Goal: Complete application form

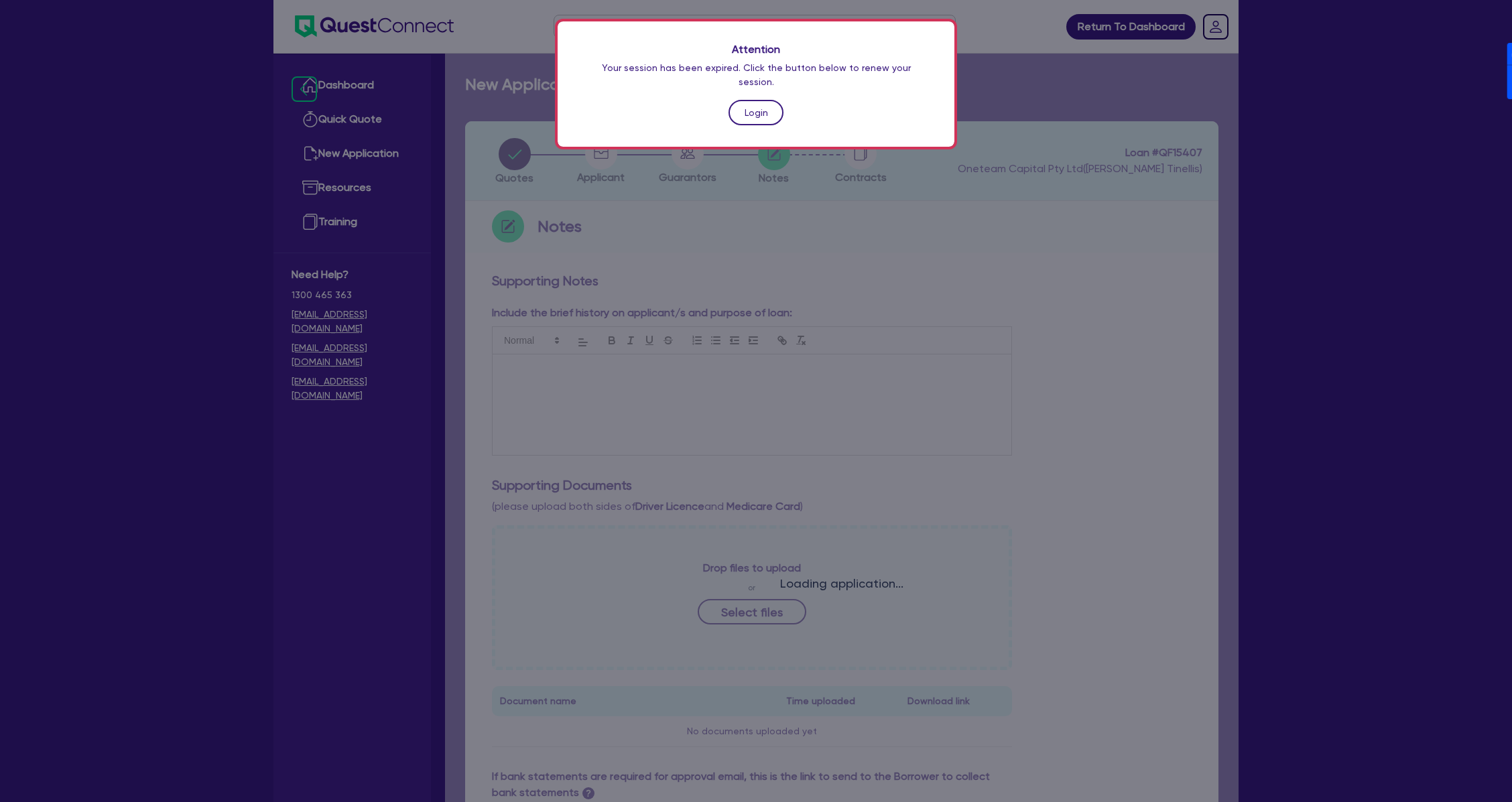
click at [756, 101] on link "Login" at bounding box center [756, 113] width 55 height 26
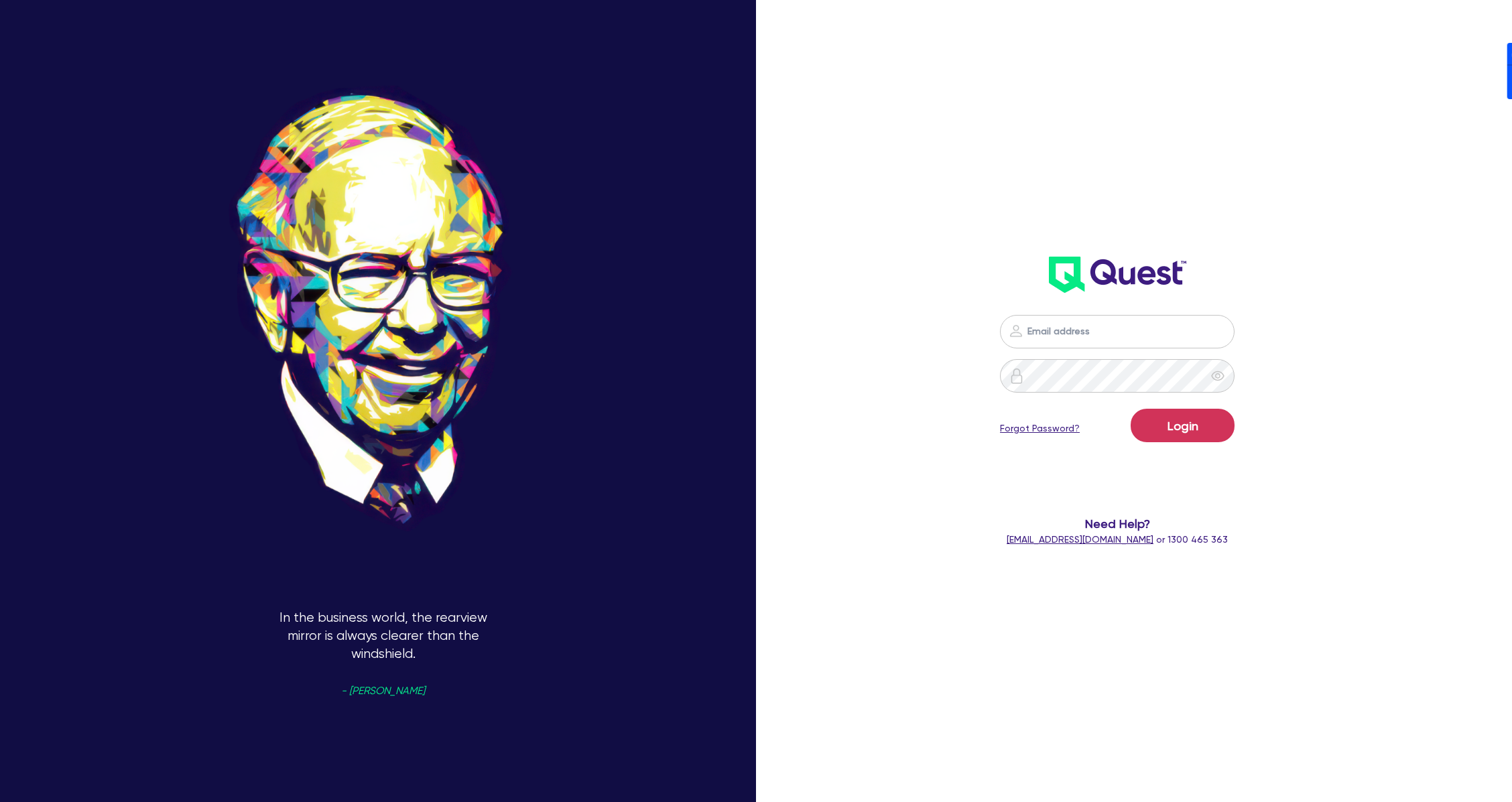
click at [1117, 352] on nordpass-icon at bounding box center [1117, 352] width 0 height 0
click at [0, 801] on nordpass-autofill-portal at bounding box center [0, 802] width 0 height 0
type input "[PERSON_NAME][EMAIL_ADDRESS][DOMAIN_NAME]"
click at [1195, 435] on button "Login" at bounding box center [1183, 424] width 104 height 33
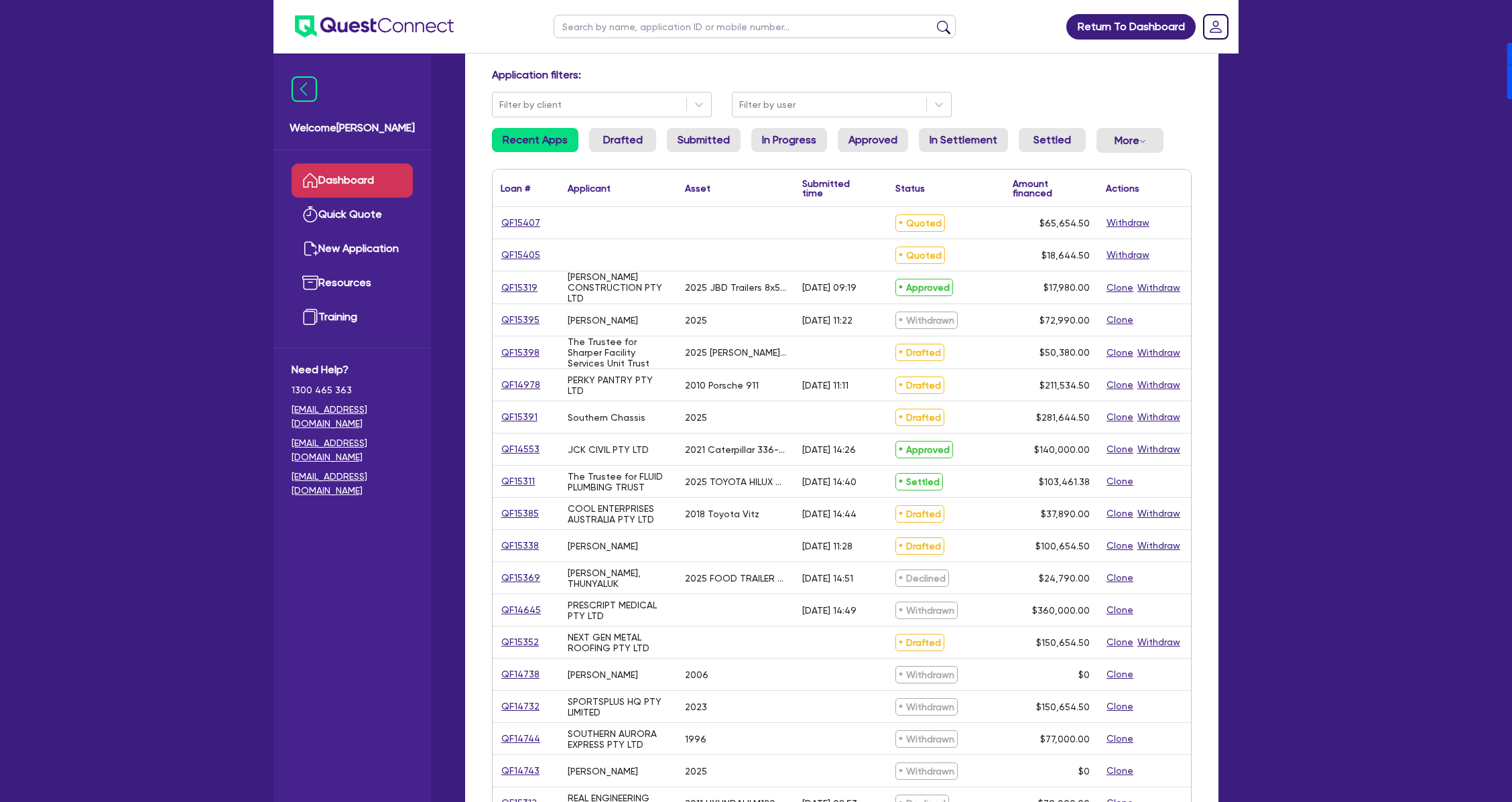
scroll to position [89, 0]
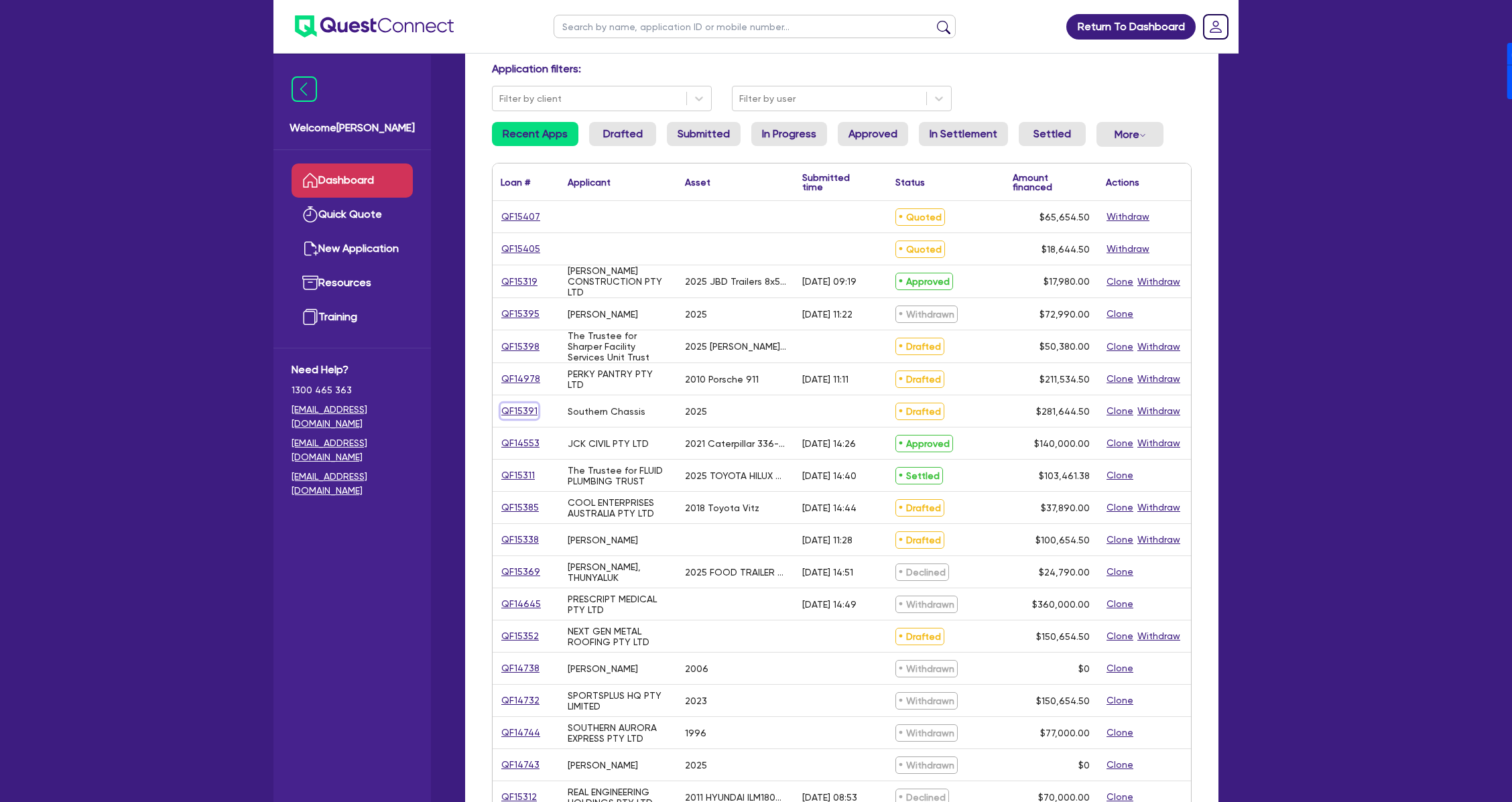
click at [530, 415] on link "QF15391" at bounding box center [519, 411] width 38 height 15
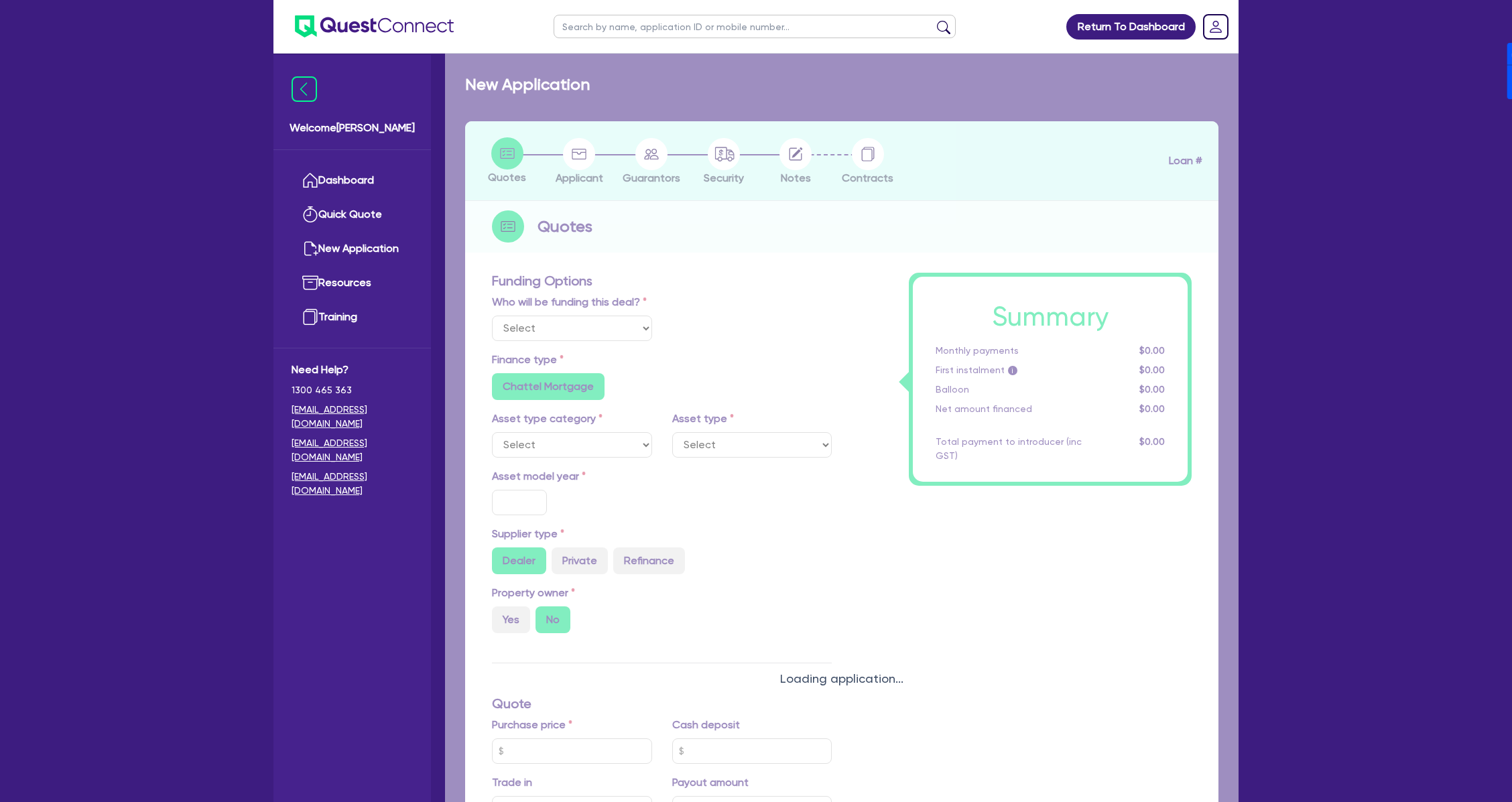
select select "Other"
select select "CARS_AND_LIGHT_TRUCKS"
type input "2025"
radio input "true"
type input "280,000"
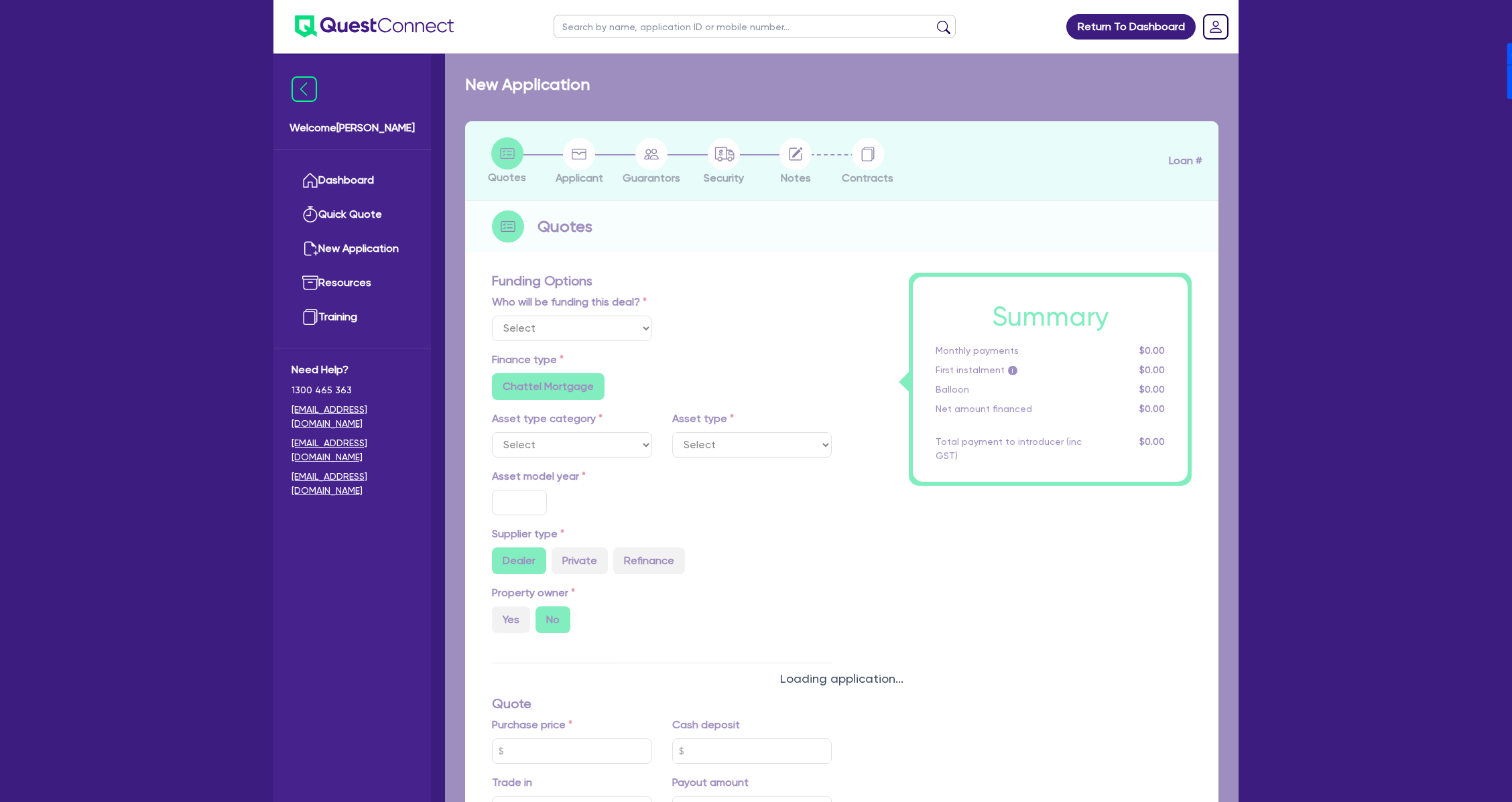
type input "4"
type input "11,265.78"
type input "17.95"
radio input "false"
type input "900"
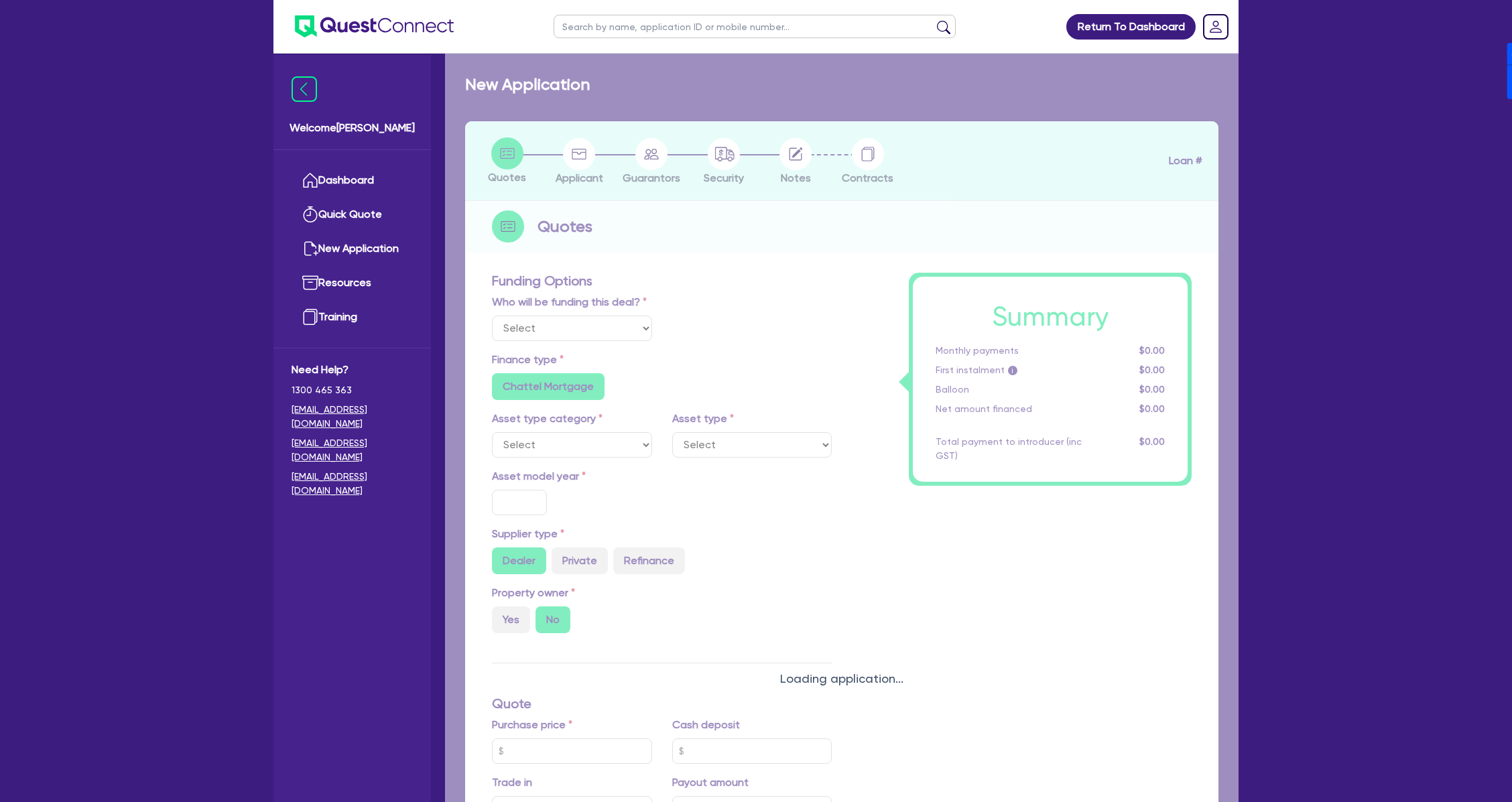
radio input "true"
select select "PASSENGER_VEHICLES"
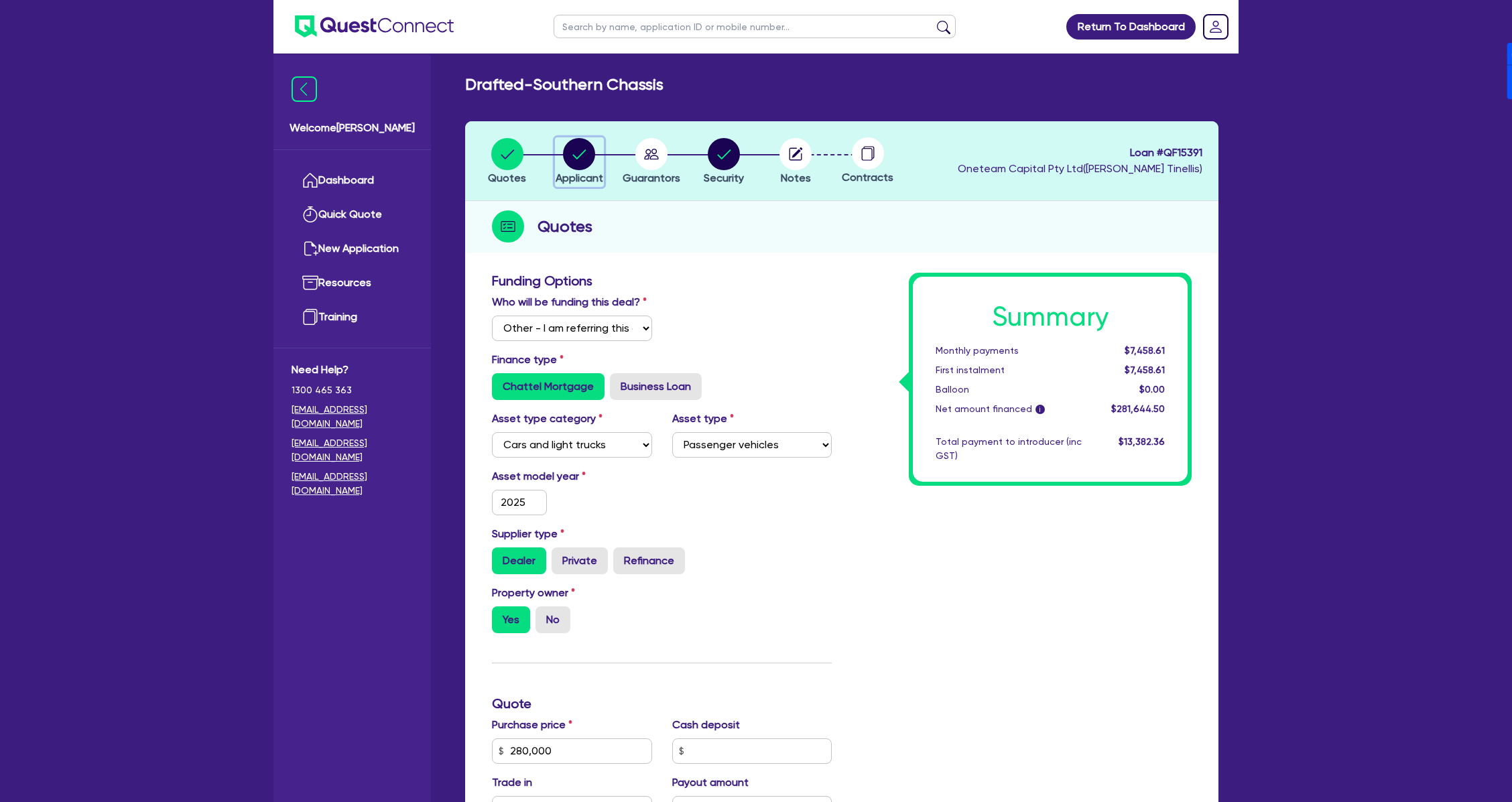
click at [584, 149] on circle "button" at bounding box center [579, 154] width 32 height 32
select select "SOLE_TRADER"
select select "ACCOMODATION_FOOD"
select select "HOTELS"
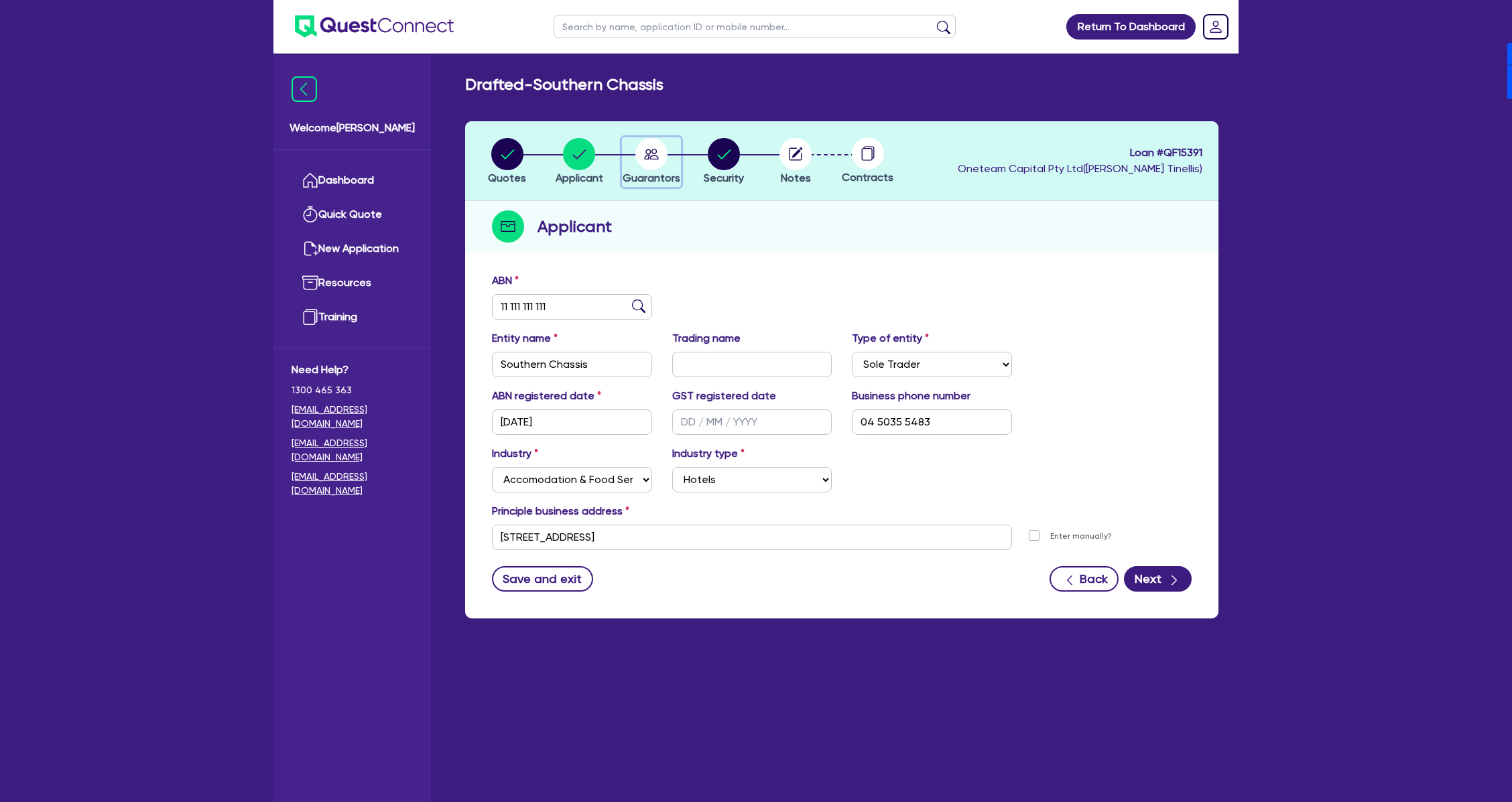
click at [641, 160] on circle "button" at bounding box center [652, 154] width 32 height 32
select select "MR"
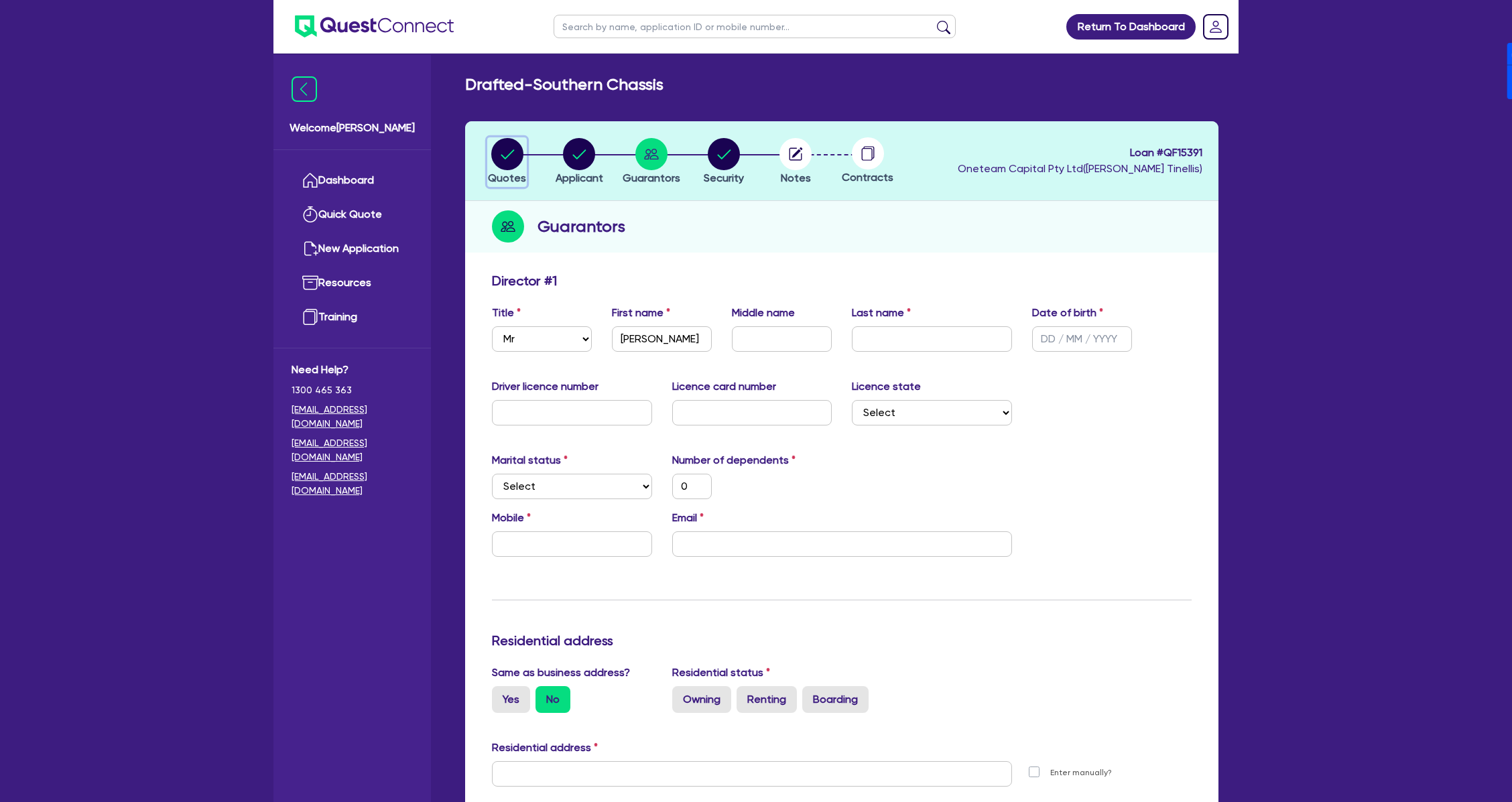
click at [496, 158] on circle "button" at bounding box center [507, 154] width 32 height 32
select select "Other"
select select "CARS_AND_LIGHT_TRUCKS"
select select "PASSENGER_VEHICLES"
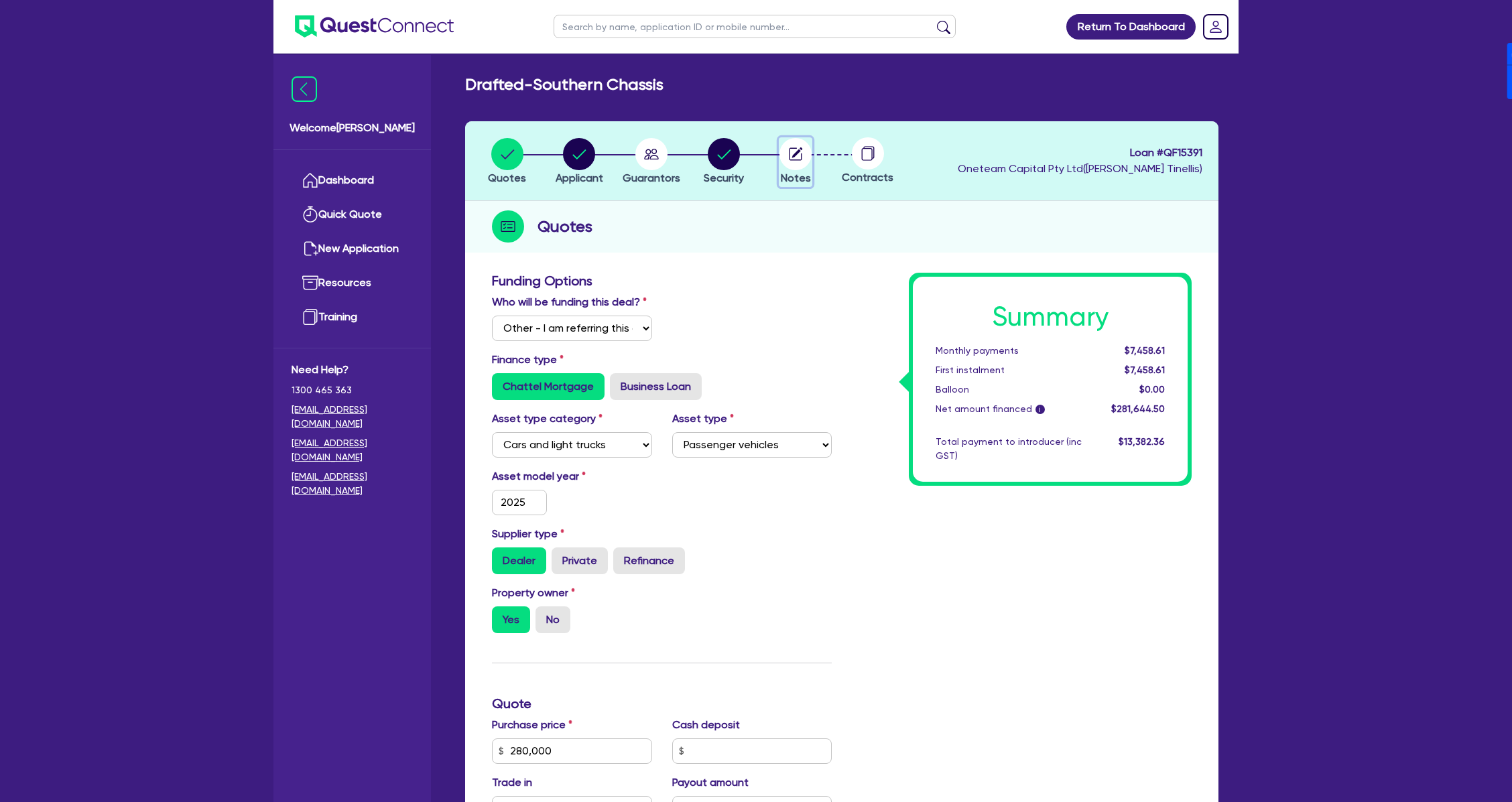
click at [803, 152] on circle "button" at bounding box center [796, 154] width 32 height 32
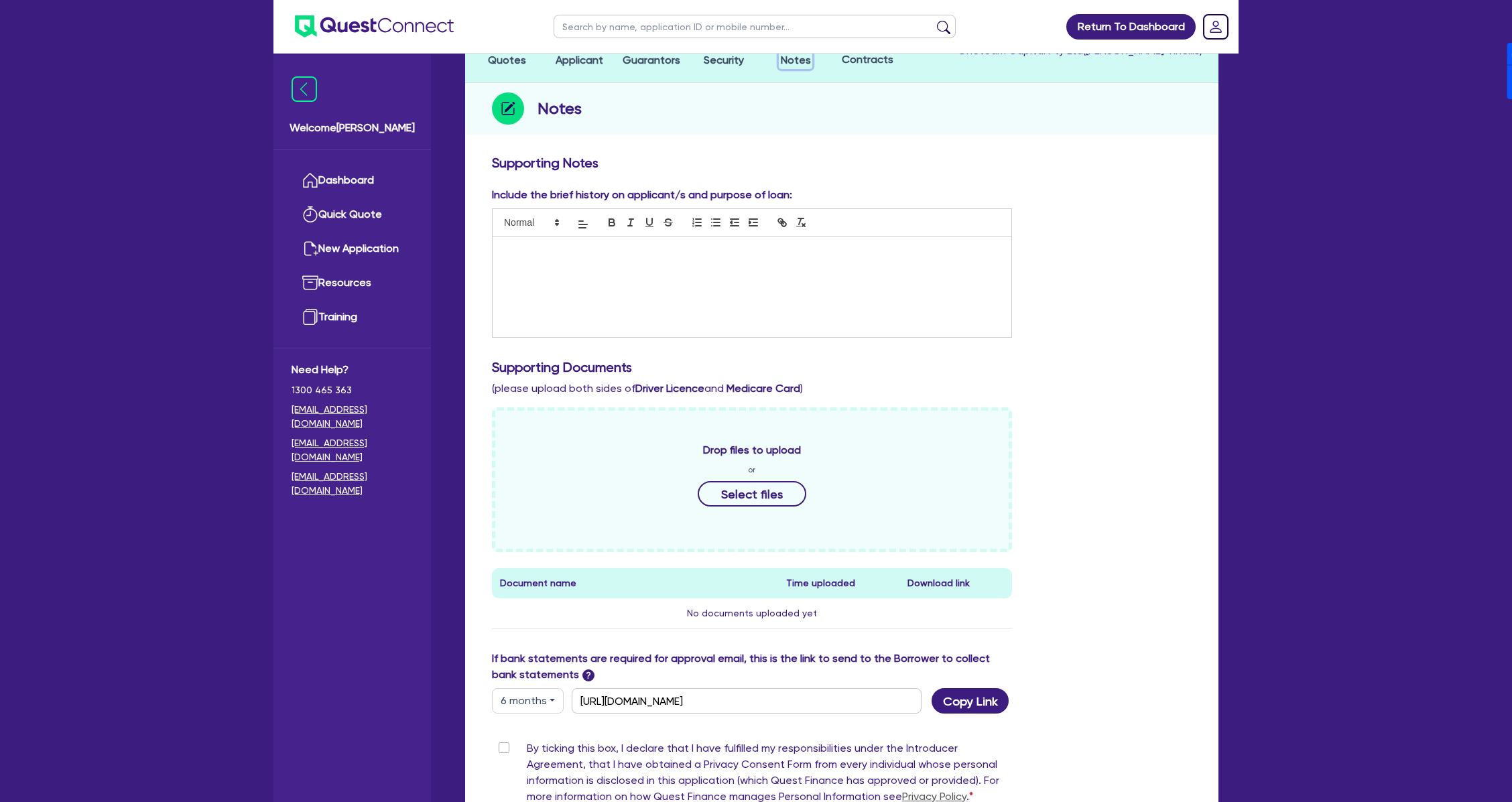
scroll to position [113, 0]
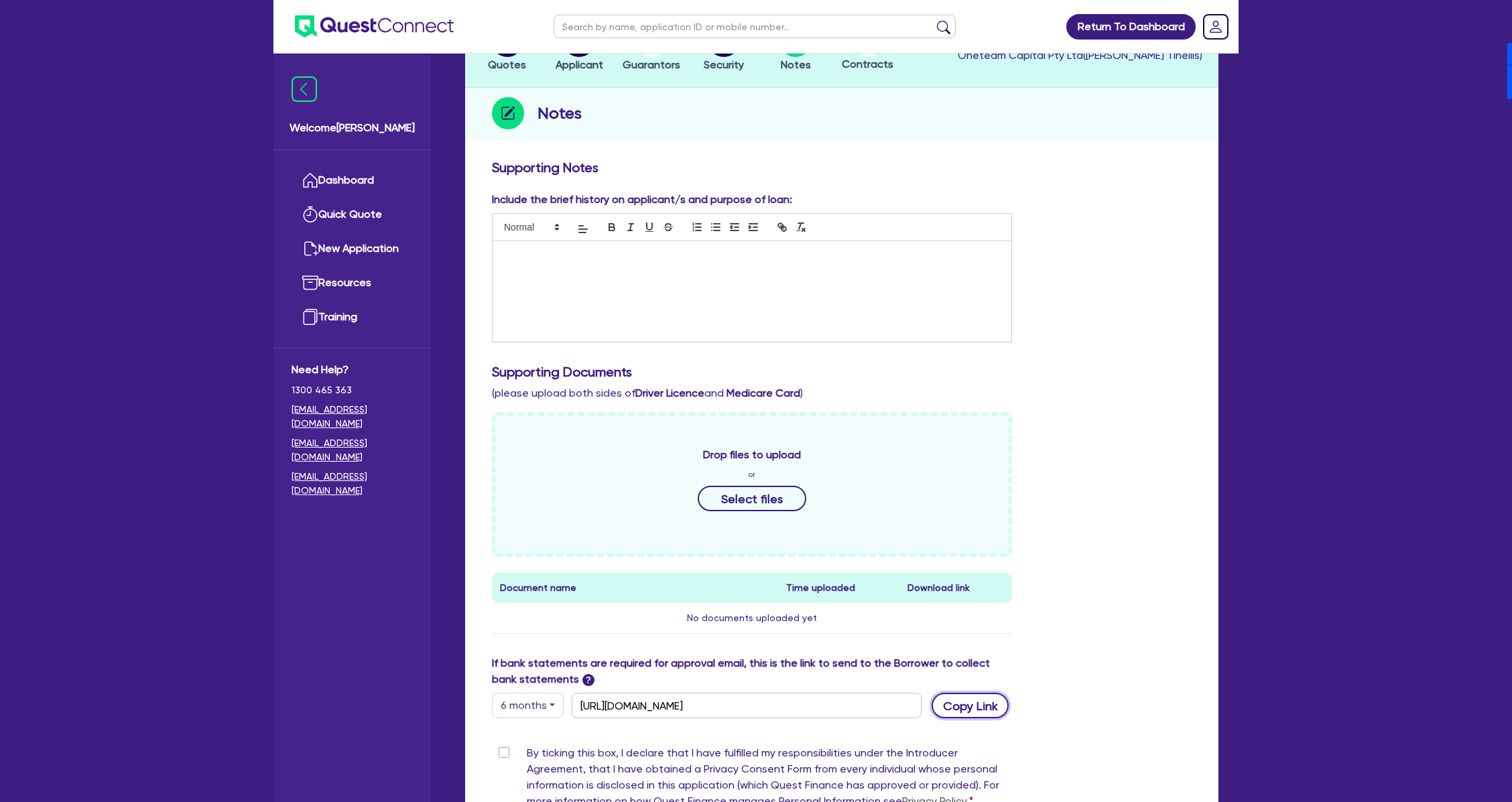
click at [996, 708] on button "Copy Link" at bounding box center [970, 706] width 77 height 26
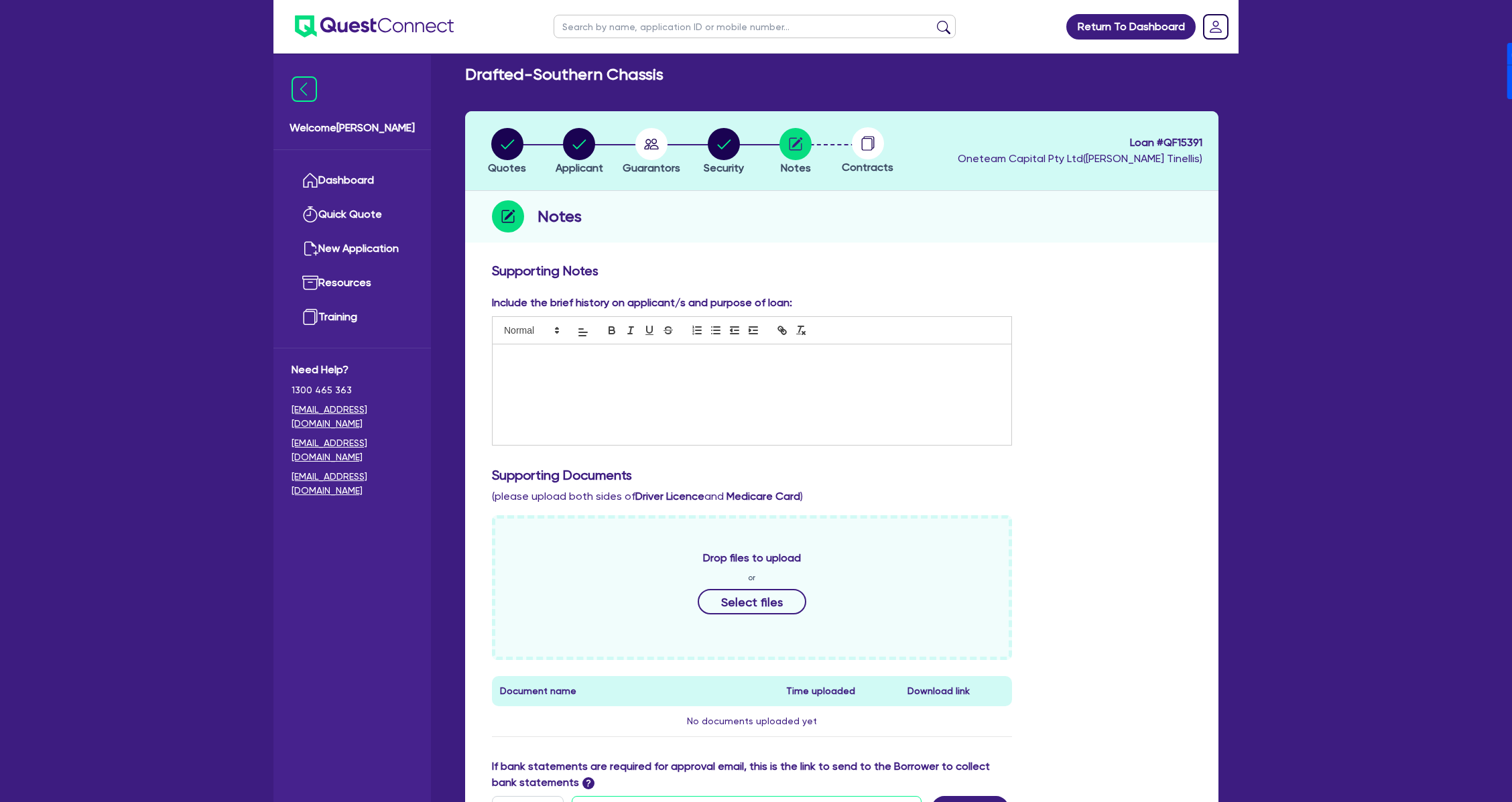
scroll to position [0, 0]
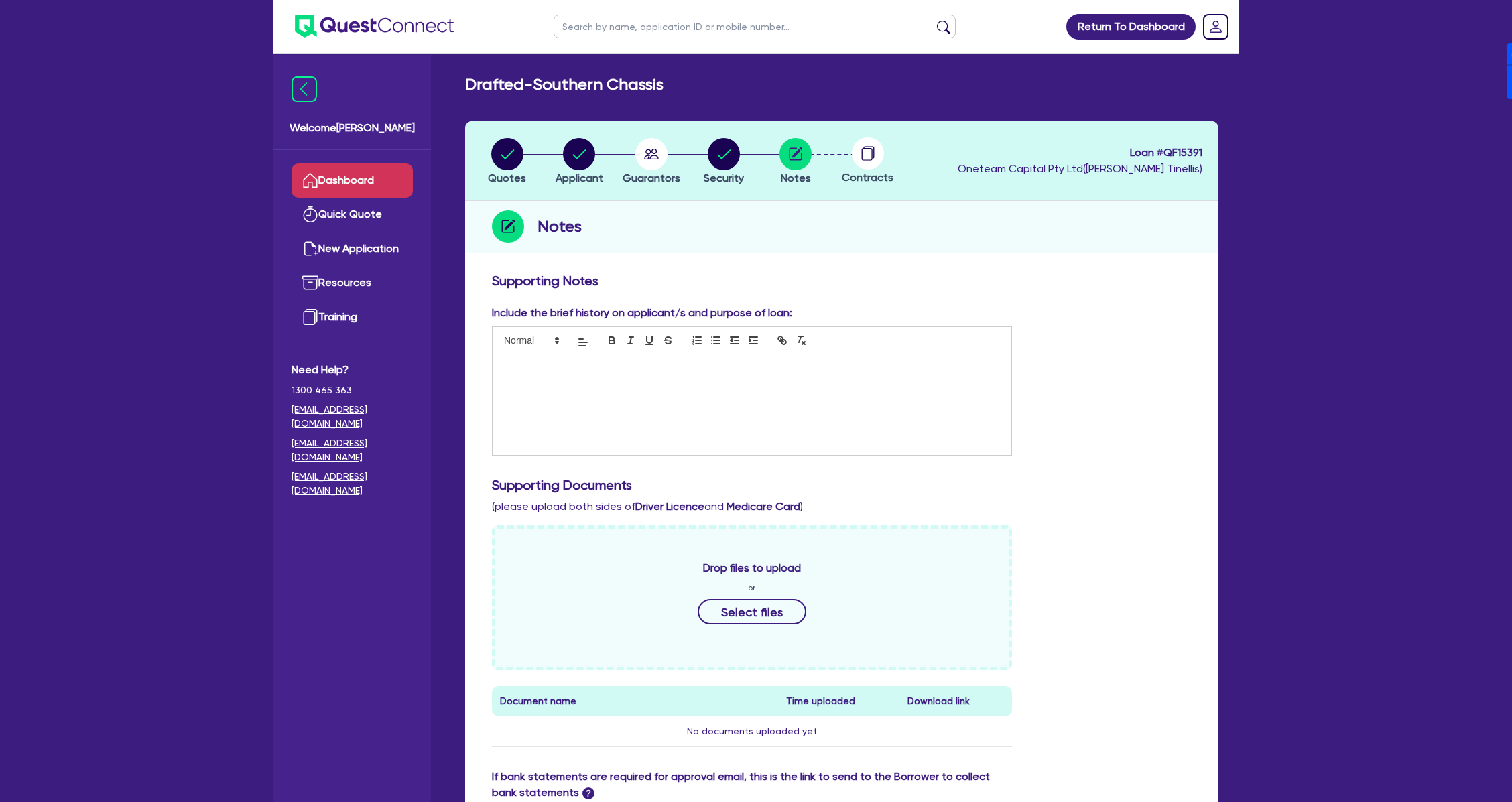
click at [350, 181] on link "Dashboard" at bounding box center [352, 181] width 121 height 34
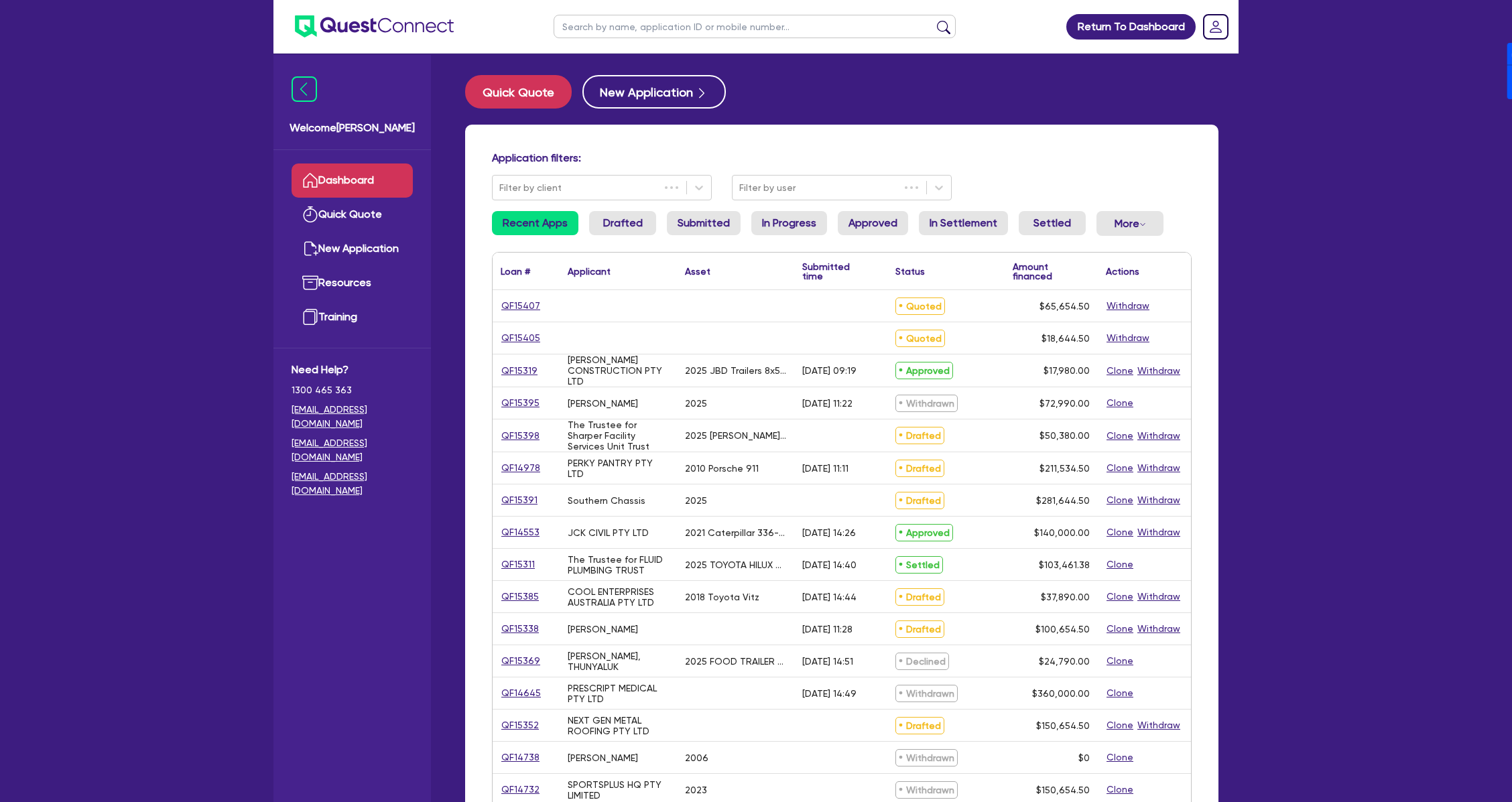
click at [689, 27] on input "text" at bounding box center [755, 26] width 403 height 24
type input "Demir"
click at [933, 20] on button "submit" at bounding box center [943, 30] width 21 height 19
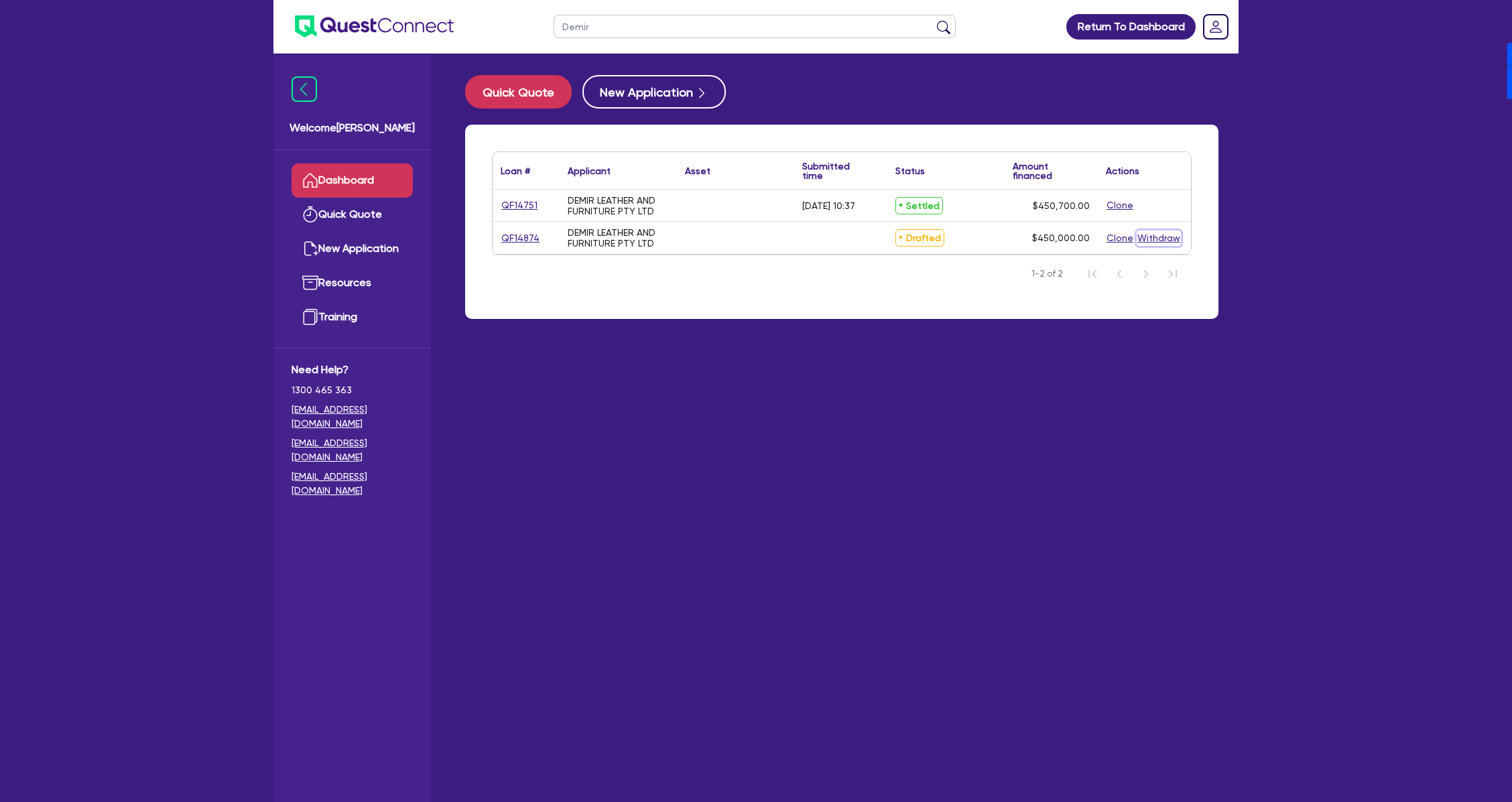
click at [1161, 240] on button "Withdraw" at bounding box center [1159, 238] width 44 height 15
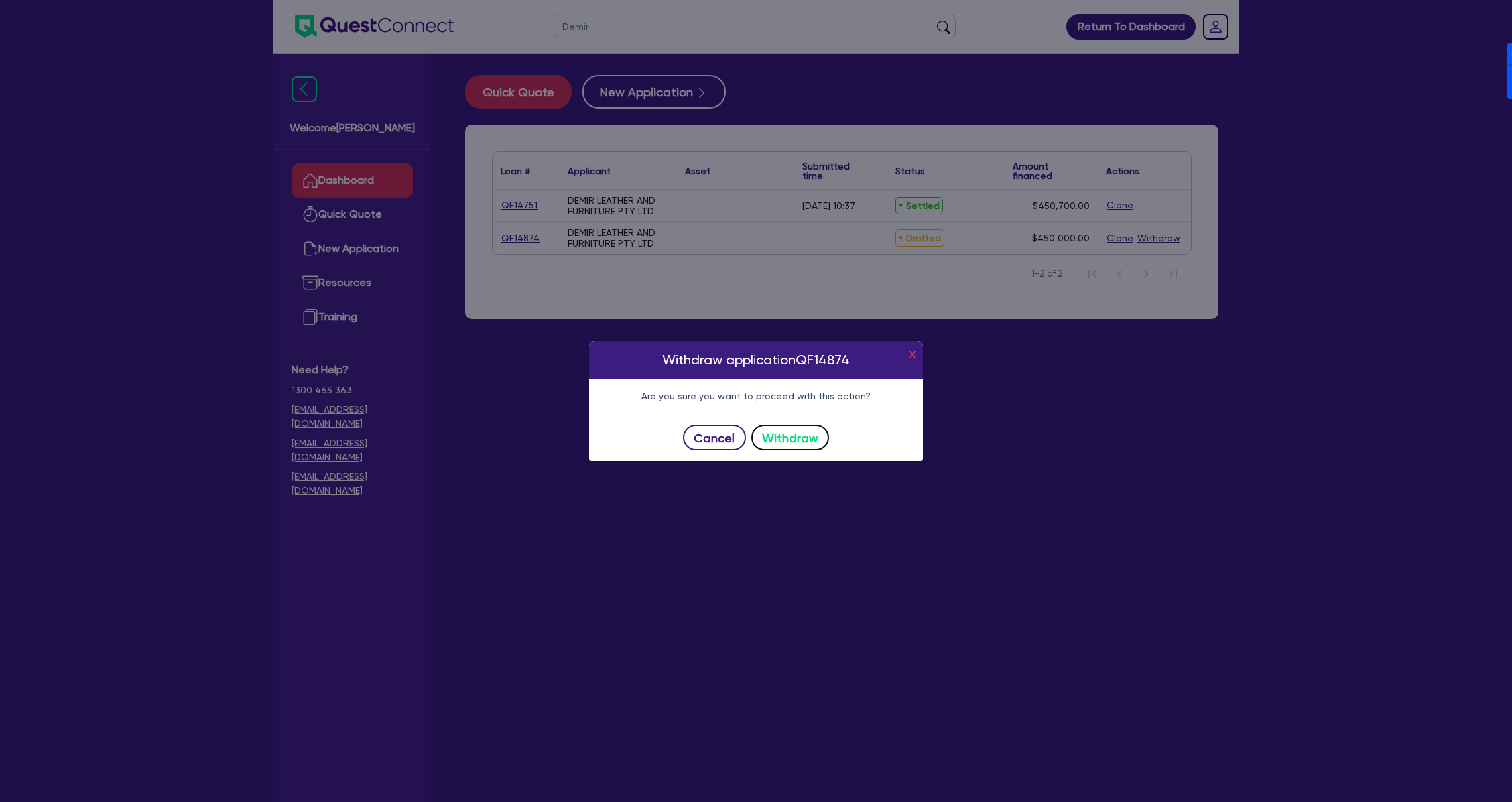
click at [794, 436] on button "Withdraw" at bounding box center [791, 437] width 78 height 26
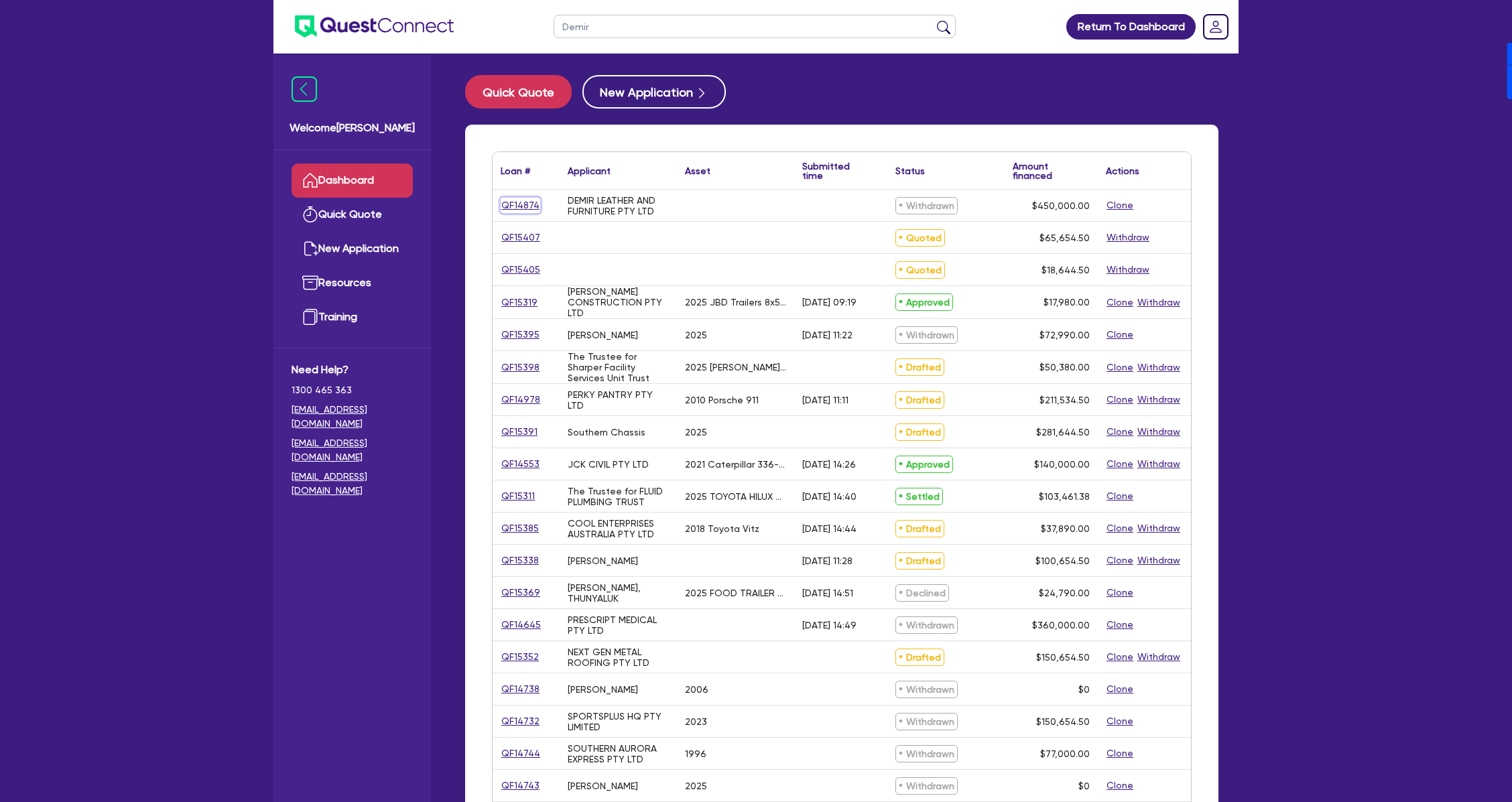
click at [513, 205] on link "QF14874" at bounding box center [520, 205] width 39 height 15
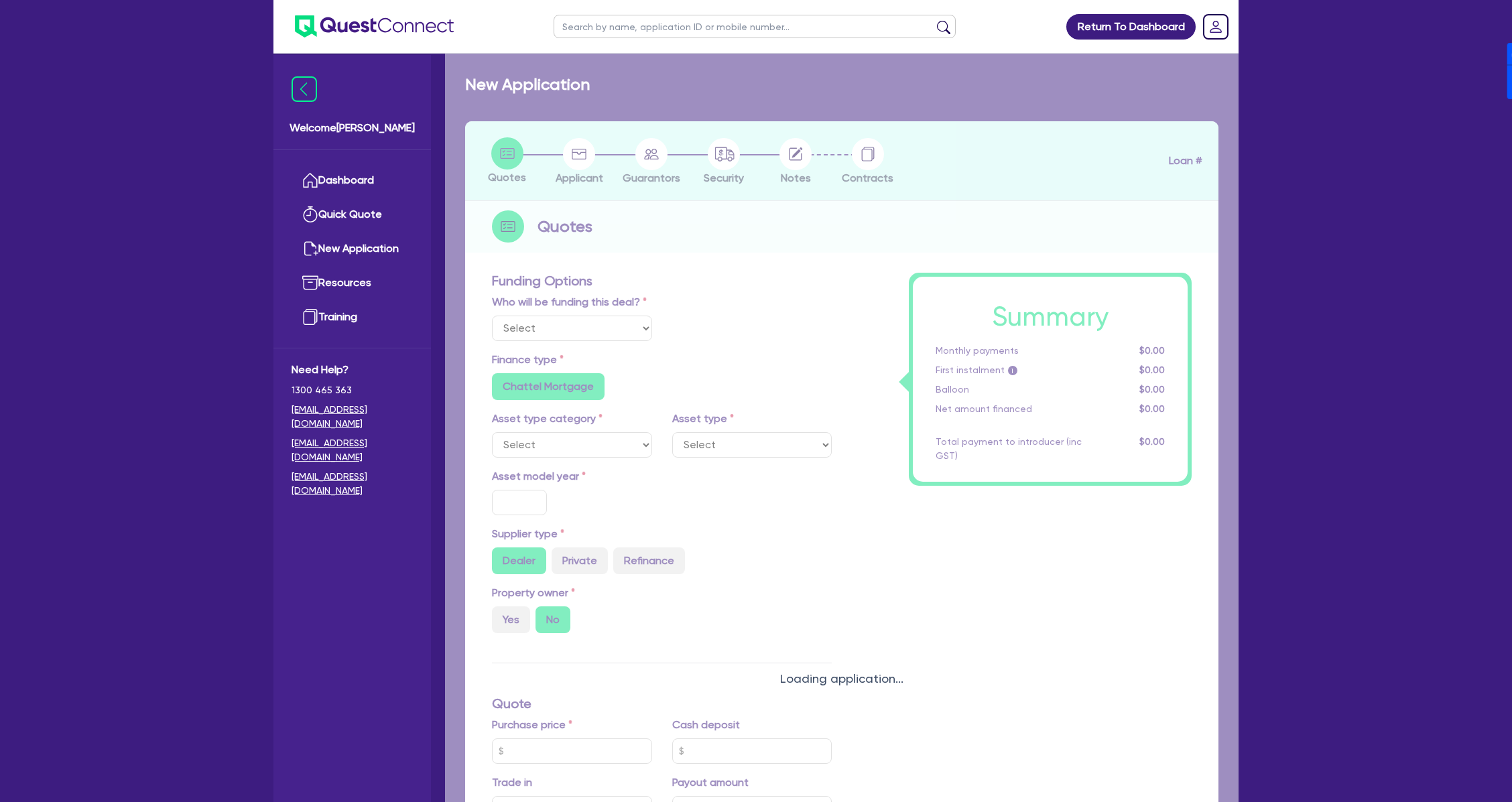
radio input "false"
type input "450,000"
type input "4"
type input "18,000"
type input "17"
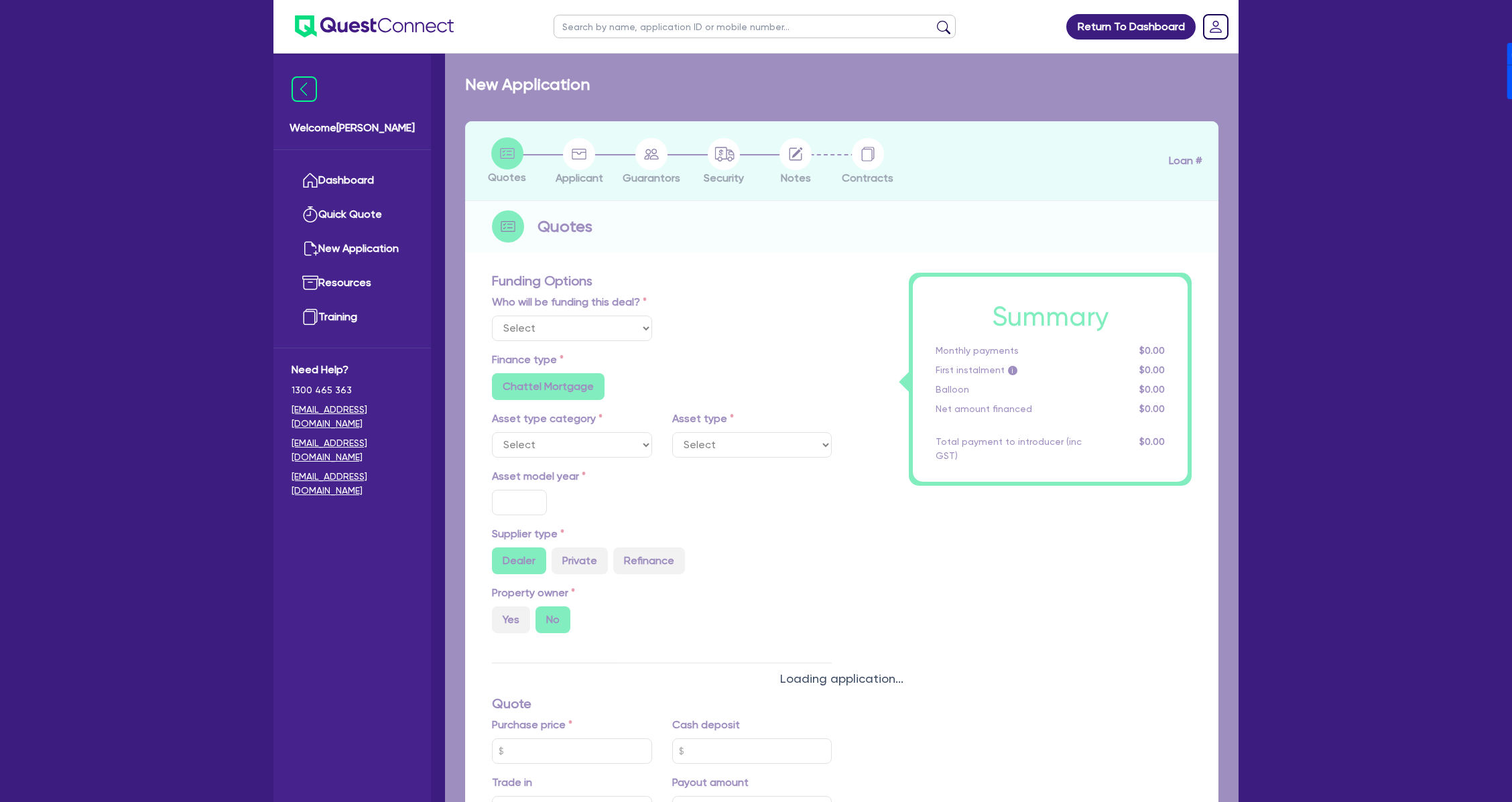
radio input "true"
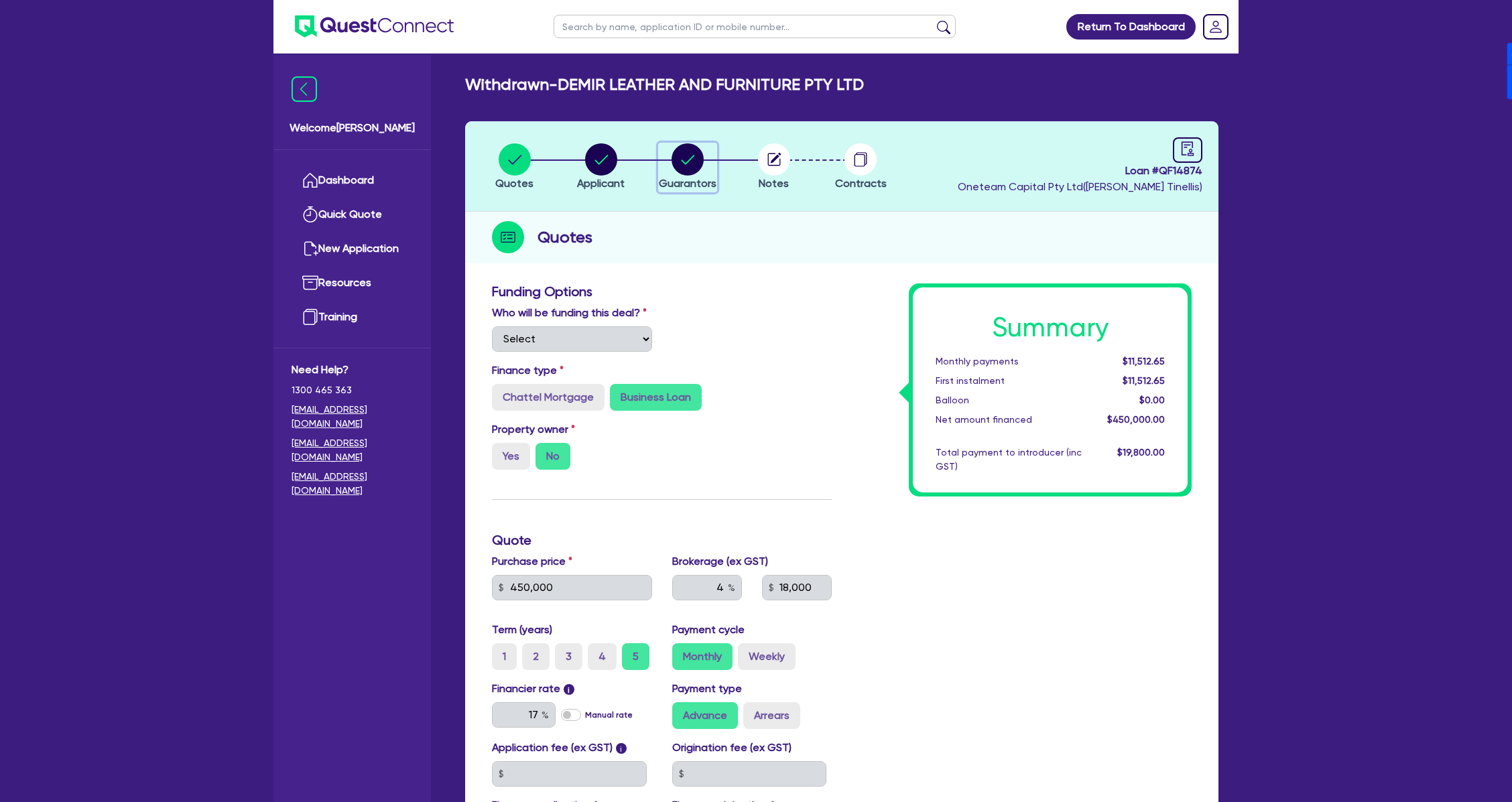
click at [686, 167] on circle "button" at bounding box center [687, 159] width 32 height 32
select select "MR"
select select "[GEOGRAPHIC_DATA]"
select select "MARRIED"
select select "PROPERTY"
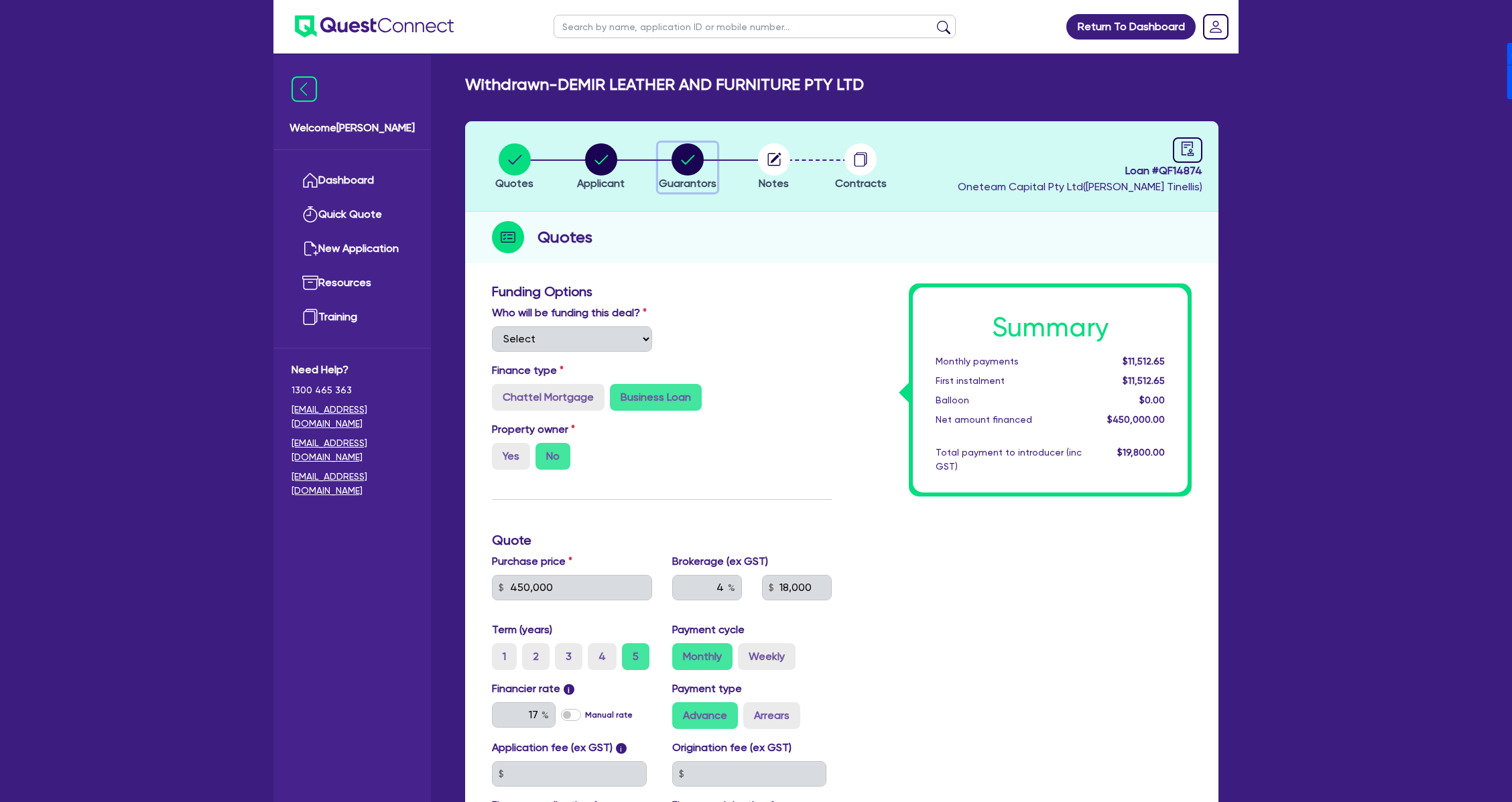
select select "CASH"
select select "HOUSEHOLD_PERSONAL"
select select "OTHER"
select select "EQUIPMENT"
select select "MR"
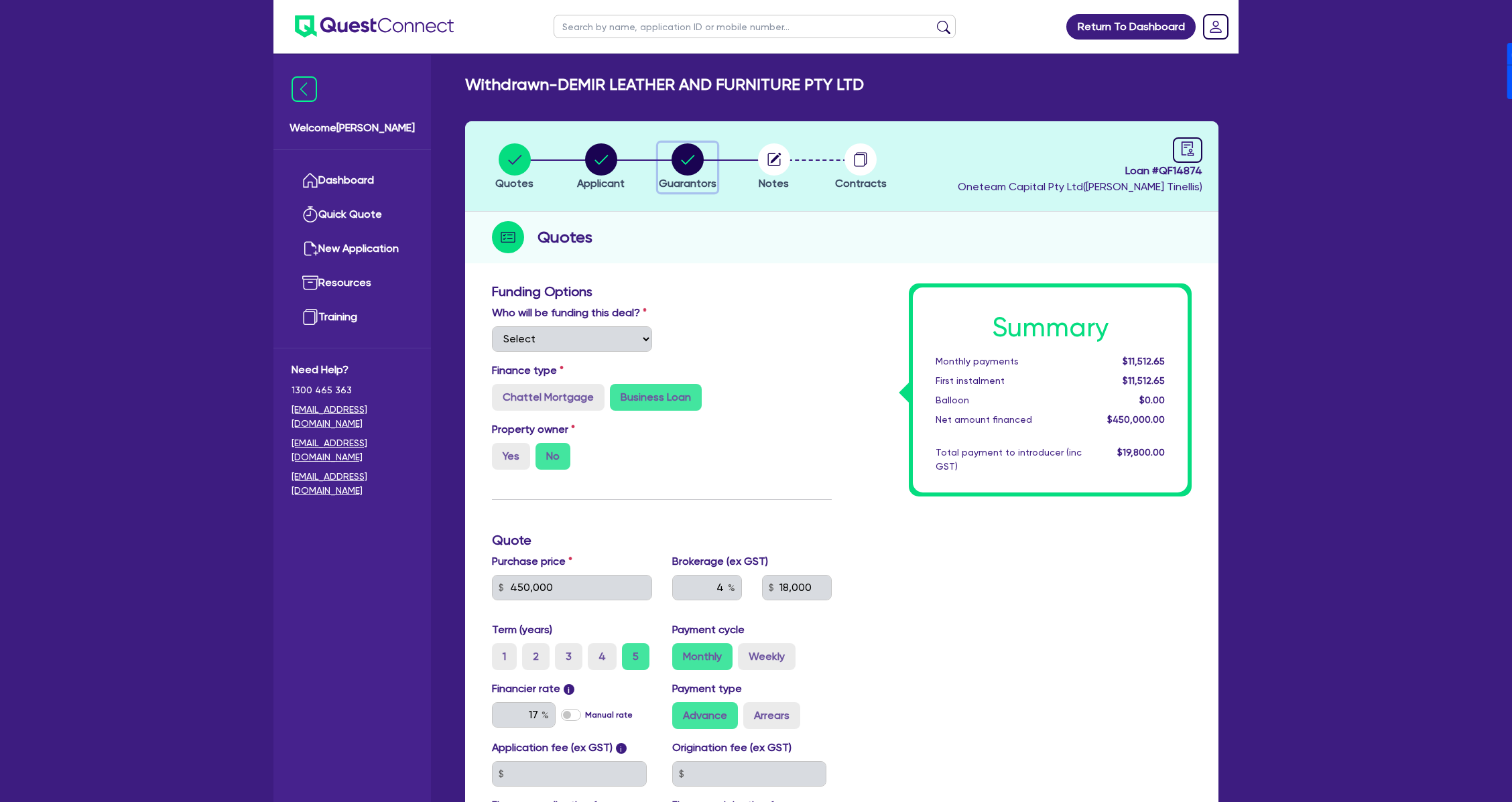
select select "[GEOGRAPHIC_DATA]"
select select "MARRIED"
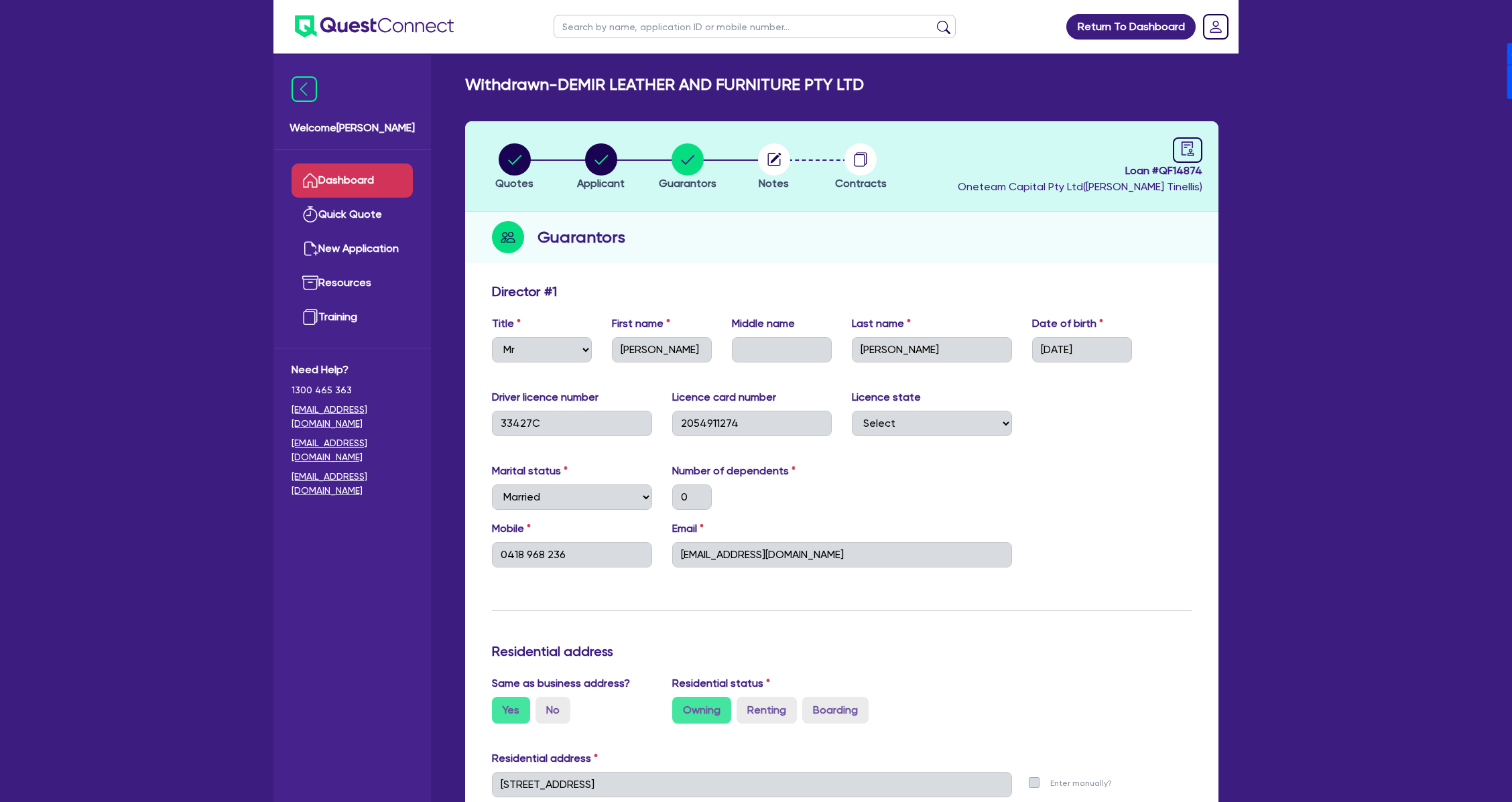
click at [393, 169] on link "Dashboard" at bounding box center [352, 181] width 121 height 34
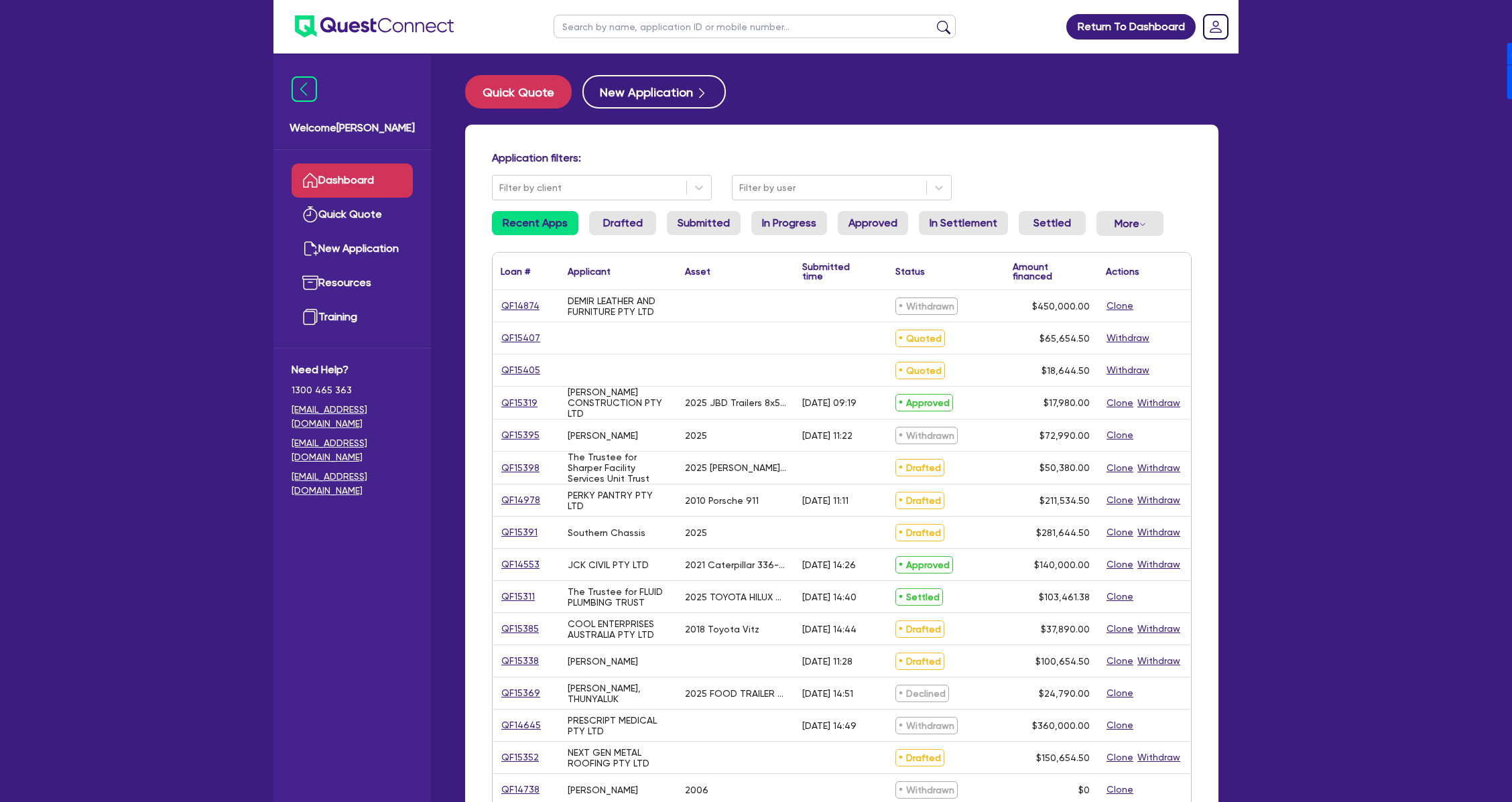
click at [656, 32] on input "text" at bounding box center [755, 26] width 403 height 24
type input "Demir"
click at [933, 20] on button "submit" at bounding box center [943, 30] width 21 height 19
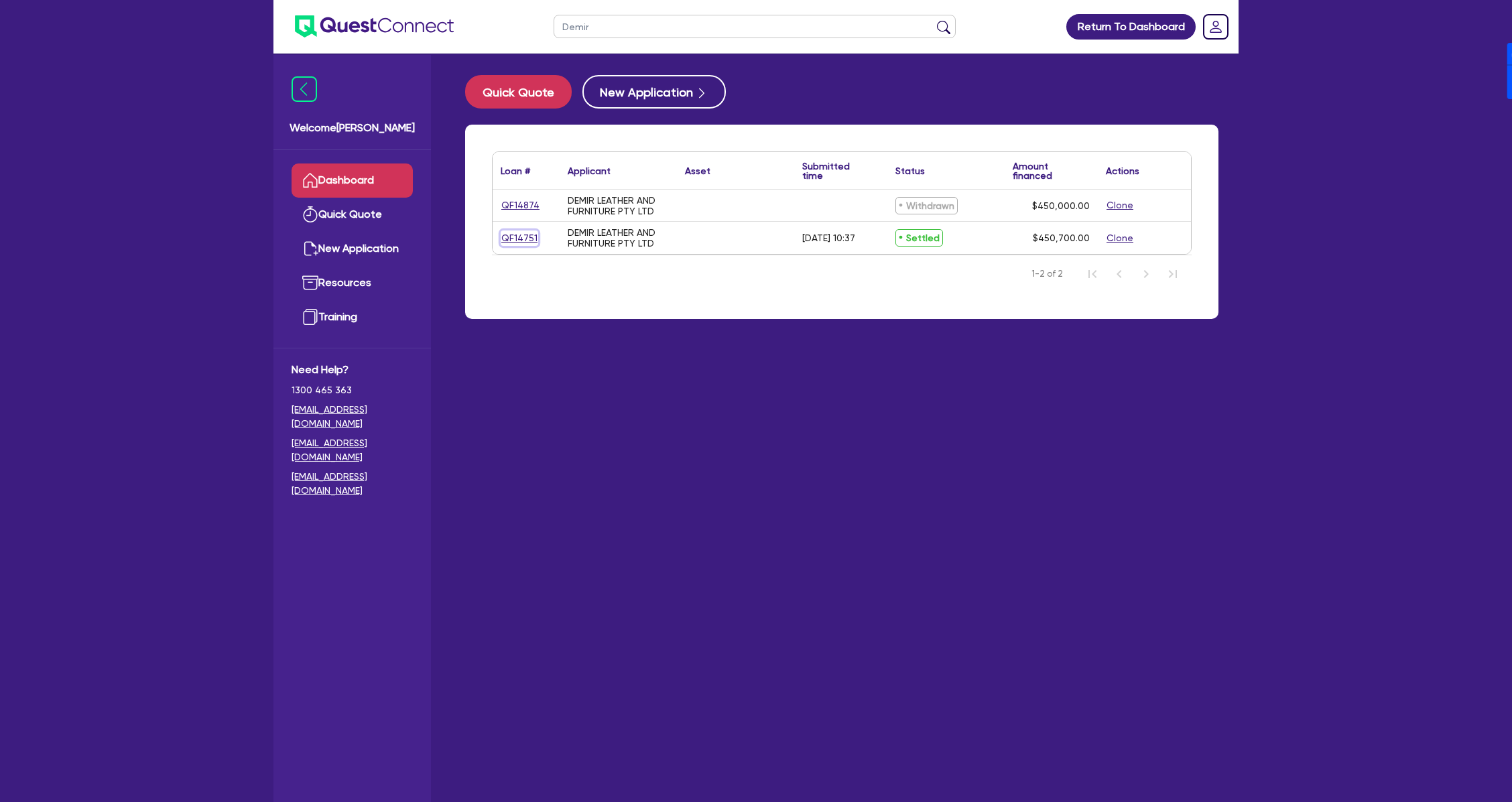
click at [522, 237] on link "QF14751" at bounding box center [519, 238] width 38 height 15
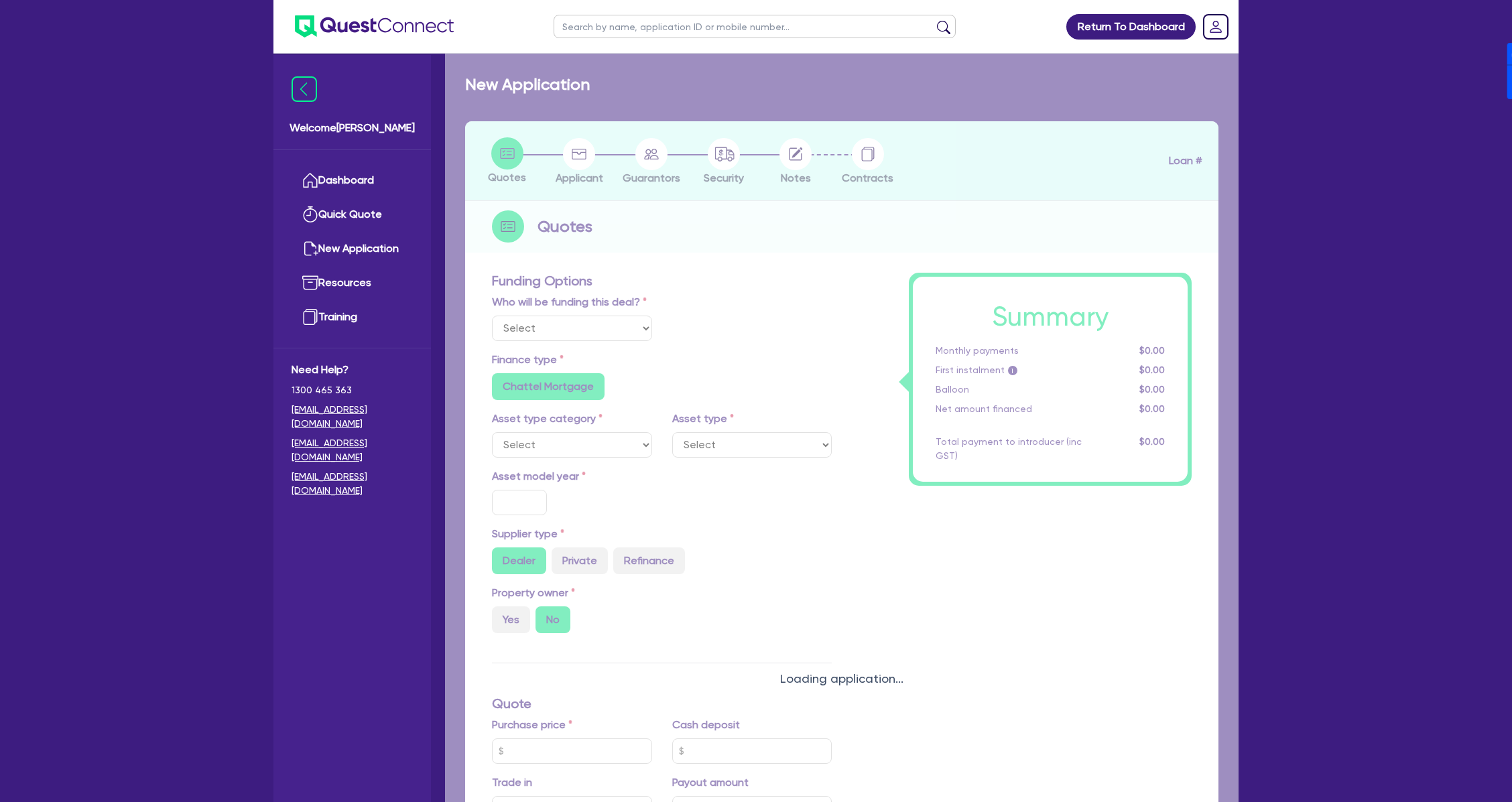
select select "Other"
radio input "false"
type input "450,000"
type input "3.63"
type input "16,389.09"
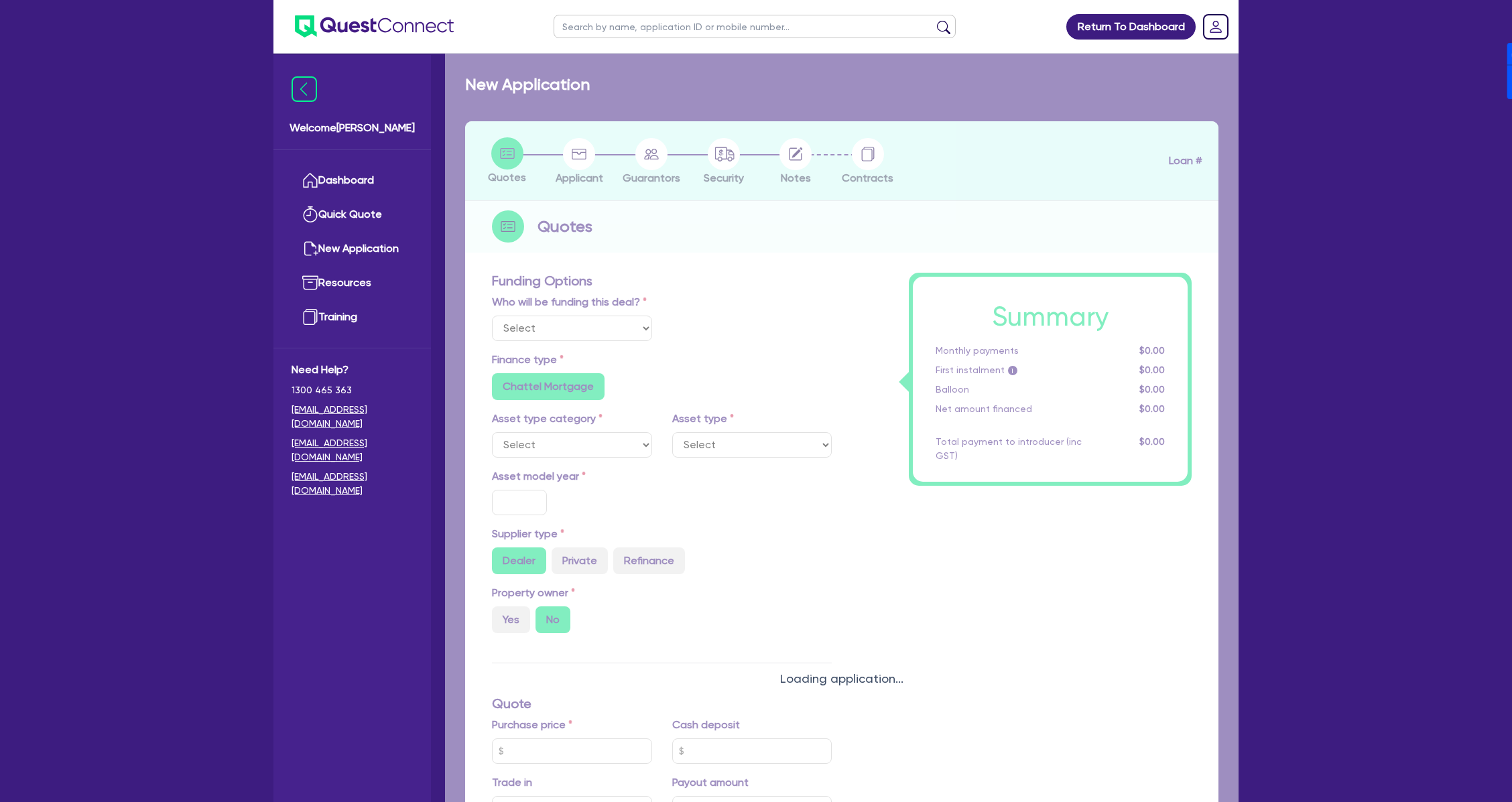
type input "20.95"
radio input "false"
type input "636.36"
radio input "true"
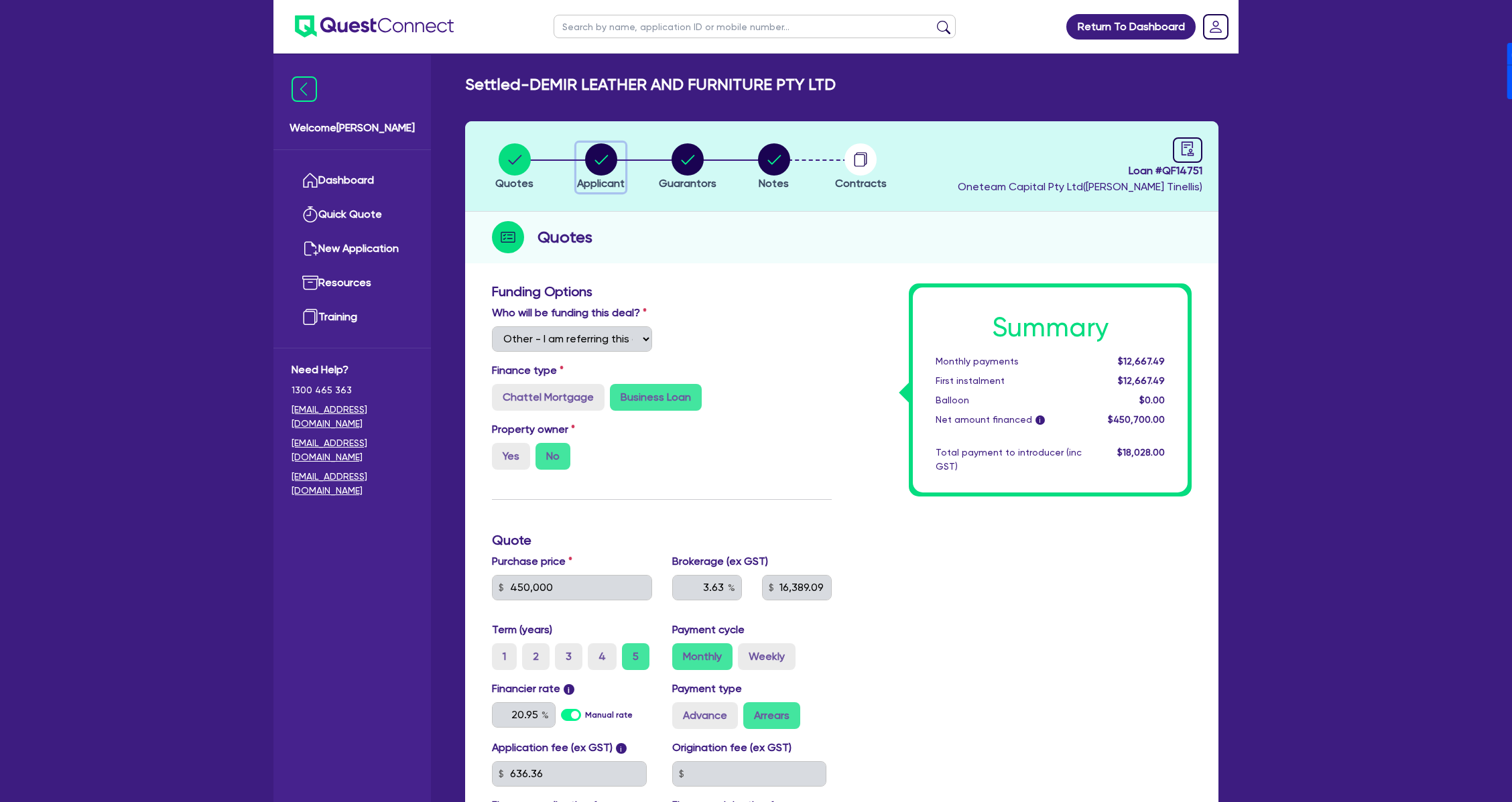
drag, startPoint x: 587, startPoint y: 165, endPoint x: 637, endPoint y: 161, distance: 50.2
click at [587, 164] on circle "button" at bounding box center [601, 159] width 32 height 32
select select "COMPANY"
select select "ACCOMODATION_FOOD"
select select "HOTELS"
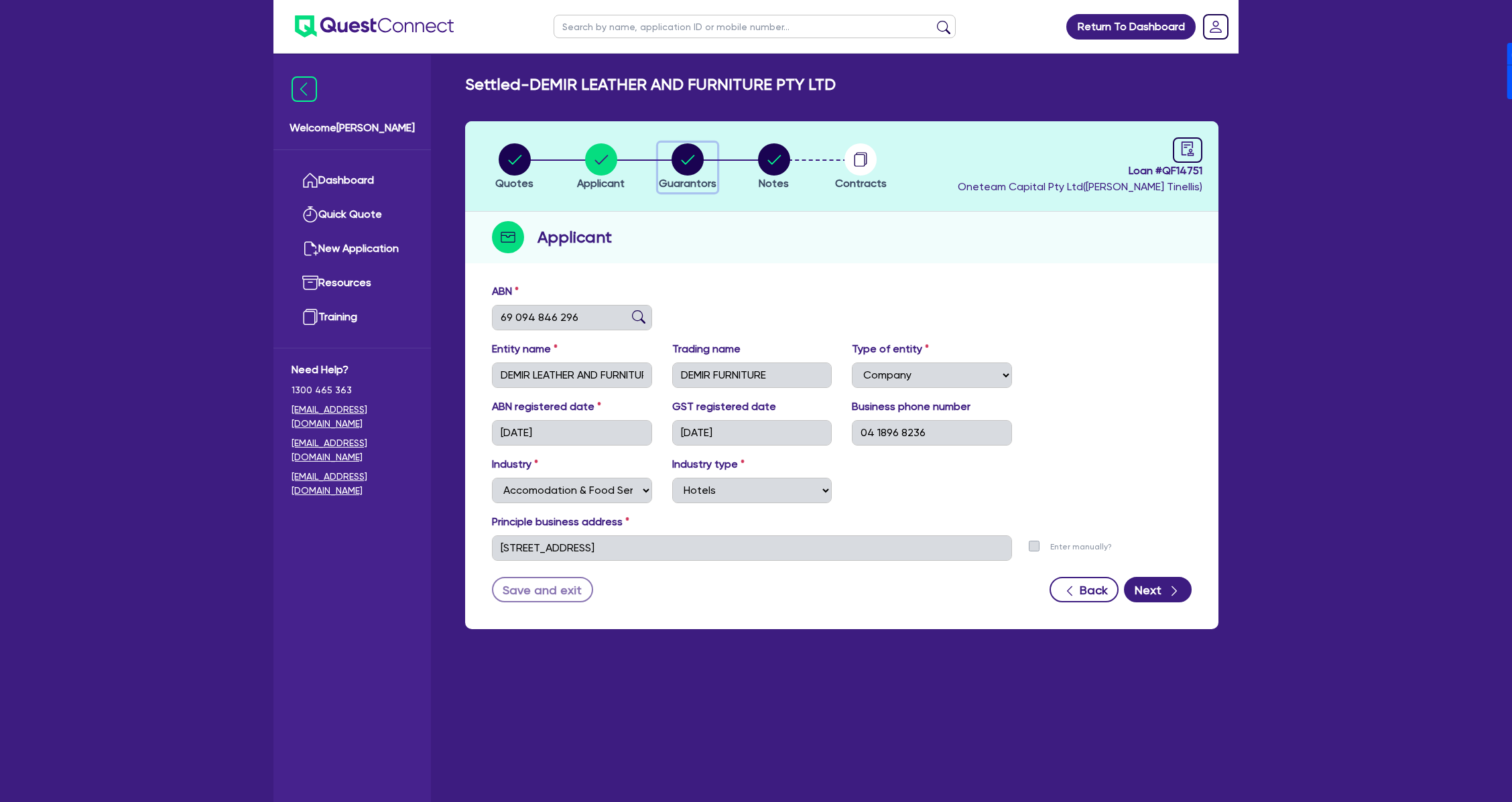
click at [703, 152] on div "button" at bounding box center [688, 159] width 58 height 32
select select "MR"
select select "[GEOGRAPHIC_DATA]"
select select "MARRIED"
select select "PROPERTY"
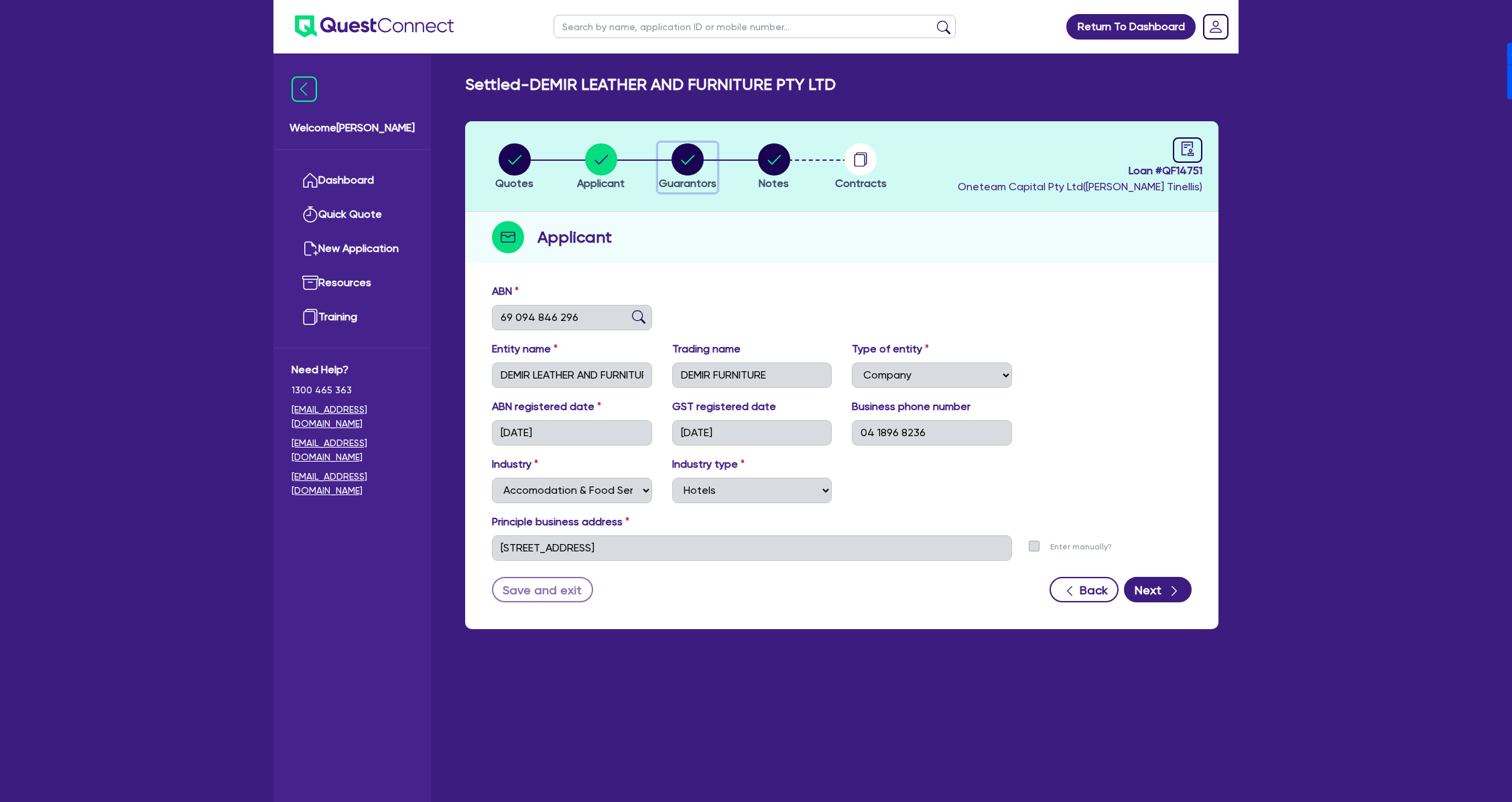
select select "CASH"
select select "HOUSEHOLD_PERSONAL"
select select "OTHER"
select select "EQUIPMENT"
select select "MR"
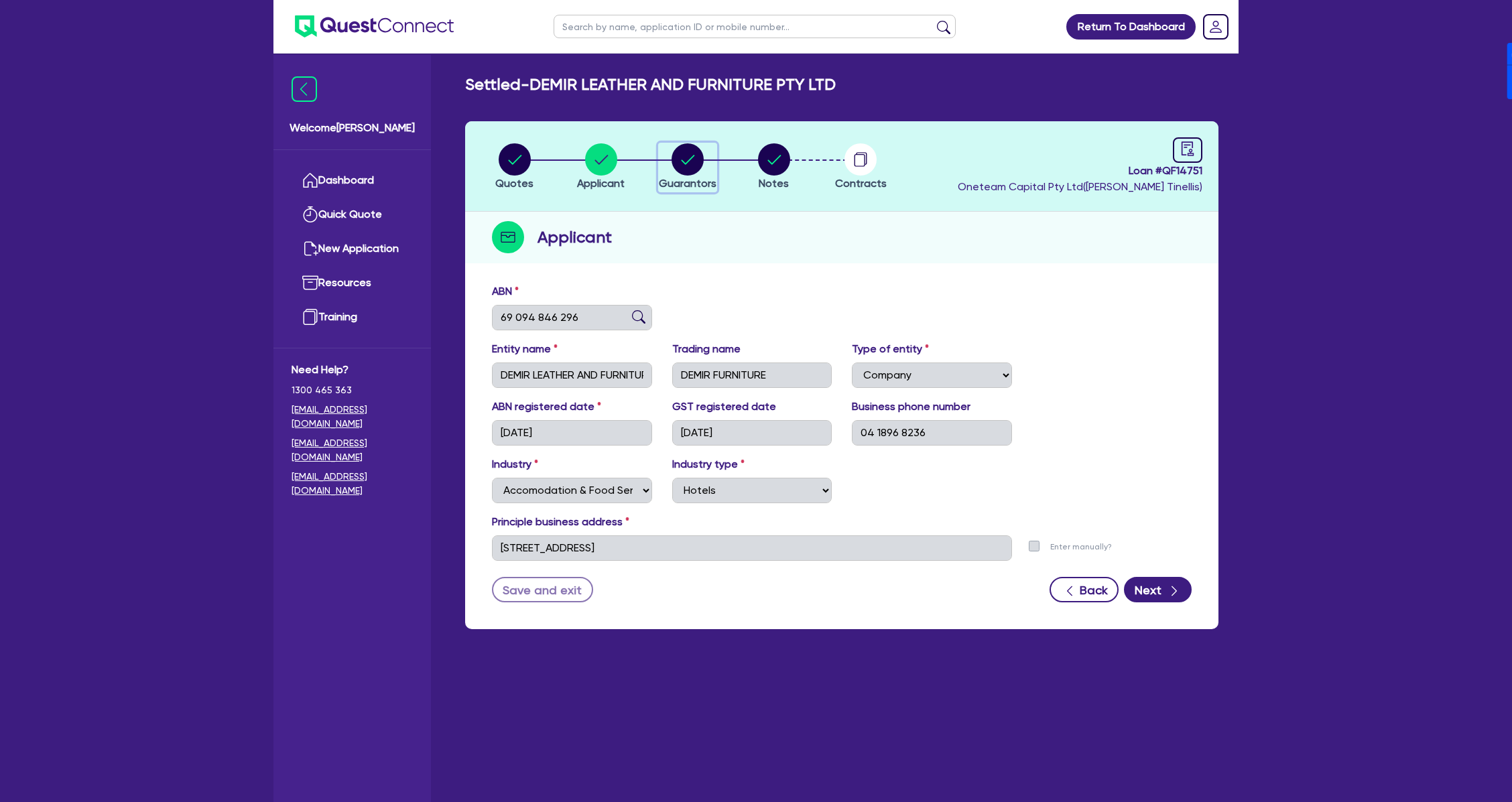
select select "[GEOGRAPHIC_DATA]"
select select "MARRIED"
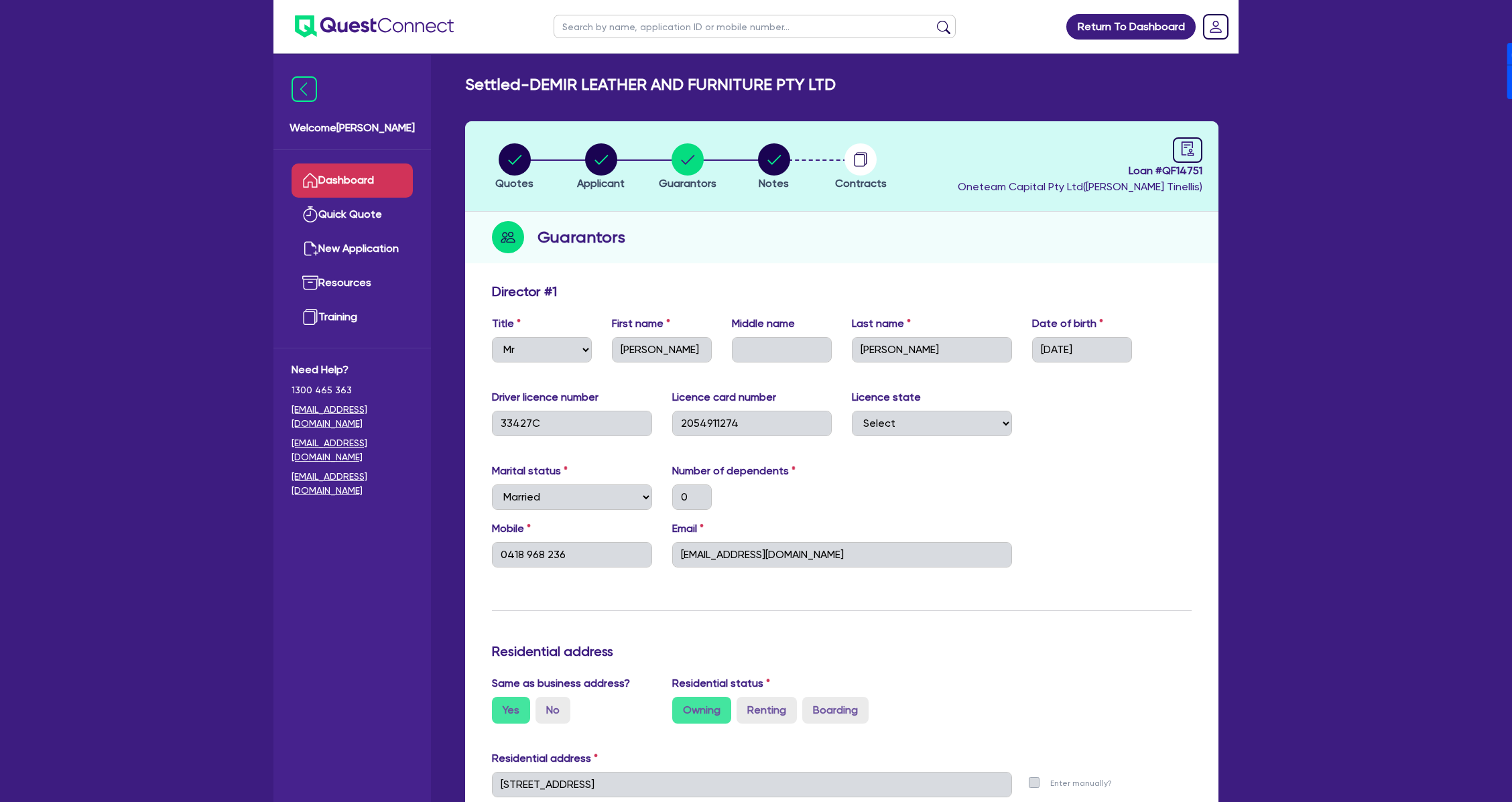
click at [359, 180] on link "Dashboard" at bounding box center [352, 181] width 121 height 34
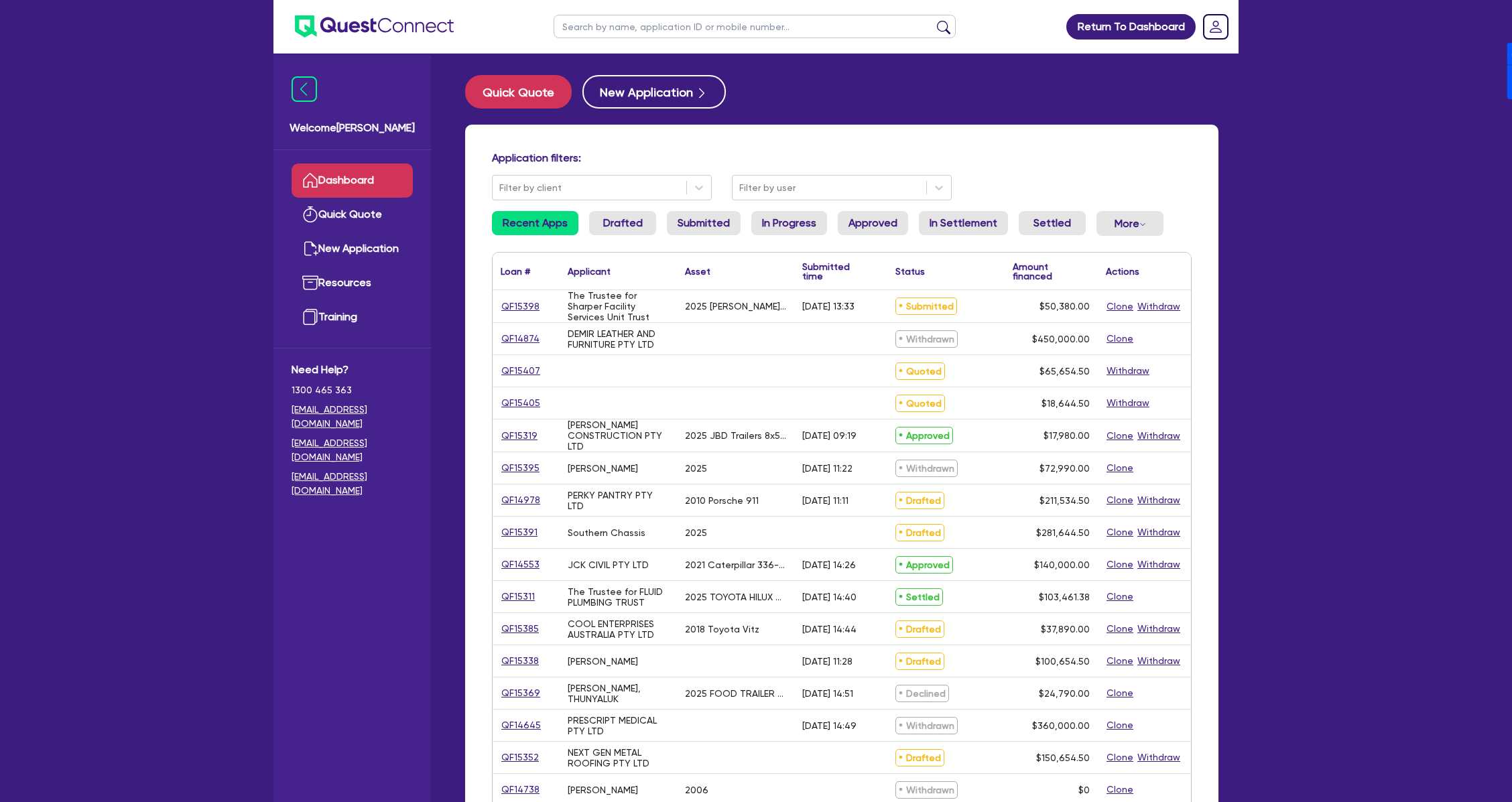
click at [669, 26] on input "text" at bounding box center [755, 26] width 403 height 24
type input "Demir"
click at [933, 20] on button "submit" at bounding box center [943, 30] width 21 height 19
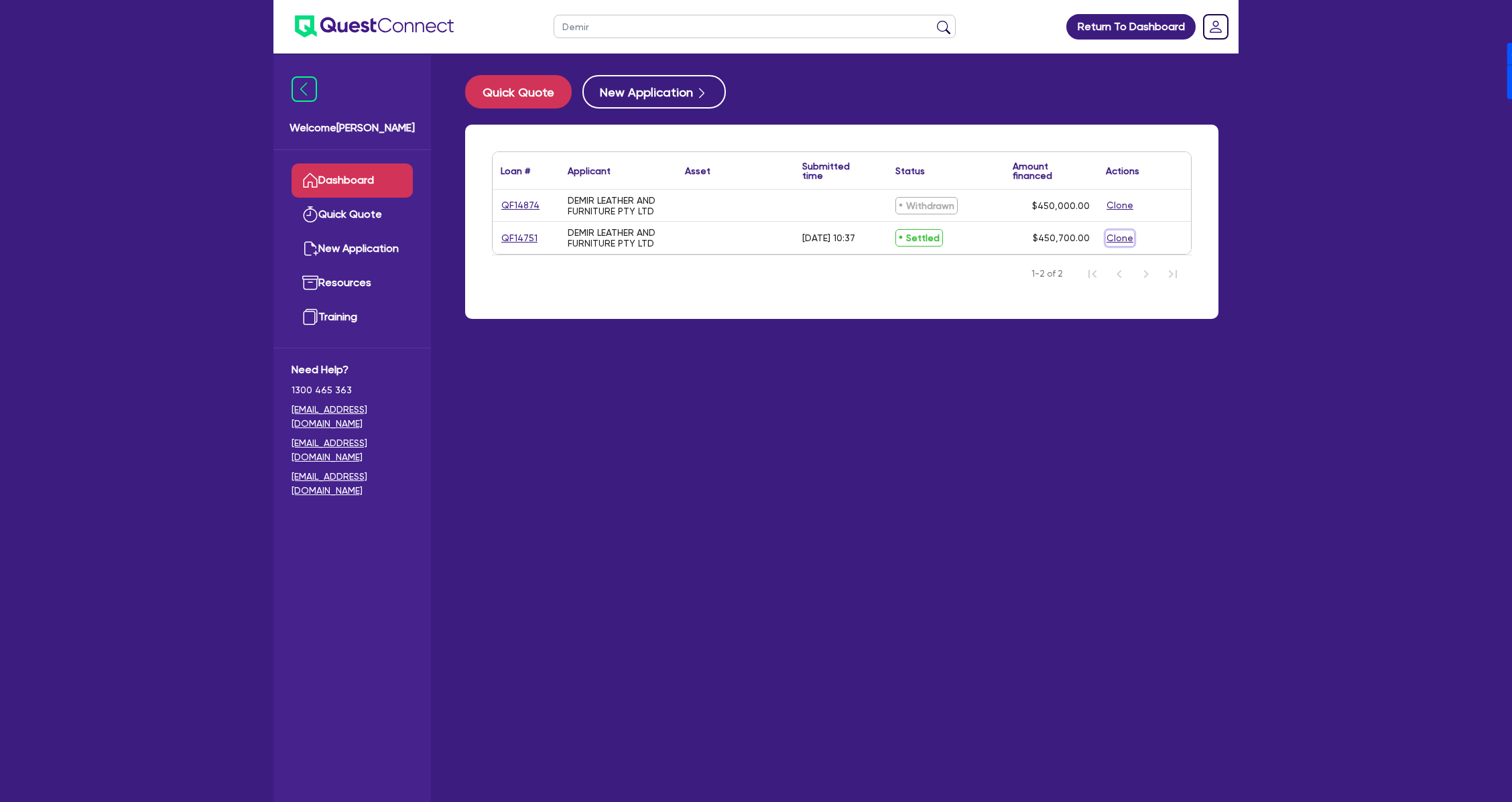
click at [1126, 241] on button "Clone" at bounding box center [1120, 238] width 28 height 15
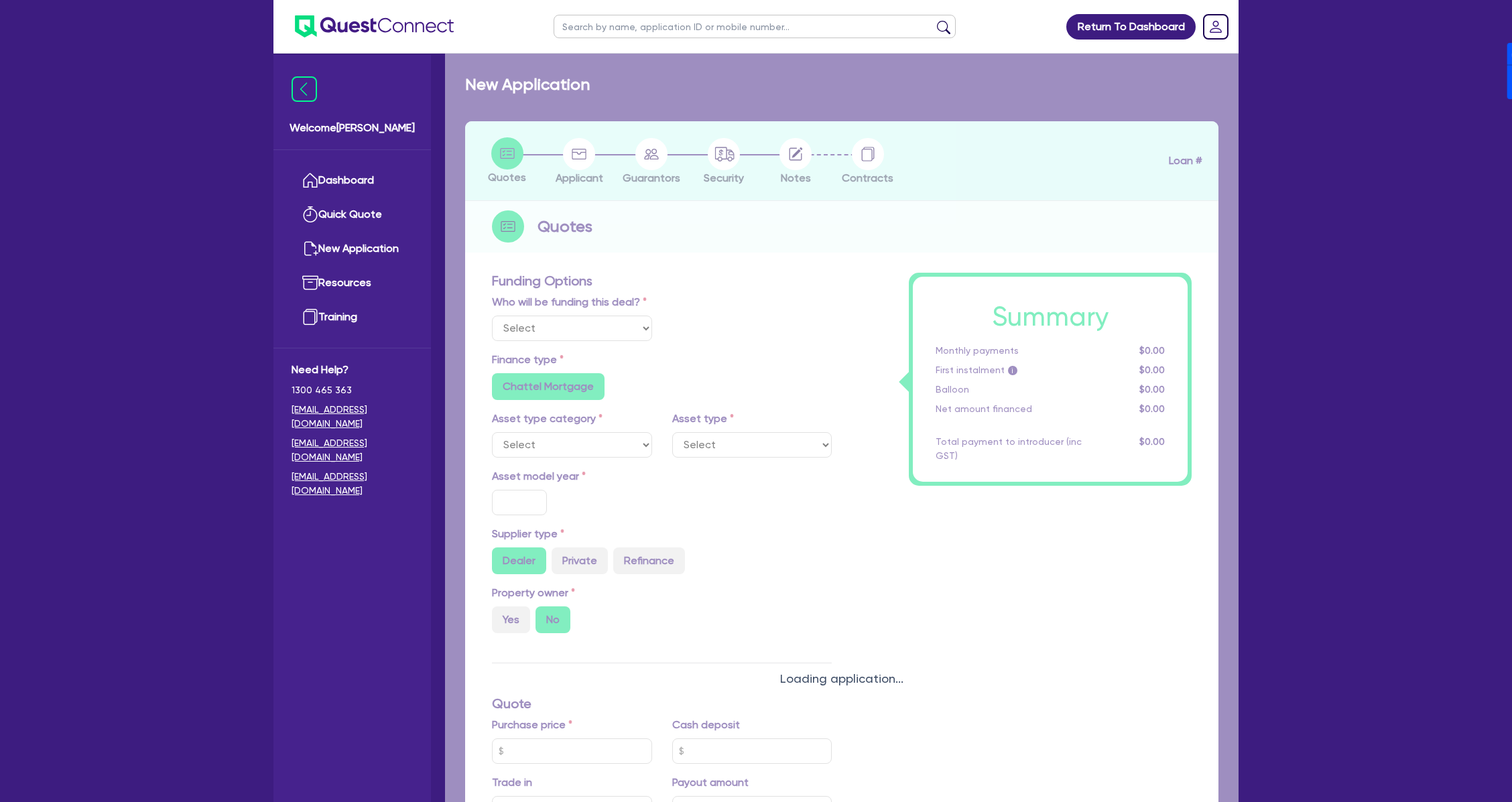
select select "Other"
radio input "true"
radio input "false"
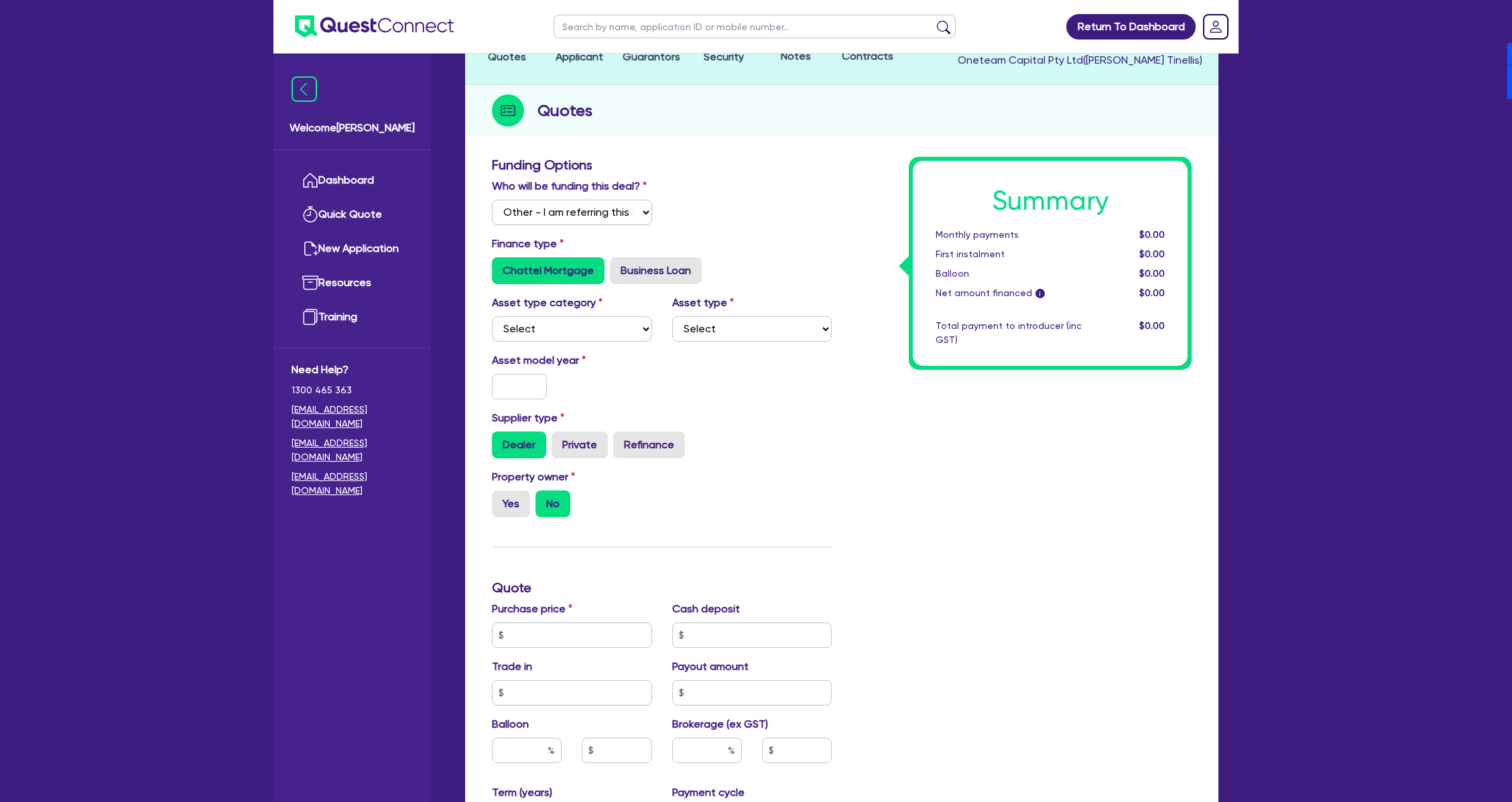
scroll to position [178, 0]
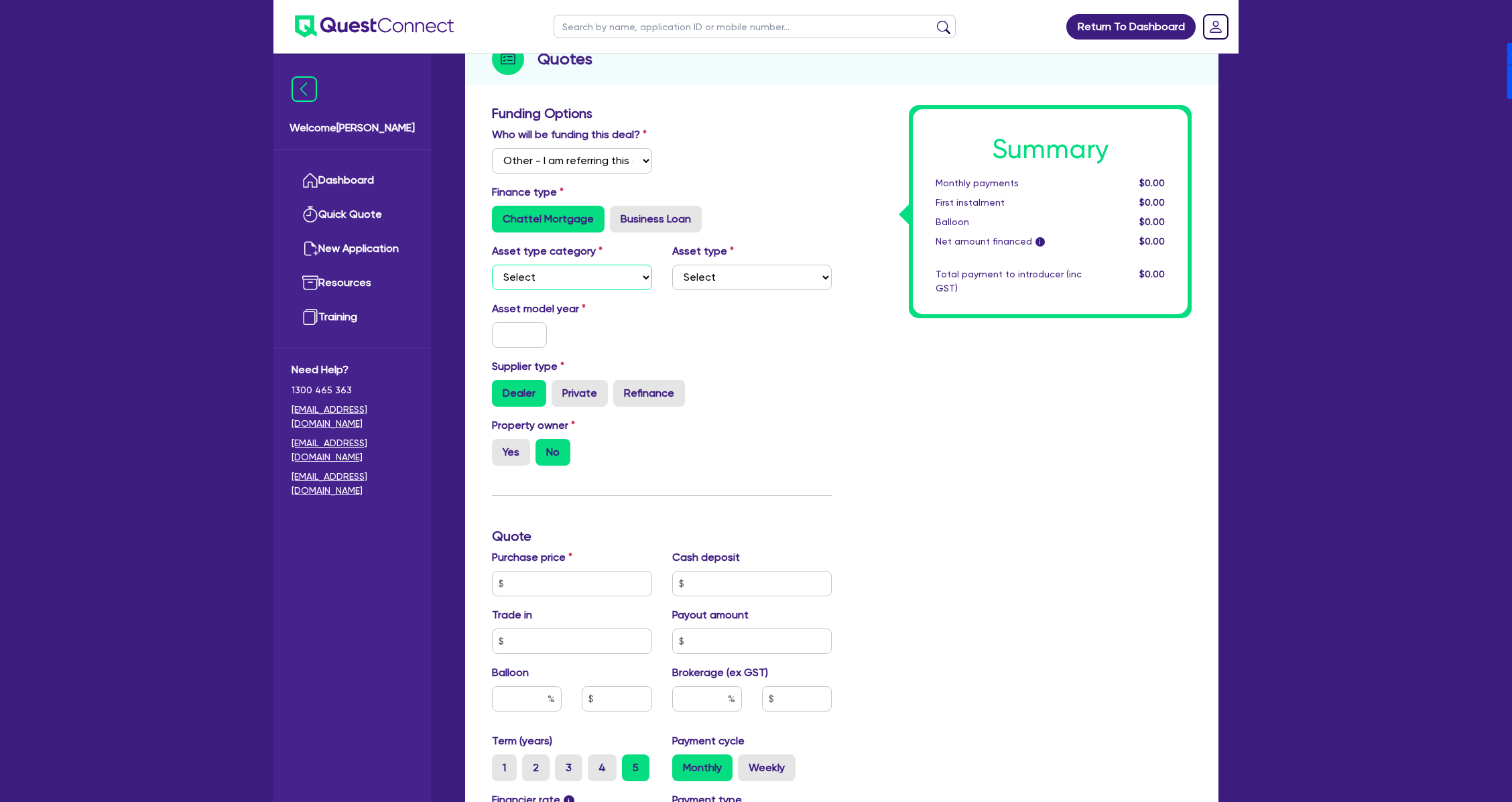
click at [570, 282] on select "Select Cars and light trucks Primary assets Secondary assets Tertiary assets" at bounding box center [572, 277] width 160 height 26
drag, startPoint x: 704, startPoint y: 279, endPoint x: 592, endPoint y: 297, distance: 113.4
click at [704, 279] on select "Select" at bounding box center [752, 277] width 160 height 26
click at [631, 201] on div "Finance type Chattel Mortgage Business Loan" at bounding box center [662, 208] width 360 height 49
click at [683, 217] on label "Business Loan" at bounding box center [656, 218] width 92 height 26
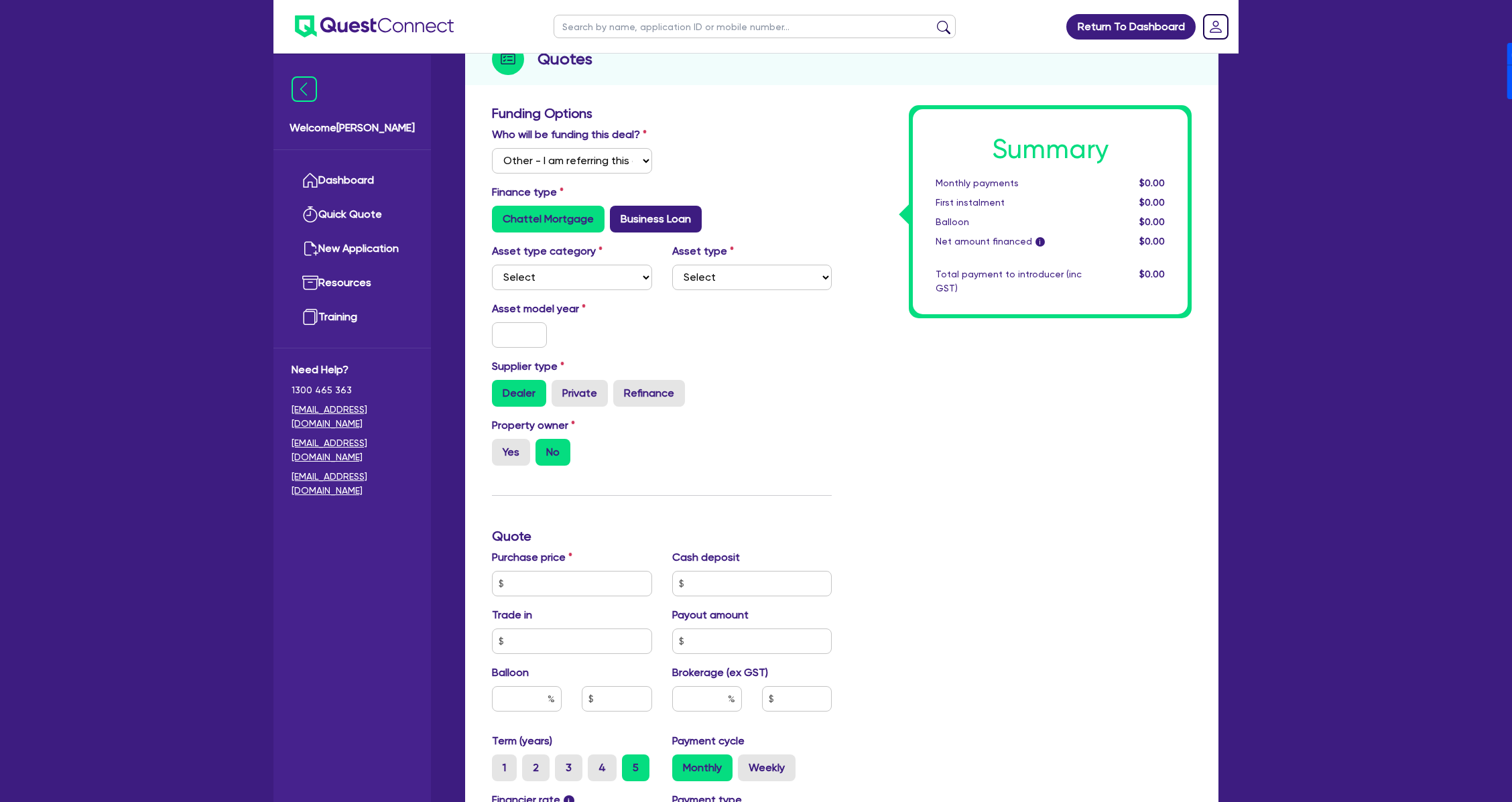
click at [618, 214] on input "Business Loan" at bounding box center [614, 210] width 9 height 9
radio input "true"
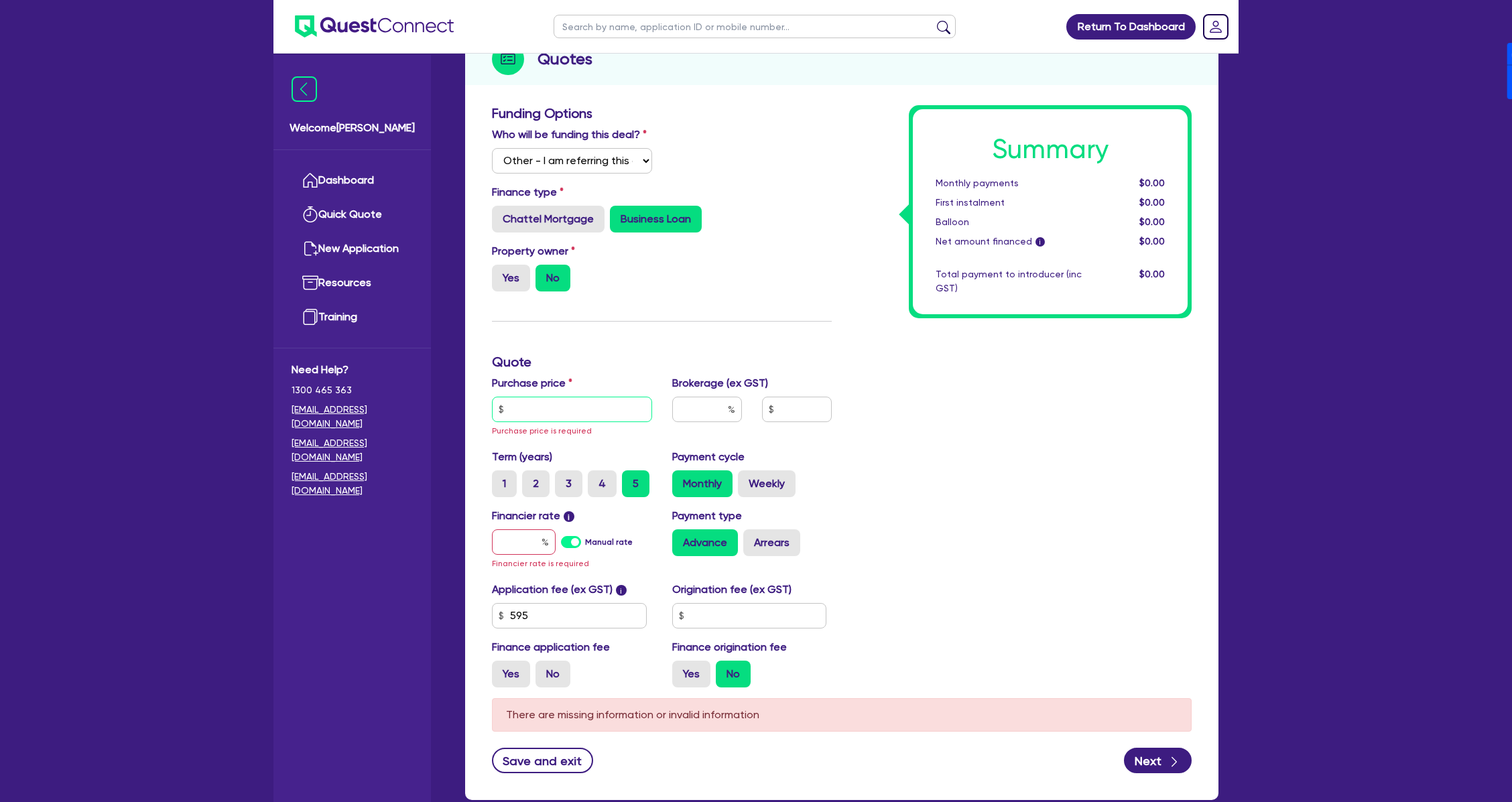
click at [591, 412] on input "text" at bounding box center [572, 409] width 160 height 26
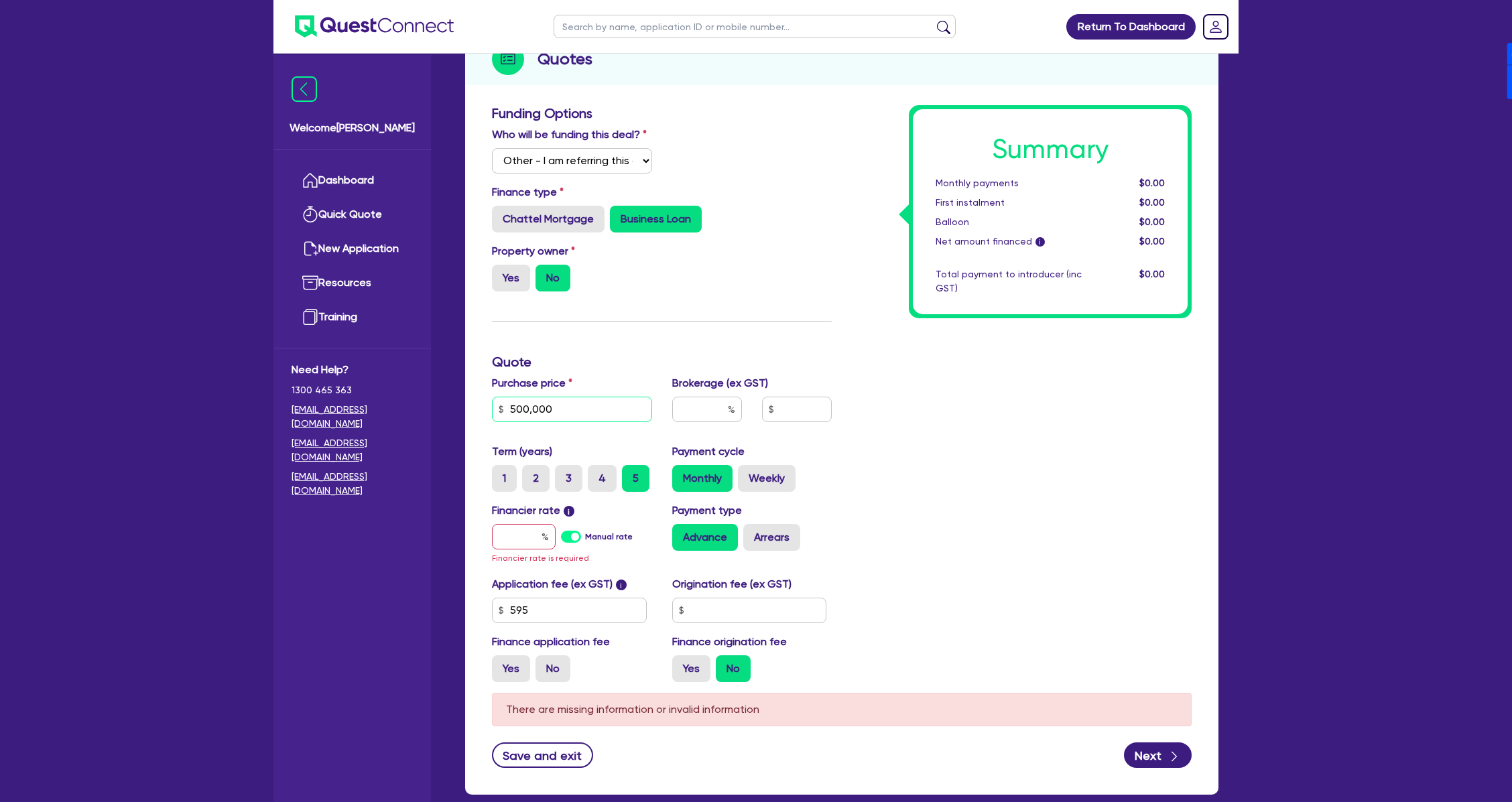
type input "500,000"
type input "4"
click at [585, 539] on label "Manual rate" at bounding box center [609, 536] width 48 height 12
click at [0, 0] on input "Manual rate" at bounding box center [0, 0] width 0 height 0
type input "20,026.18"
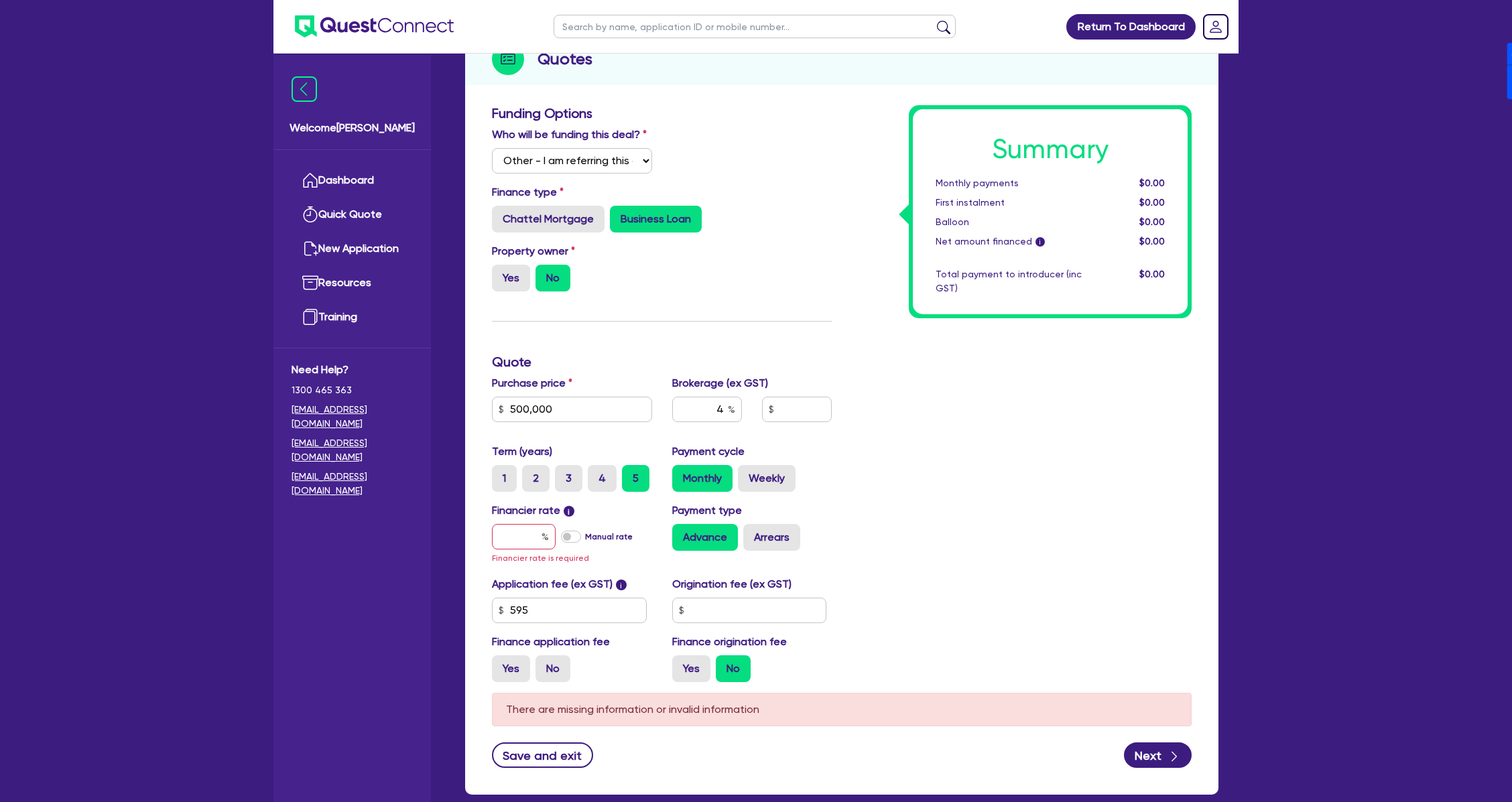
type input "17.95"
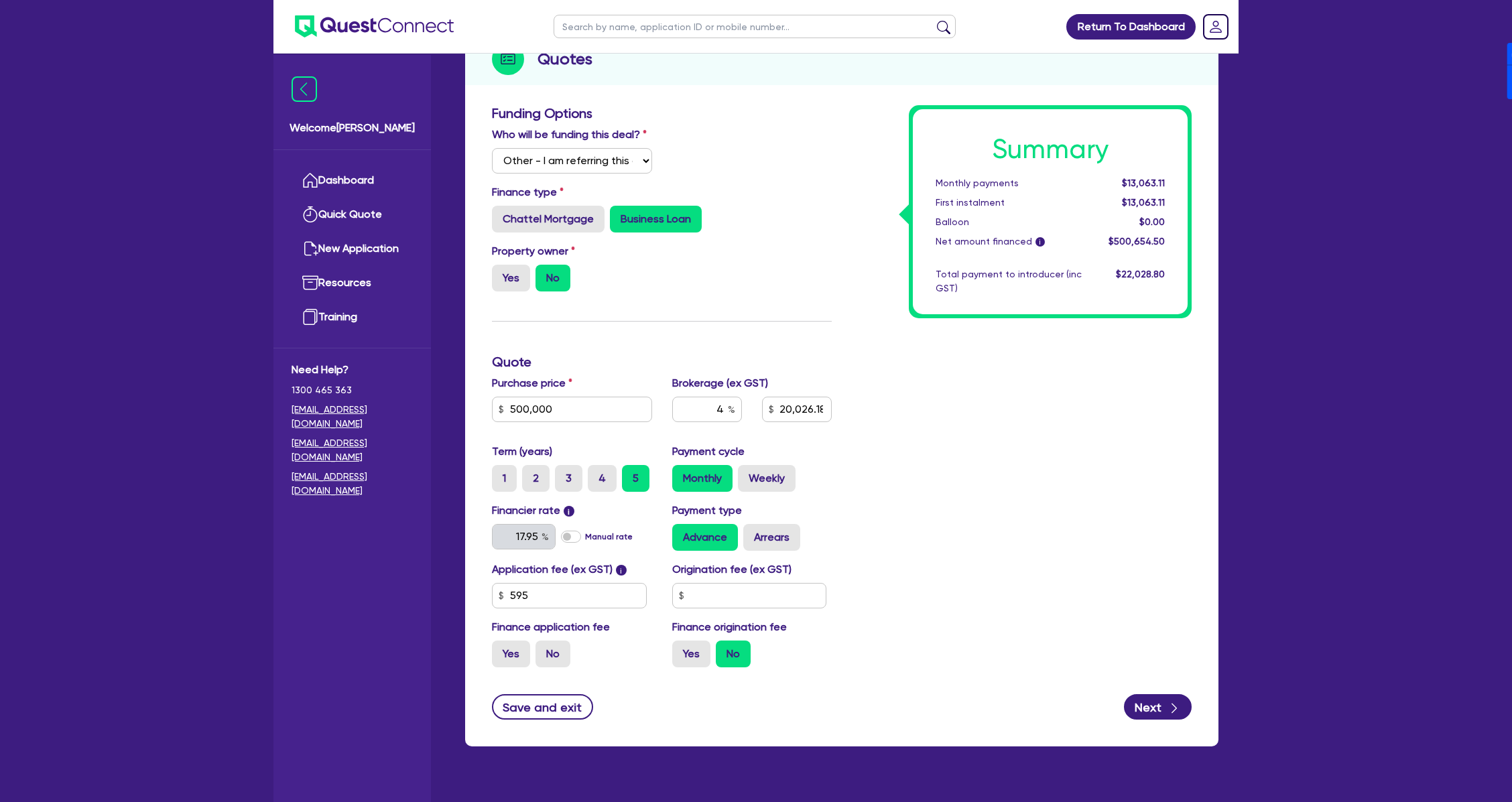
drag, startPoint x: 762, startPoint y: 528, endPoint x: 773, endPoint y: 550, distance: 24.6
click at [762, 528] on label "Arrears" at bounding box center [772, 537] width 57 height 26
click at [778, 532] on label "Arrears" at bounding box center [772, 537] width 57 height 26
click at [752, 532] on input "Arrears" at bounding box center [748, 528] width 9 height 9
radio input "true"
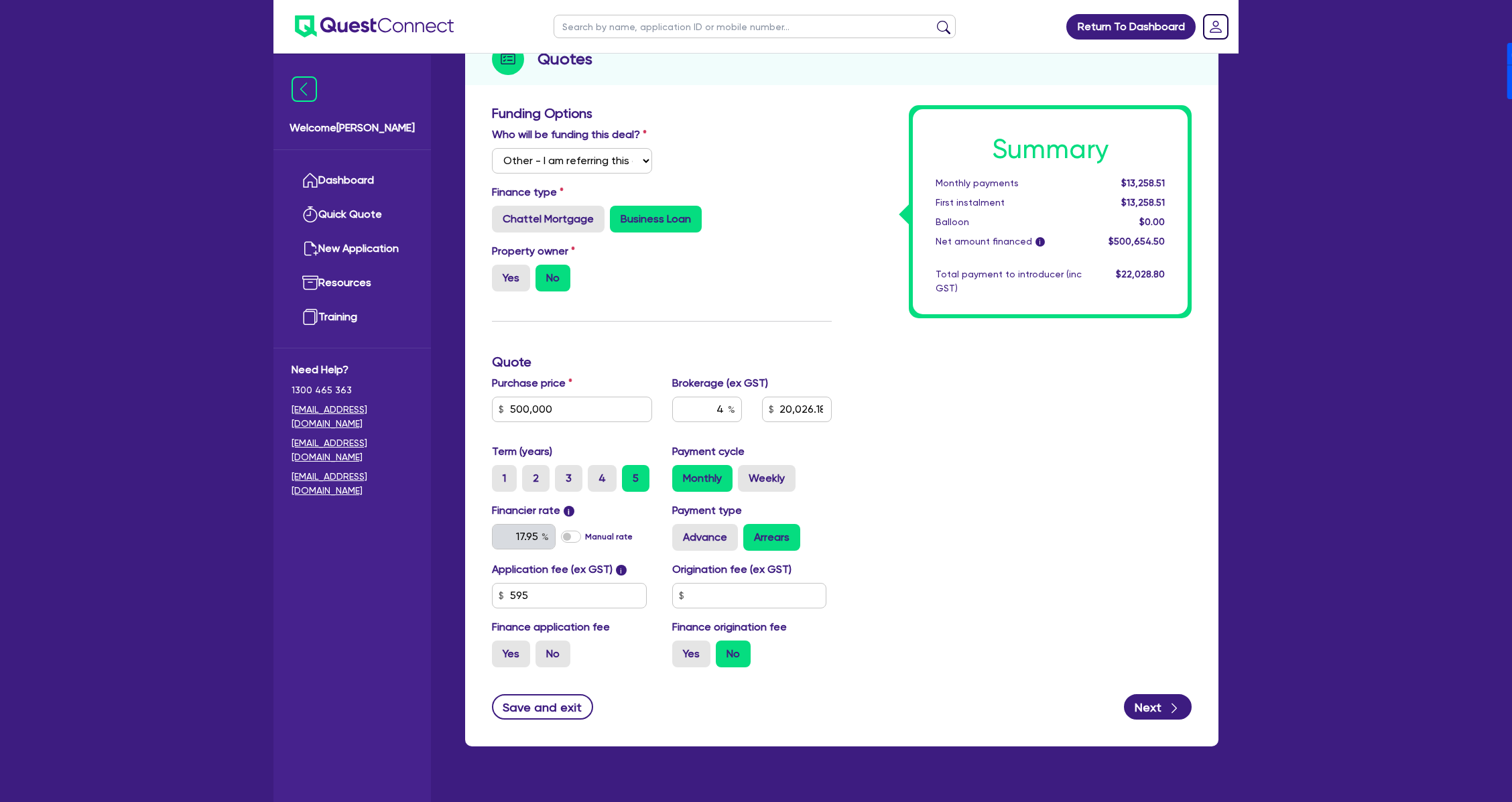
click at [912, 542] on div "Summary Monthly payments $13,258.51 First instalment $13,258.51 Balloon $0.00 N…" at bounding box center [1022, 391] width 360 height 573
click at [763, 593] on input "text" at bounding box center [750, 596] width 155 height 26
type input "20,026.18"
type input "0"
type input "20,026.18"
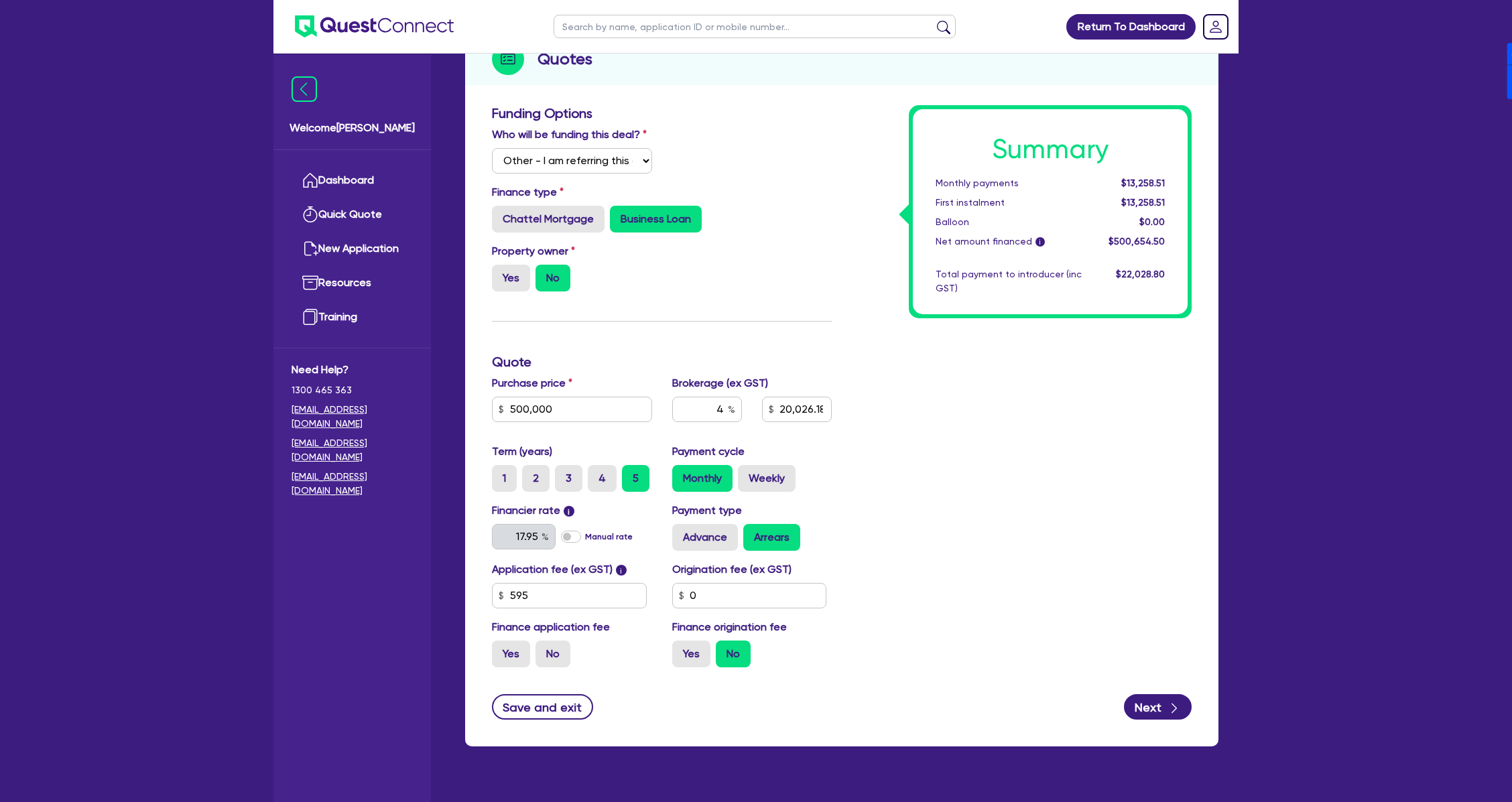
click at [696, 673] on form "Funding Options Who will be funding this deal? Select I will fund 100% I will c…" at bounding box center [842, 412] width 699 height 614
click at [688, 665] on label "Yes" at bounding box center [691, 653] width 38 height 26
click at [681, 649] on input "Yes" at bounding box center [676, 644] width 9 height 9
radio input "true"
click at [975, 646] on div "Summary Monthly payments $13,258.51 First instalment $13,258.51 Balloon $0.00 N…" at bounding box center [1022, 391] width 360 height 573
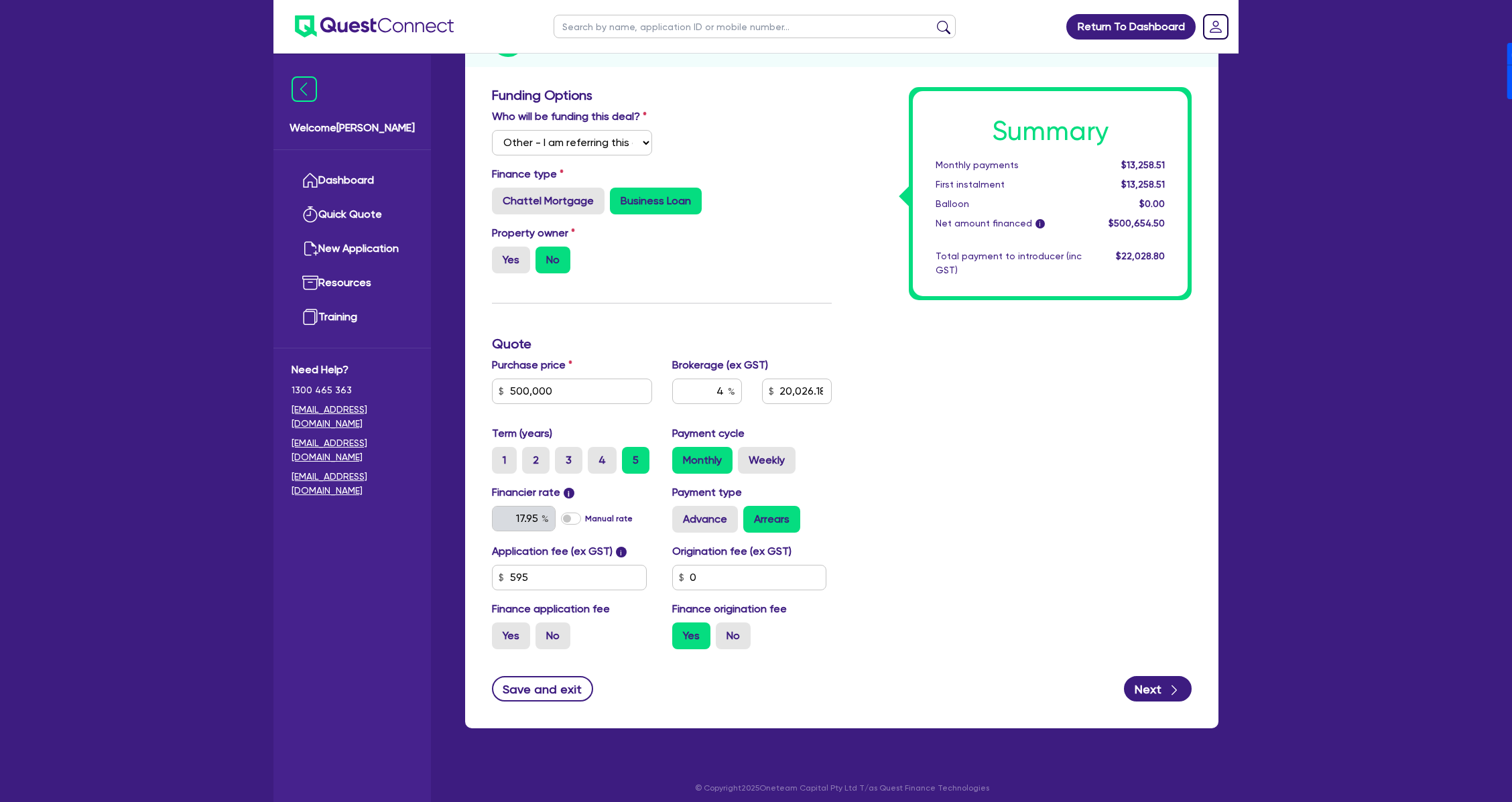
scroll to position [203, 0]
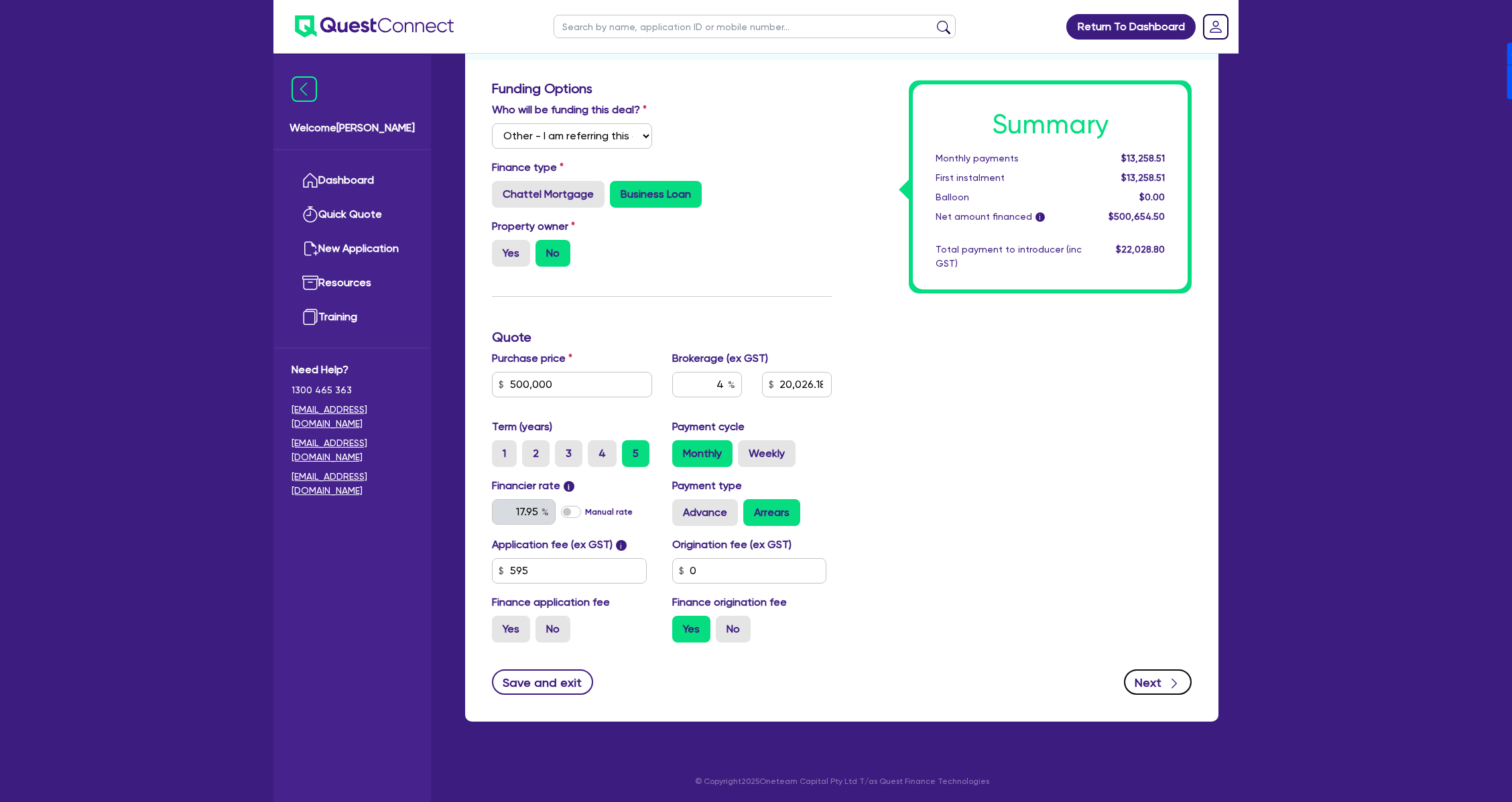
click at [1158, 684] on button "Next" at bounding box center [1157, 682] width 67 height 26
type input "20,026.18"
select select "COMPANY"
select select "ACCOMODATION_FOOD"
select select "HOTELS"
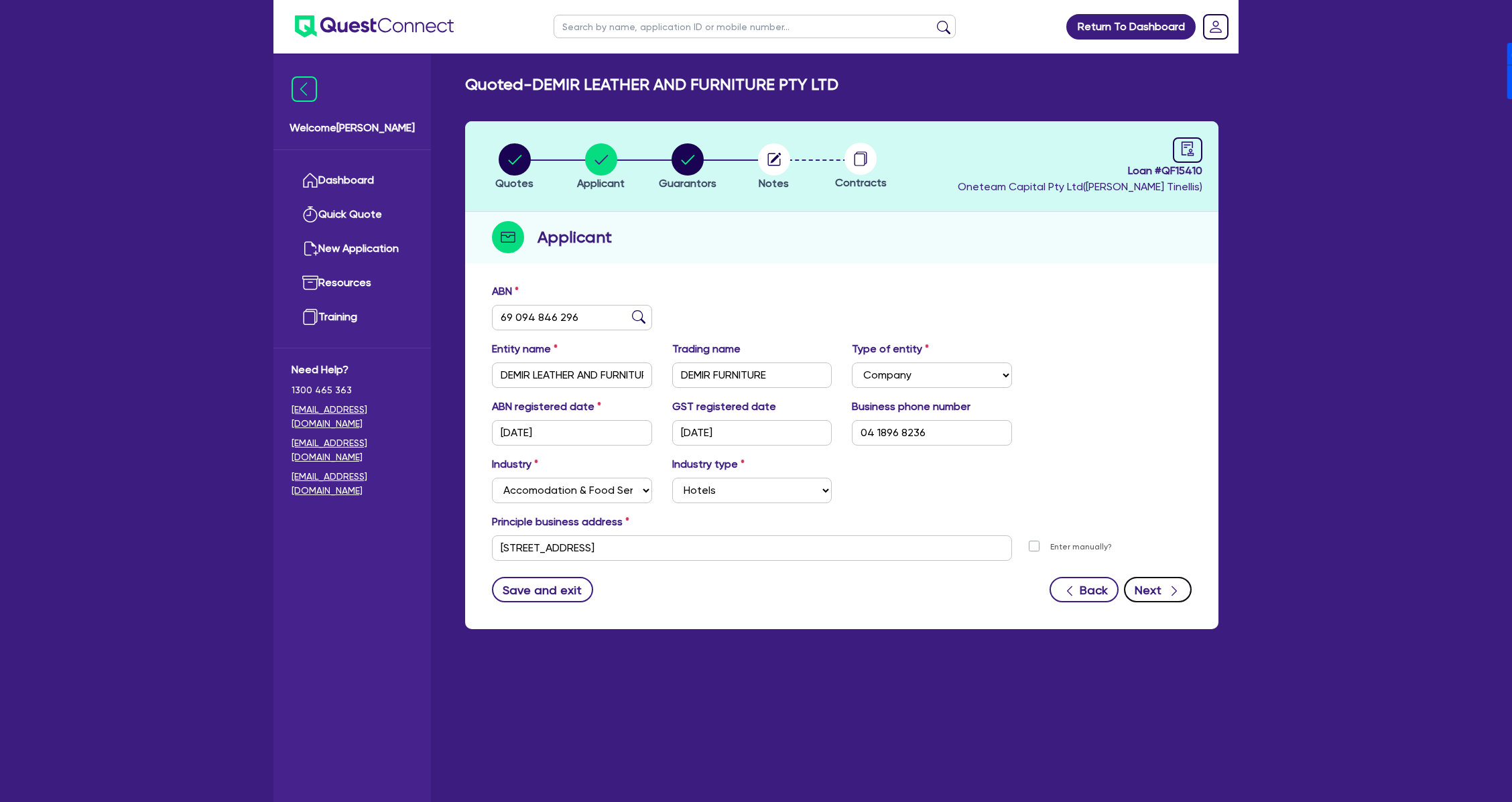
click at [1174, 590] on icon "button" at bounding box center [1174, 591] width 14 height 14
select select "MR"
select select "[GEOGRAPHIC_DATA]"
select select "MARRIED"
select select "PROPERTY"
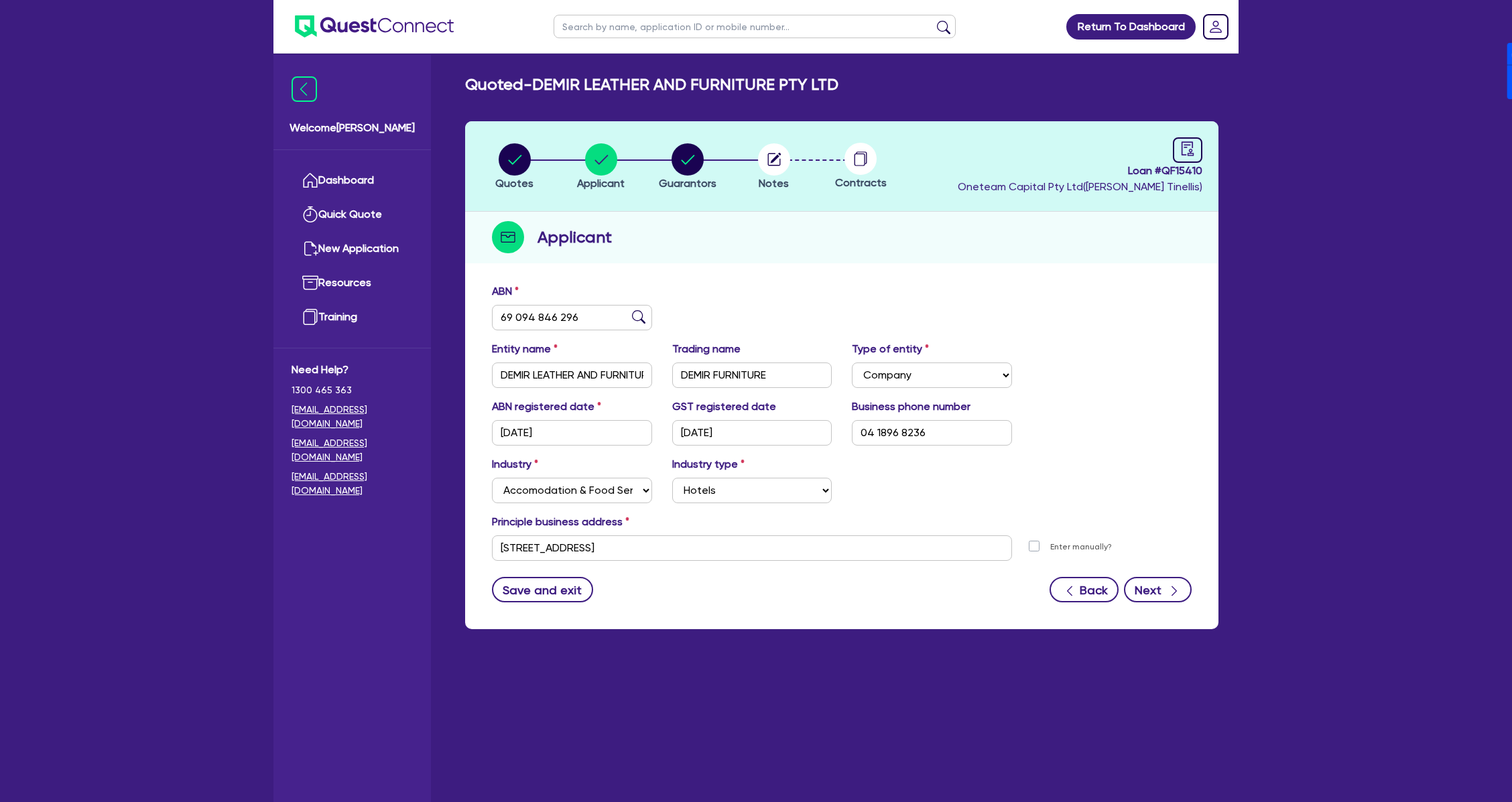
select select "CASH"
select select "HOUSEHOLD_PERSONAL"
select select "OTHER"
select select "EQUIPMENT"
select select "MR"
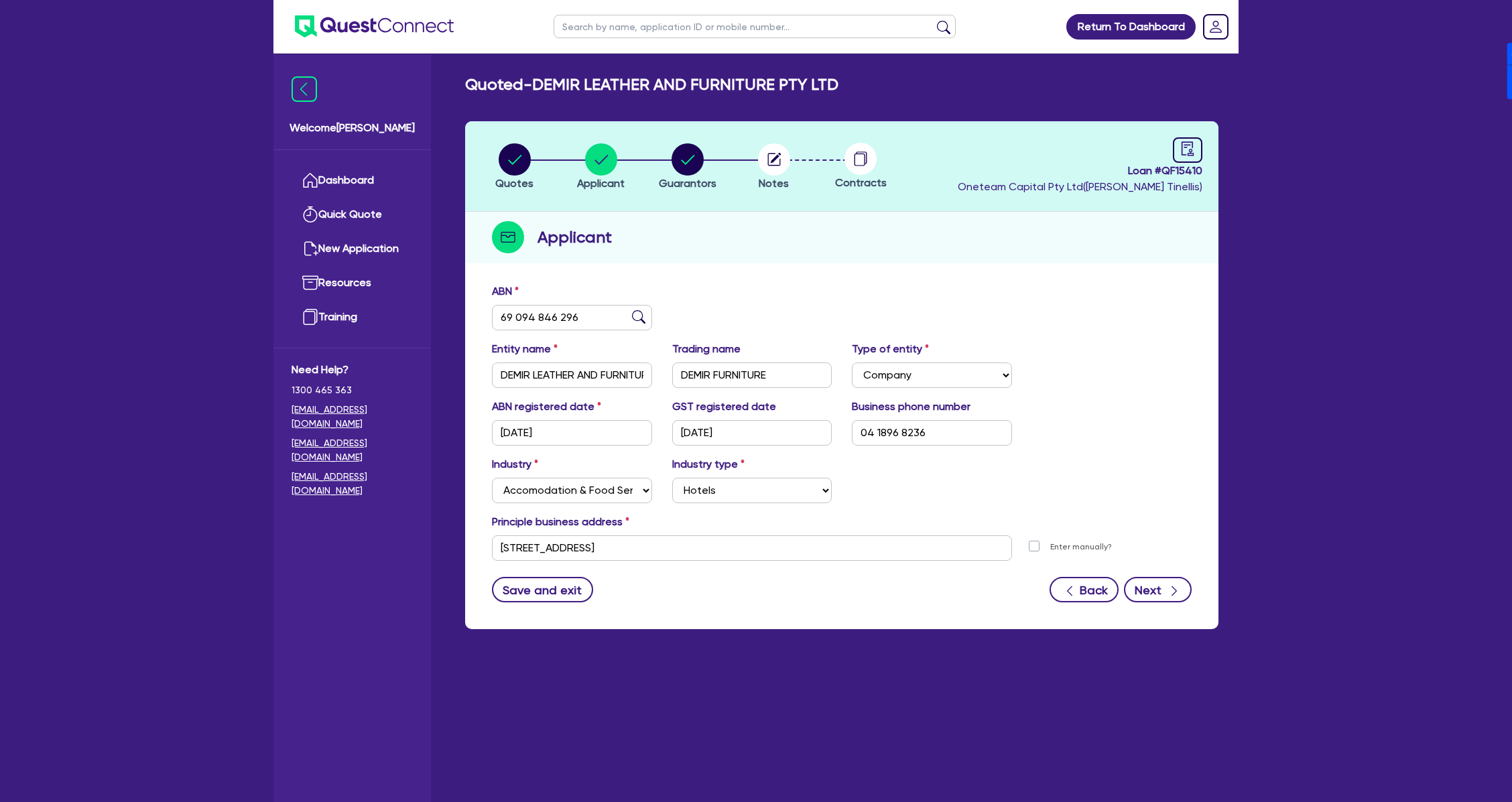
select select "[GEOGRAPHIC_DATA]"
select select "MARRIED"
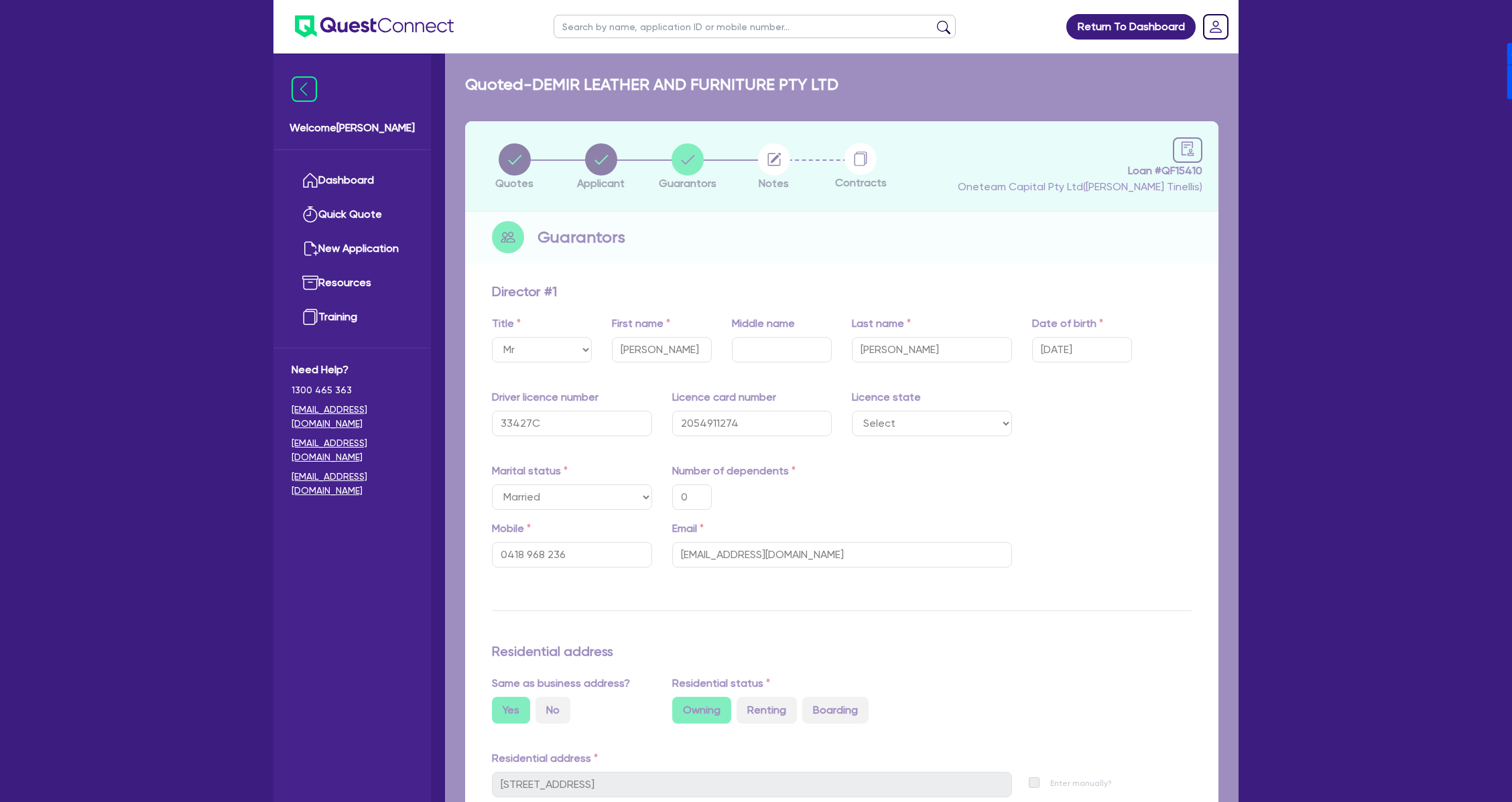
type input "0"
type input "0418 968 236"
type input "5,000,000"
type input "30,000"
type input "100,000"
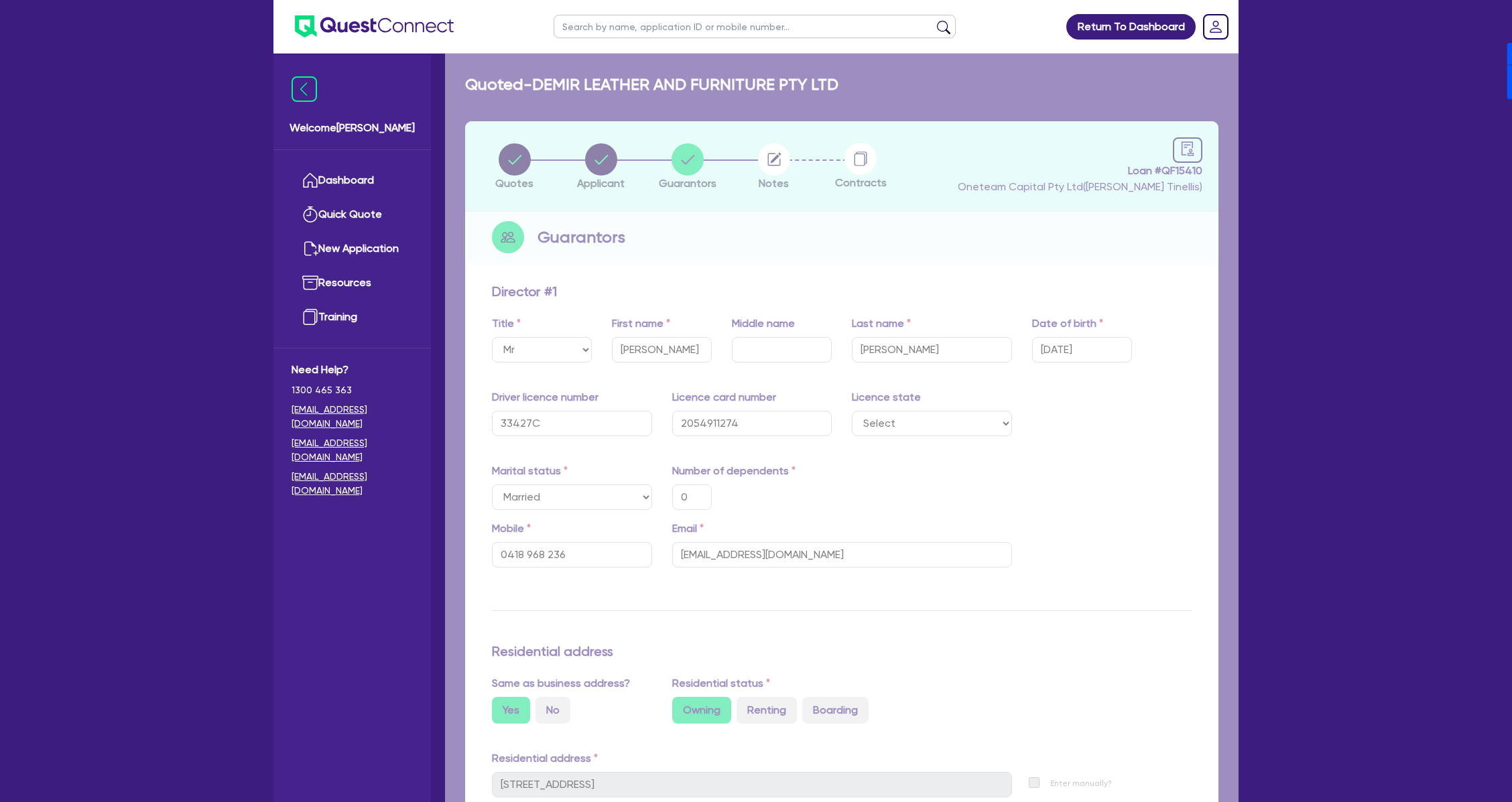
type input "300,000"
type input "1,500,000"
type input "0"
type input "0450 478 887"
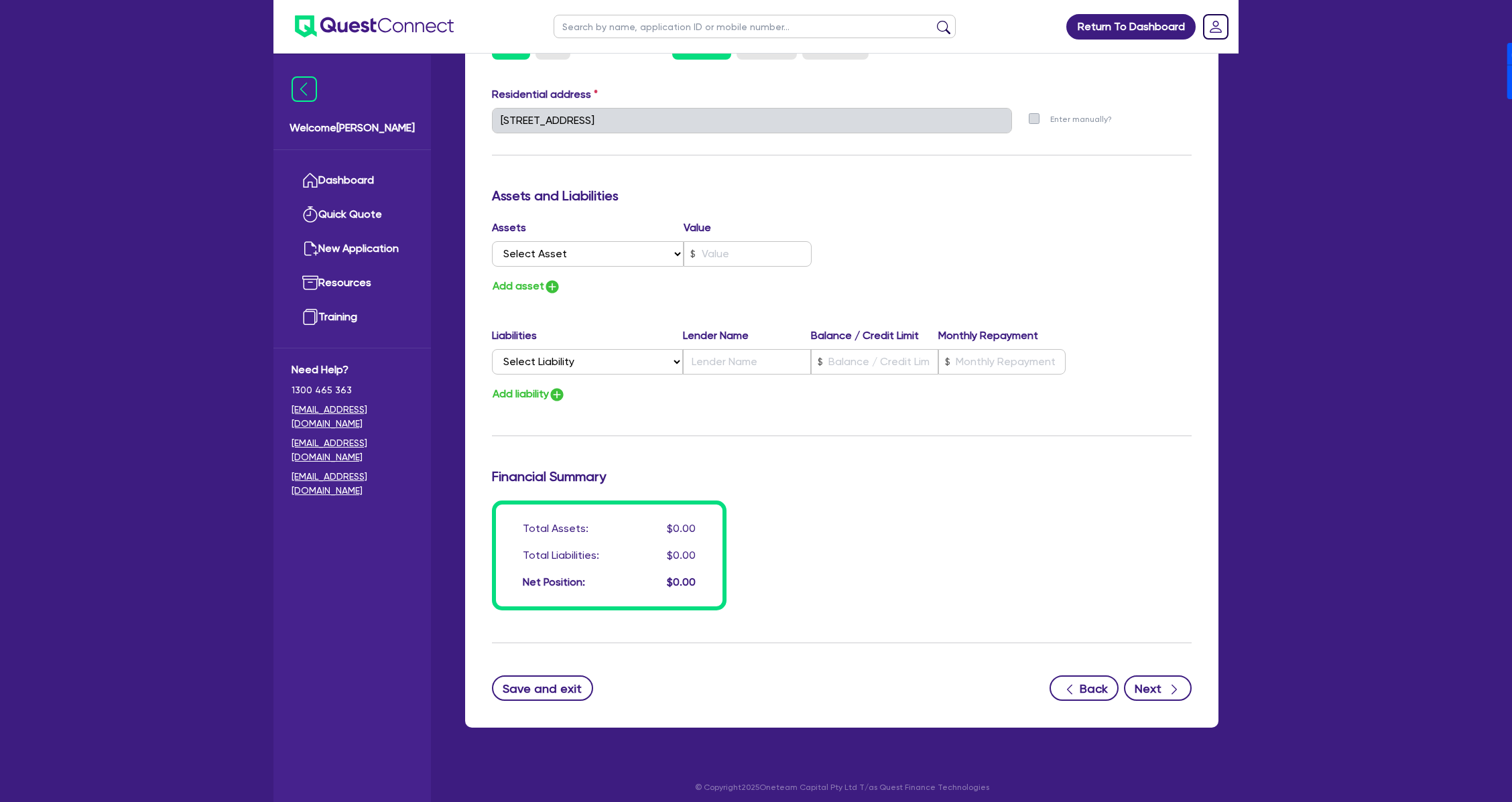
scroll to position [1849, 0]
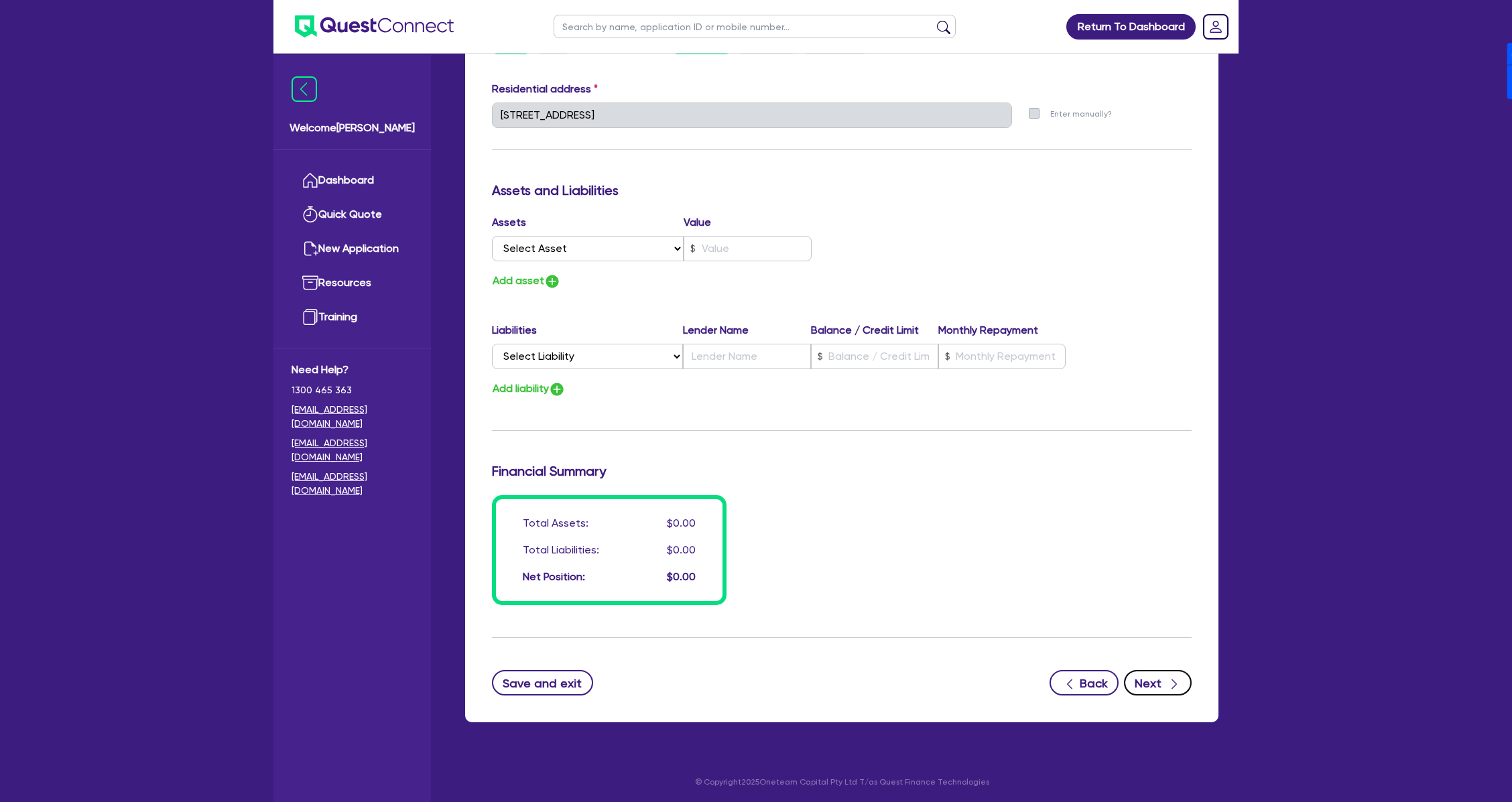
click at [1153, 679] on button "Next" at bounding box center [1157, 683] width 67 height 26
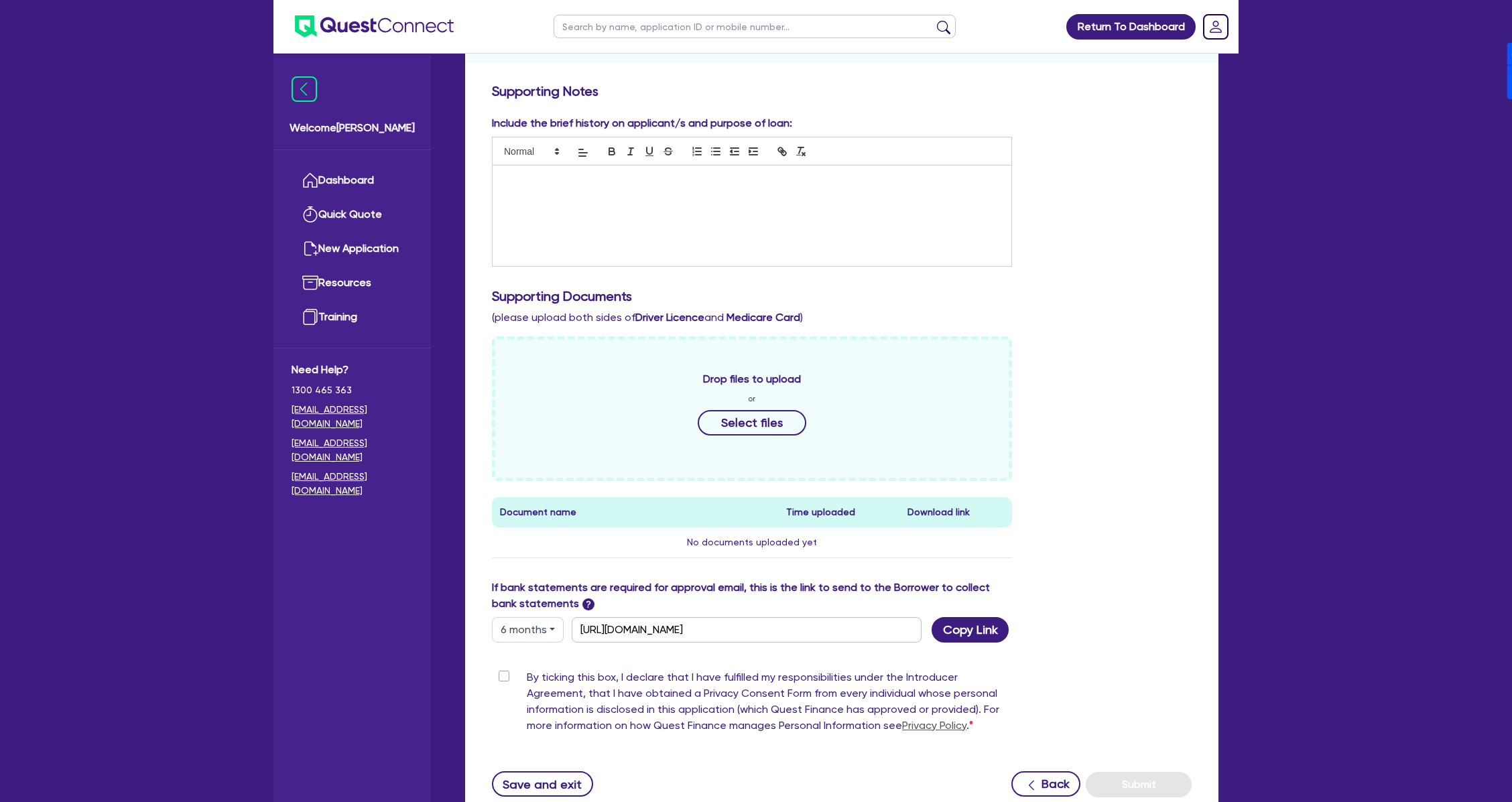
scroll to position [302, 0]
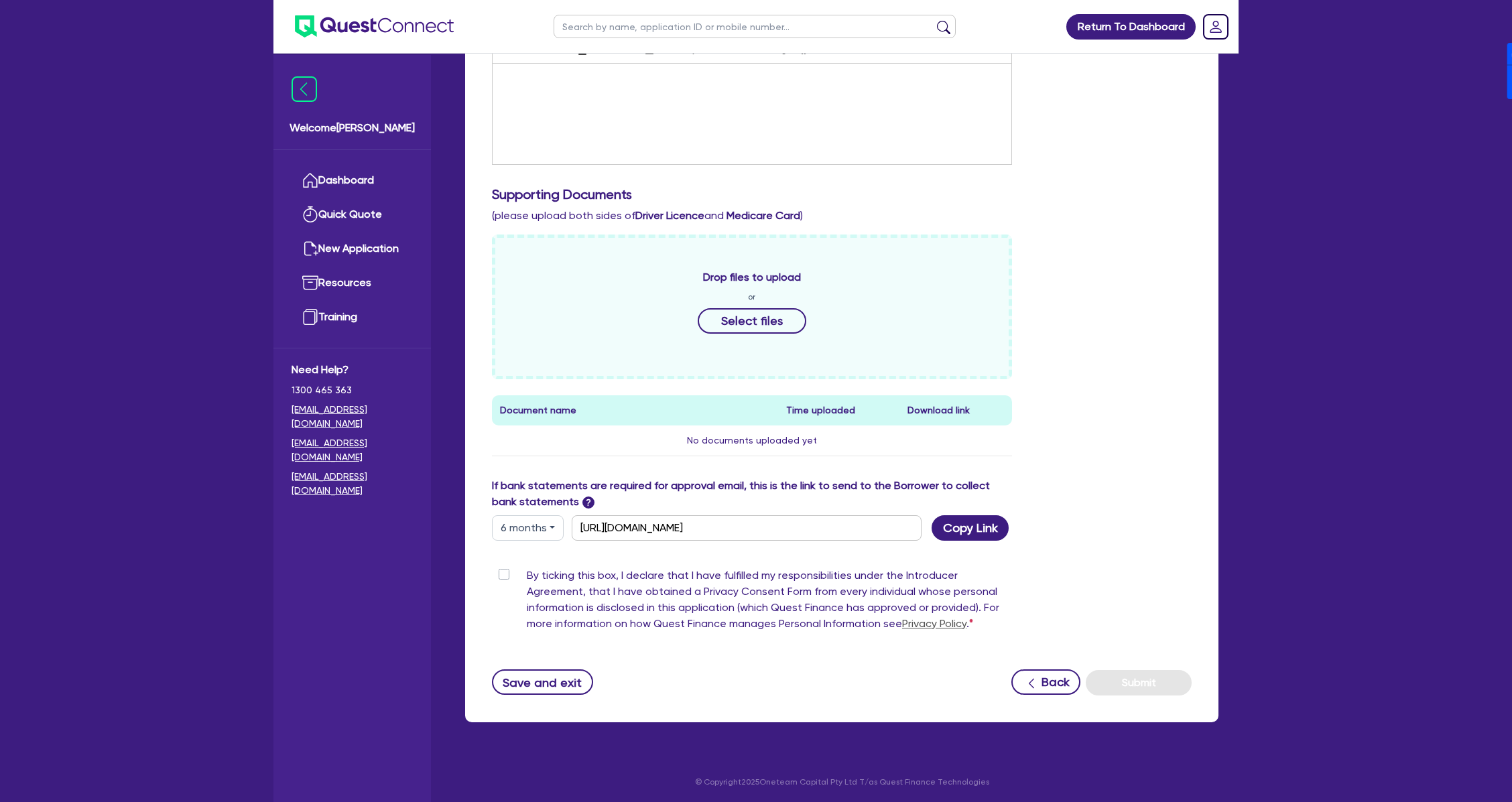
click at [529, 534] on button "6 months" at bounding box center [528, 528] width 72 height 26
click at [545, 606] on link "12 months" at bounding box center [546, 608] width 106 height 25
type input "[URL][DOMAIN_NAME]"
click at [958, 534] on button "Copy Link" at bounding box center [970, 528] width 77 height 26
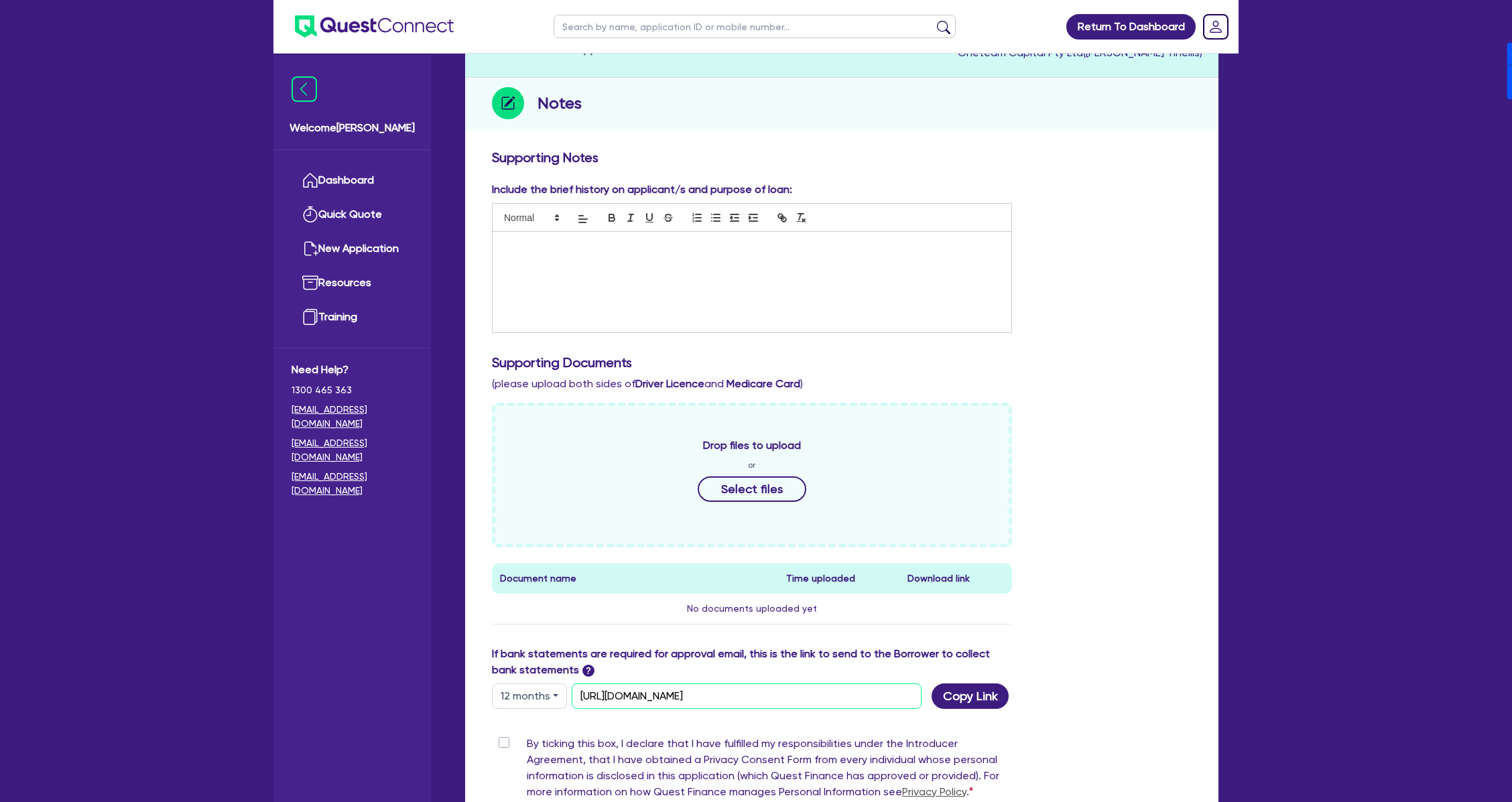
scroll to position [0, 0]
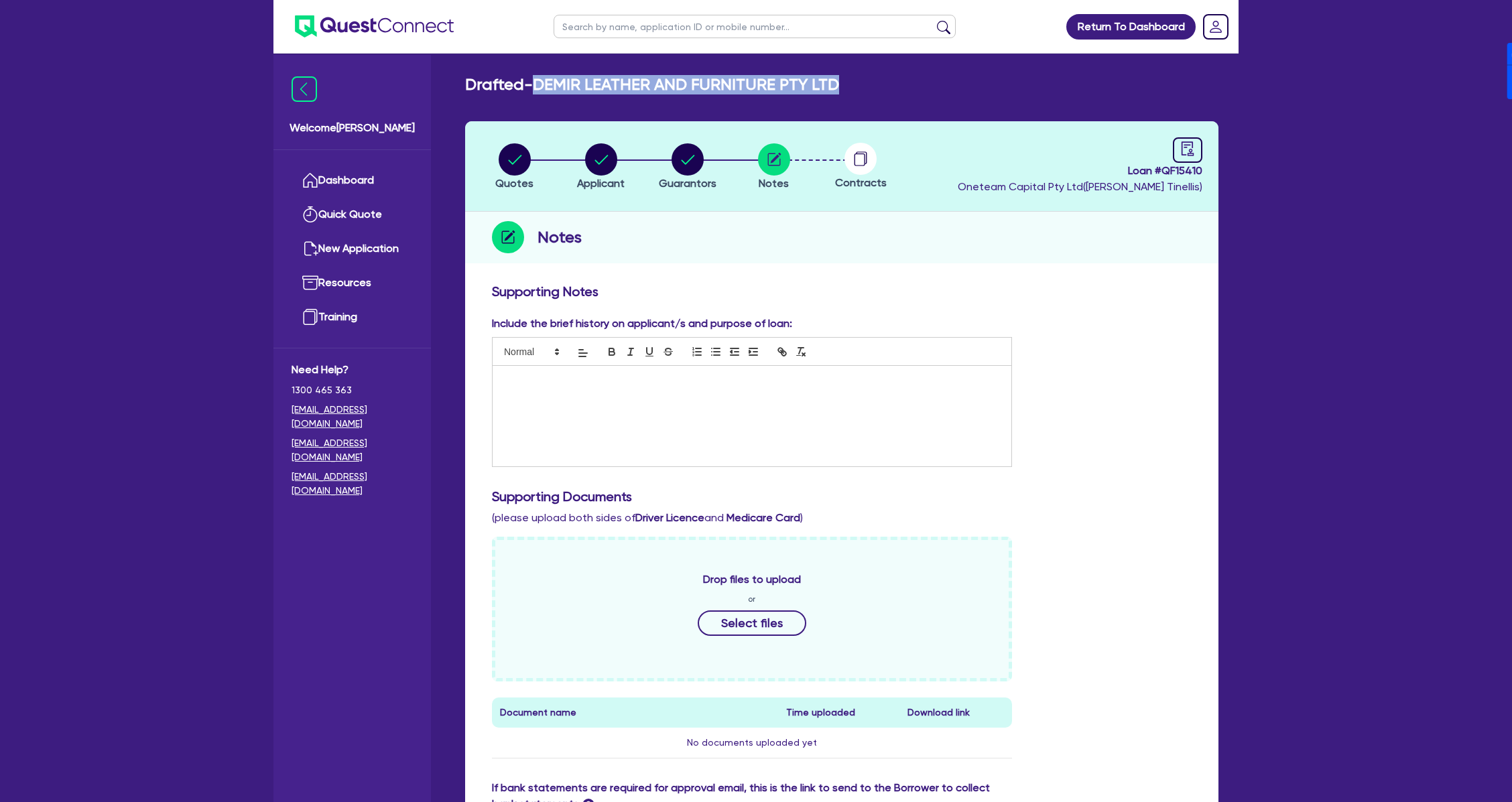
drag, startPoint x: 542, startPoint y: 81, endPoint x: 842, endPoint y: 78, distance: 300.0
click at [842, 78] on div "Drafted - DEMIR LEATHER AND FURNITURE PTY LTD" at bounding box center [842, 84] width 773 height 20
copy h2 "DEMIR LEATHER AND FURNITURE PTY LTD"
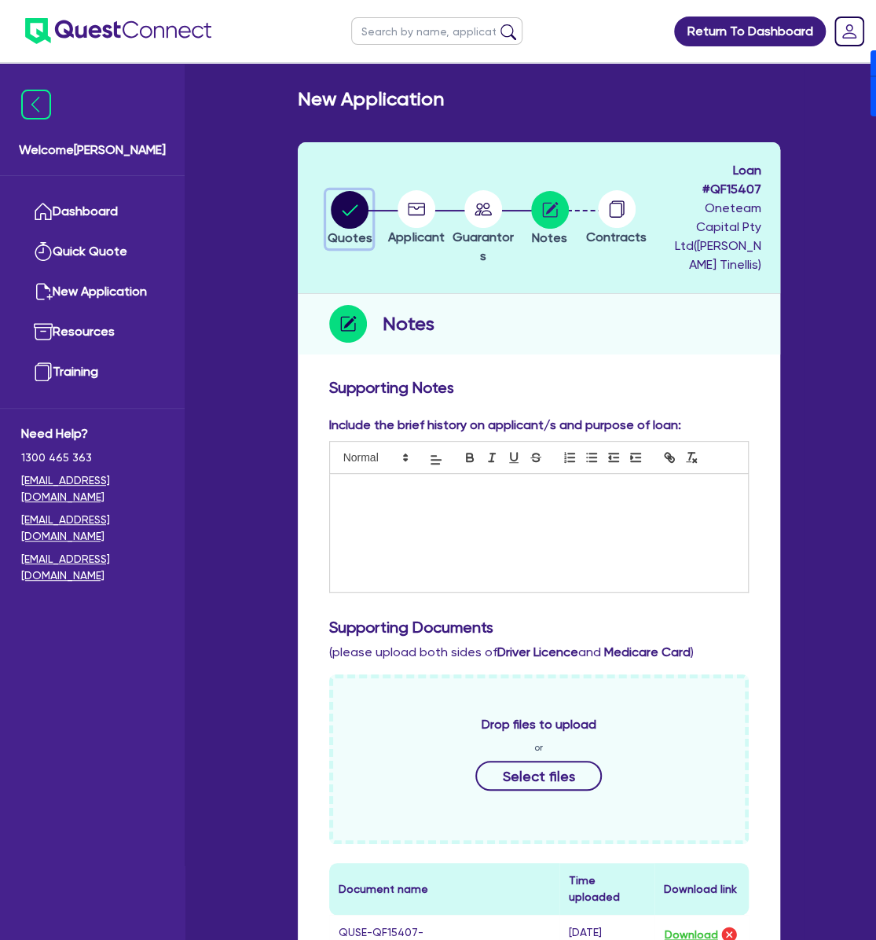
click at [340, 200] on circle "button" at bounding box center [350, 210] width 38 height 38
select select "Other"
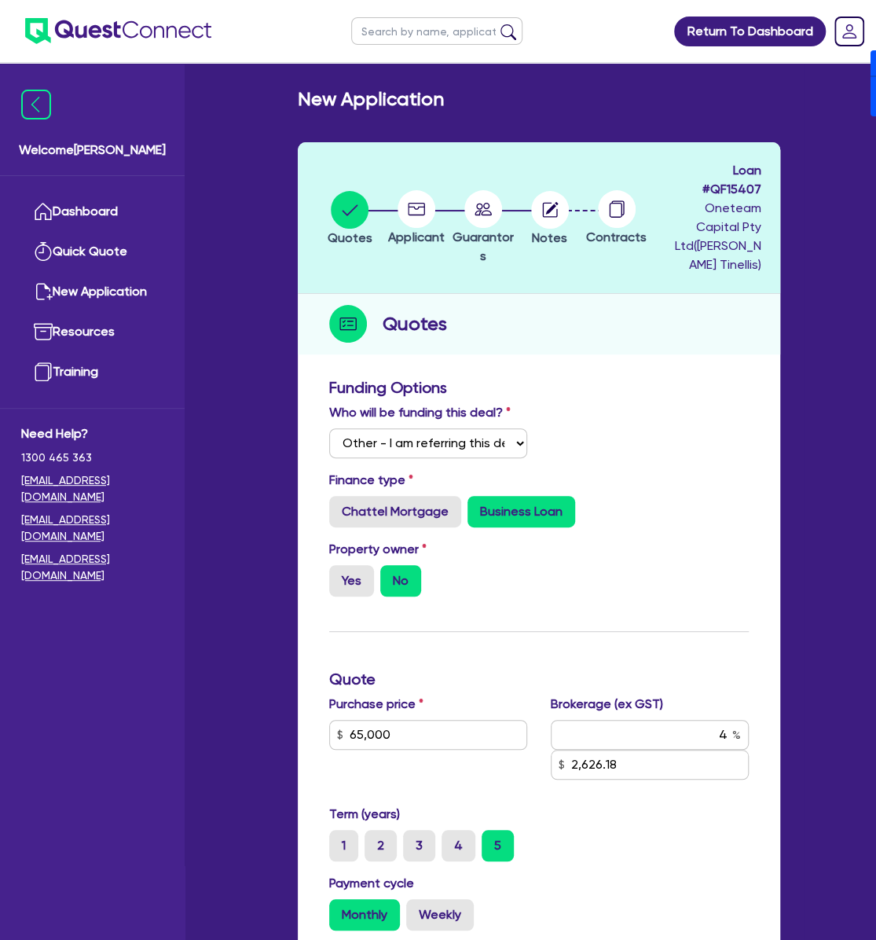
click at [428, 205] on circle at bounding box center [417, 209] width 38 height 38
click at [540, 209] on circle "button" at bounding box center [550, 210] width 38 height 38
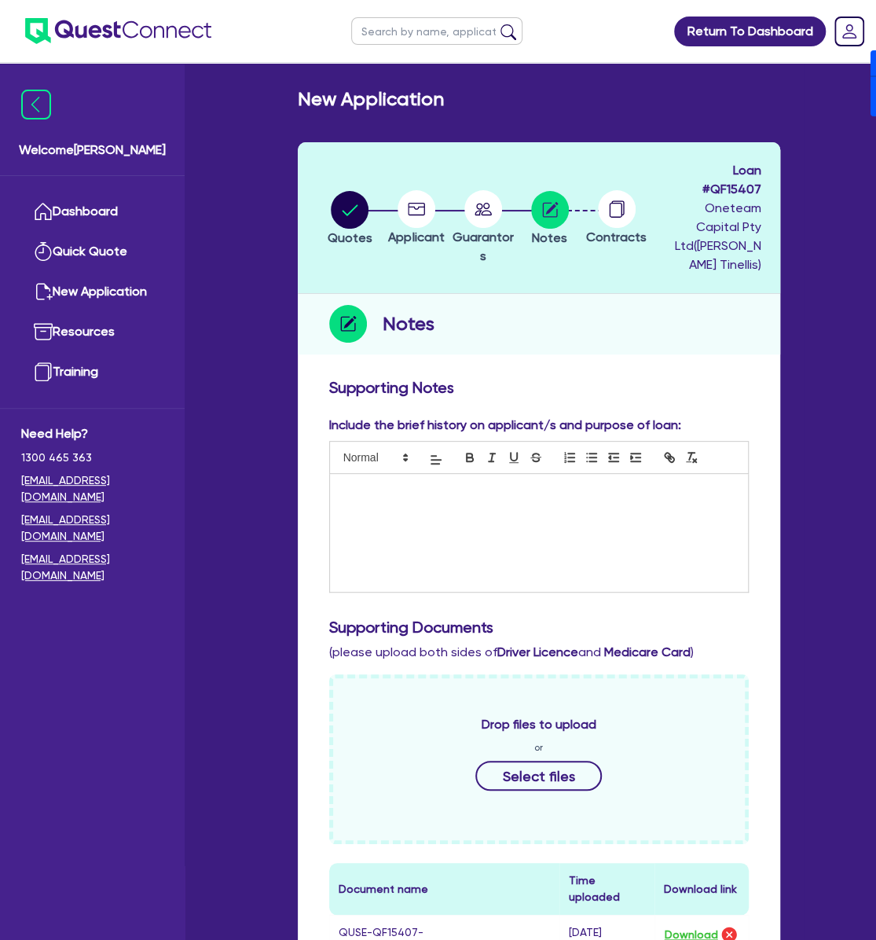
click at [408, 203] on icon at bounding box center [416, 209] width 17 height 13
click at [351, 198] on circle "button" at bounding box center [350, 210] width 38 height 38
select select "Other"
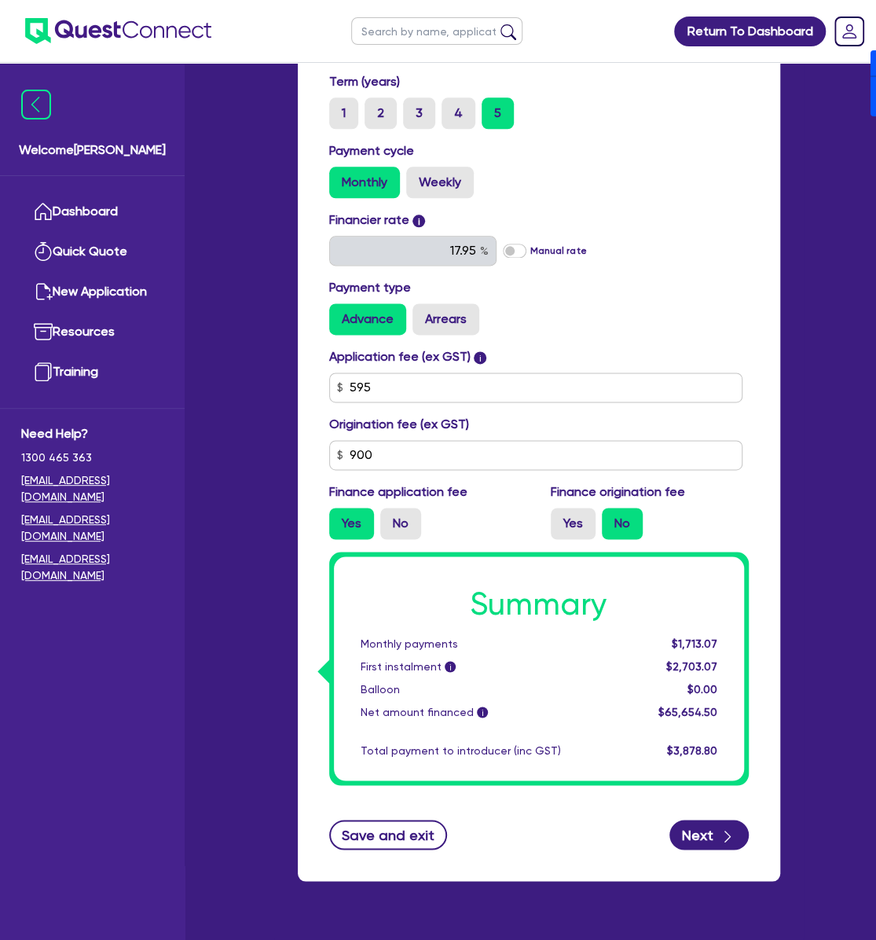
scroll to position [733, 0]
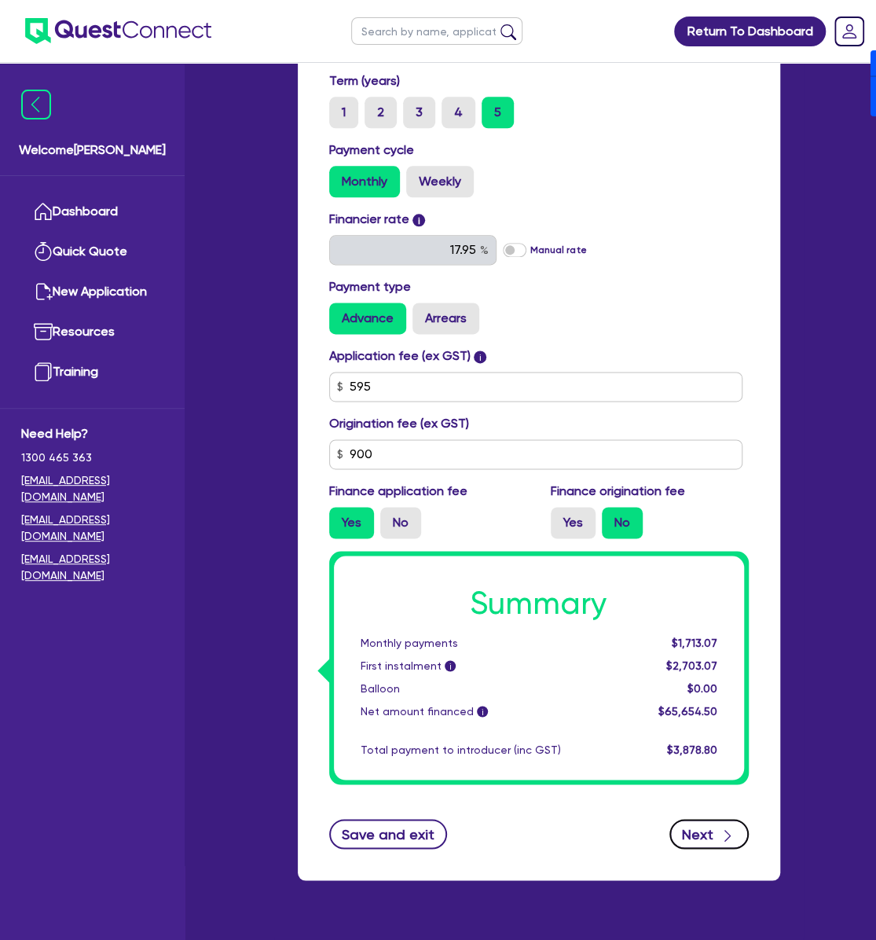
click at [698, 819] on button "Next" at bounding box center [709, 834] width 79 height 30
type input "65,000"
type input "2,626.18"
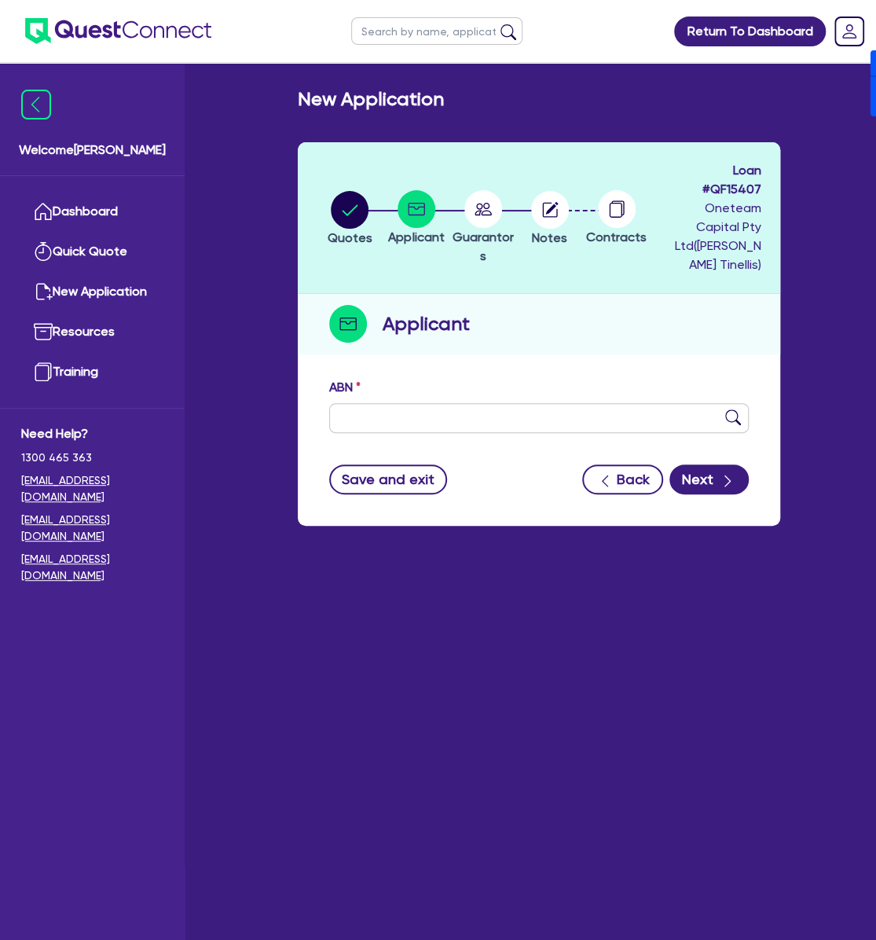
click at [358, 415] on div "ABN" at bounding box center [539, 412] width 443 height 68
click at [384, 403] on input "text" at bounding box center [539, 418] width 420 height 30
type input "11 111 111 111"
click at [701, 464] on button "Next" at bounding box center [709, 479] width 79 height 30
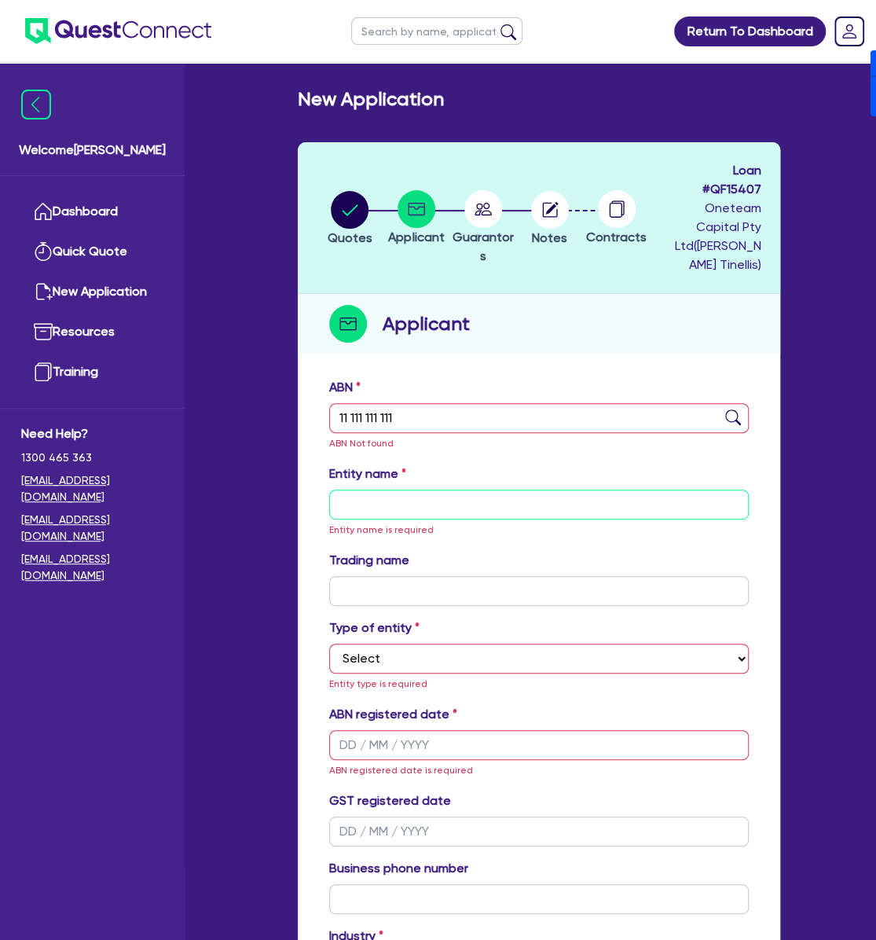
click at [503, 490] on input "text" at bounding box center [539, 505] width 420 height 30
type input "N"
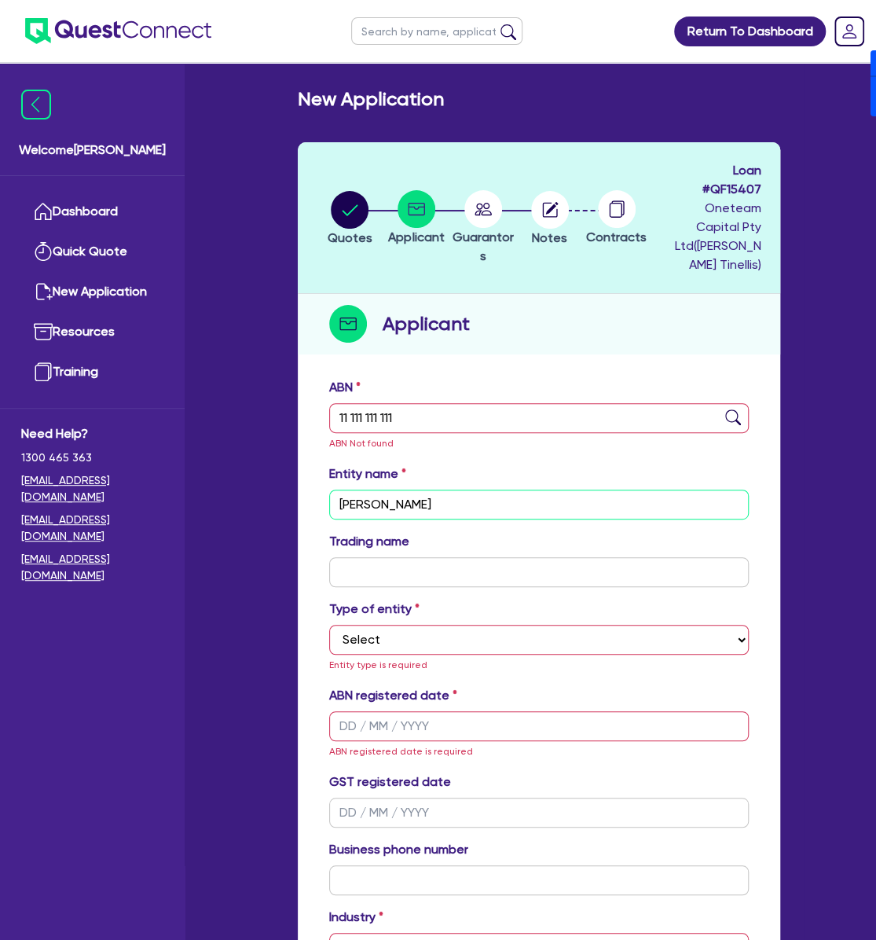
type input "Vincent Joel Pirrottina"
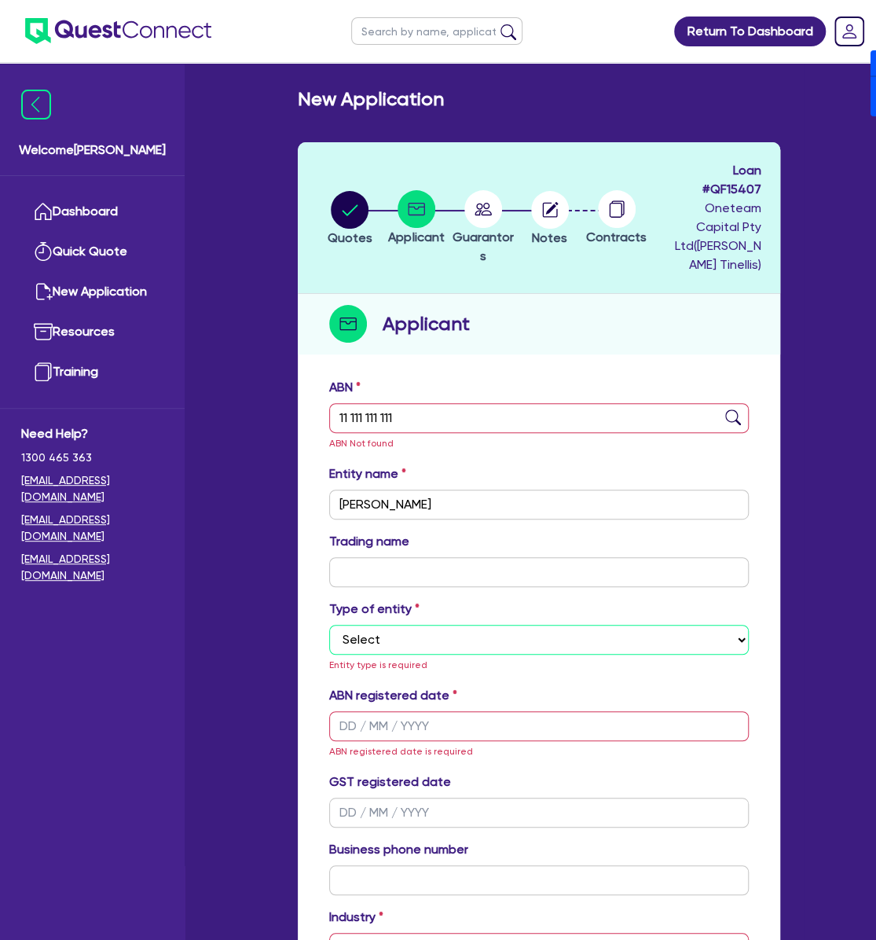
select select "SOLE_TRADER"
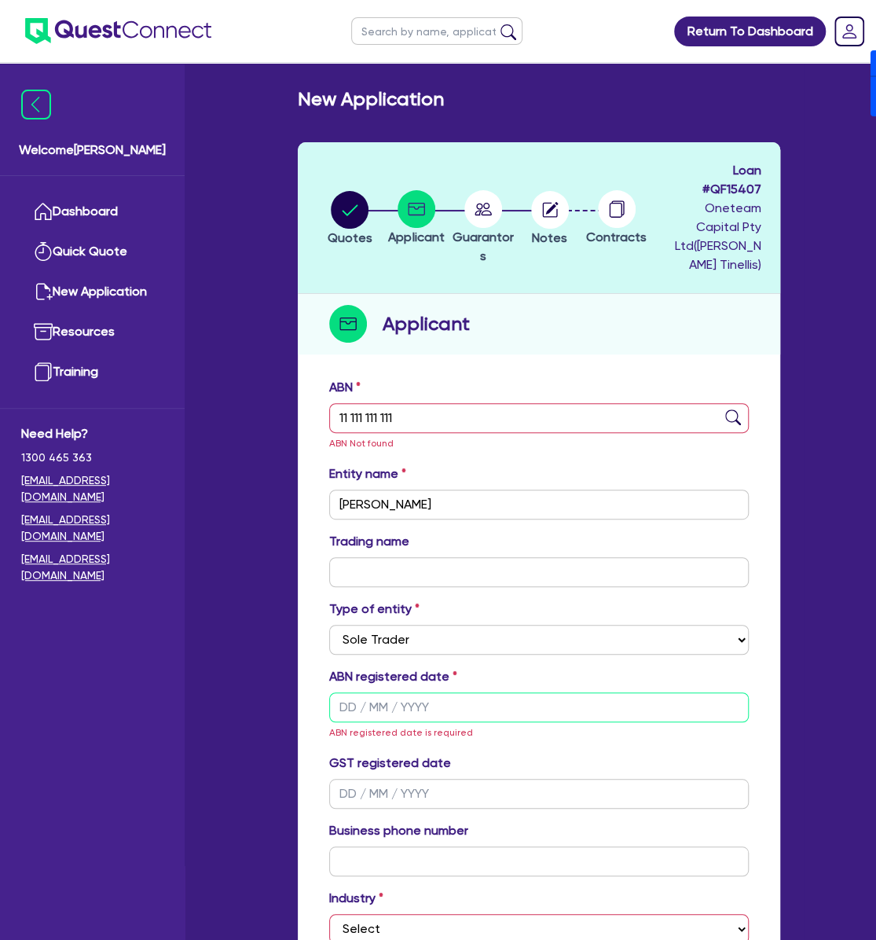
click at [333, 692] on input "text" at bounding box center [539, 707] width 420 height 30
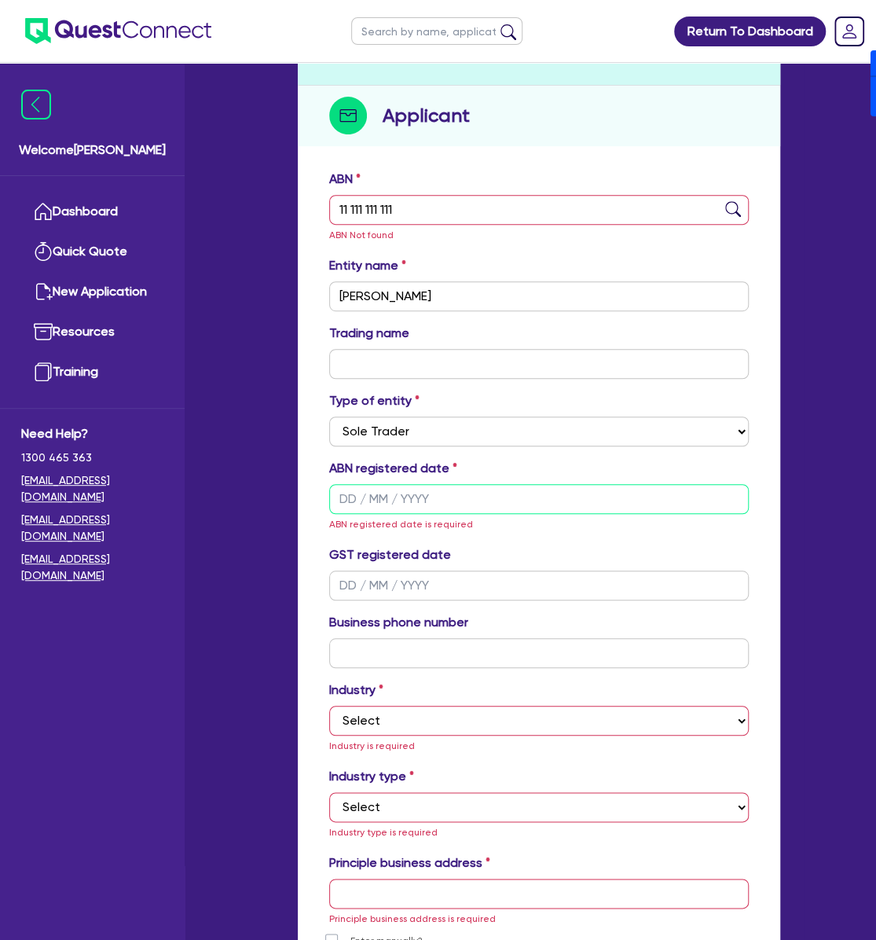
scroll to position [209, 0]
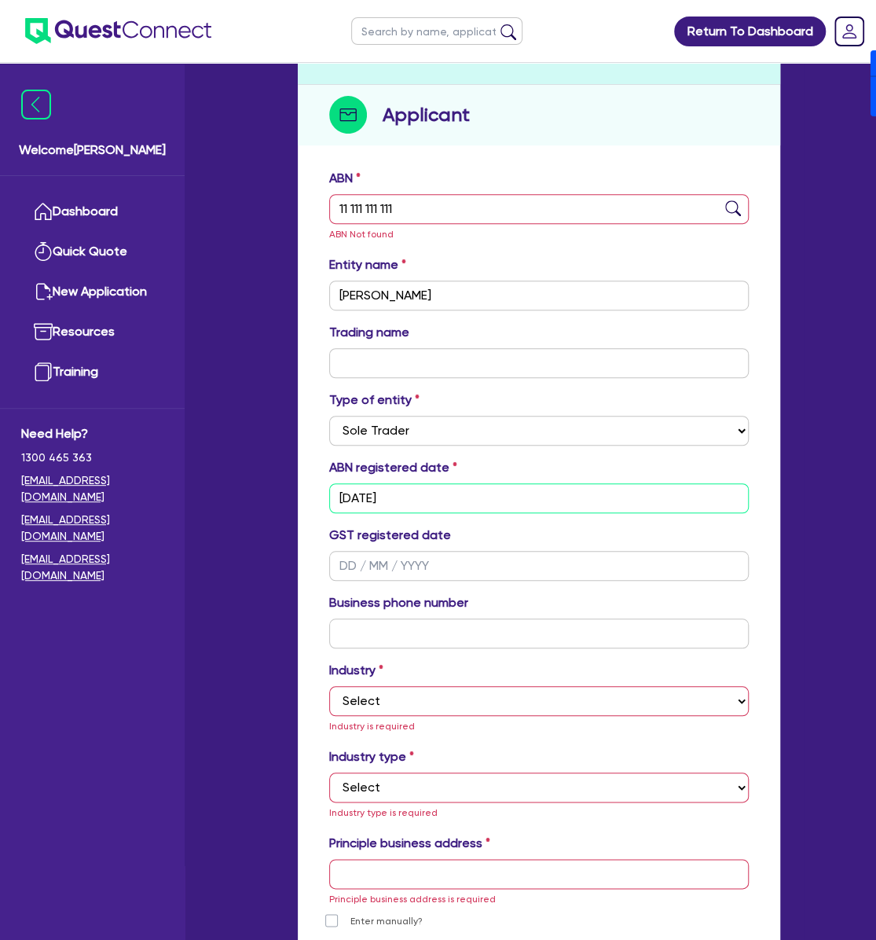
type input "[DATE]"
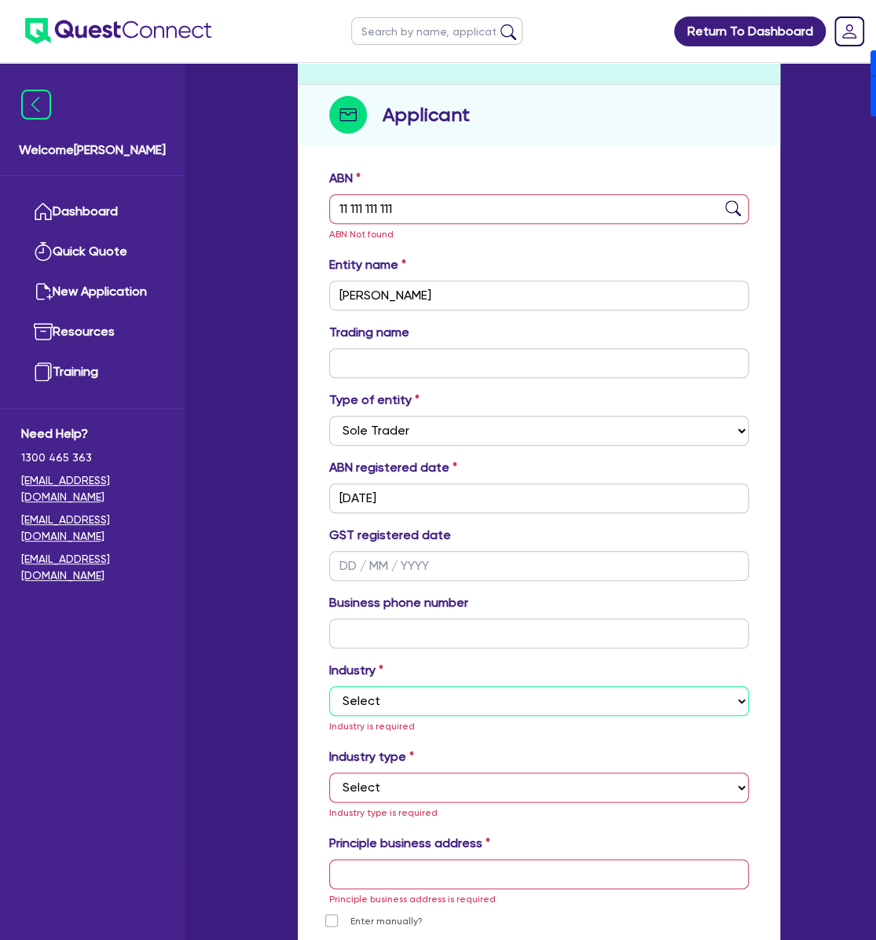
click at [444, 686] on select "Select Accomodation & Food Services Administrative & Support Services Agricultu…" at bounding box center [539, 701] width 420 height 30
select select "ACCOMODATION_FOOD"
click at [329, 686] on select "Select Accomodation & Food Services Administrative & Support Services Agricultu…" at bounding box center [539, 701] width 420 height 30
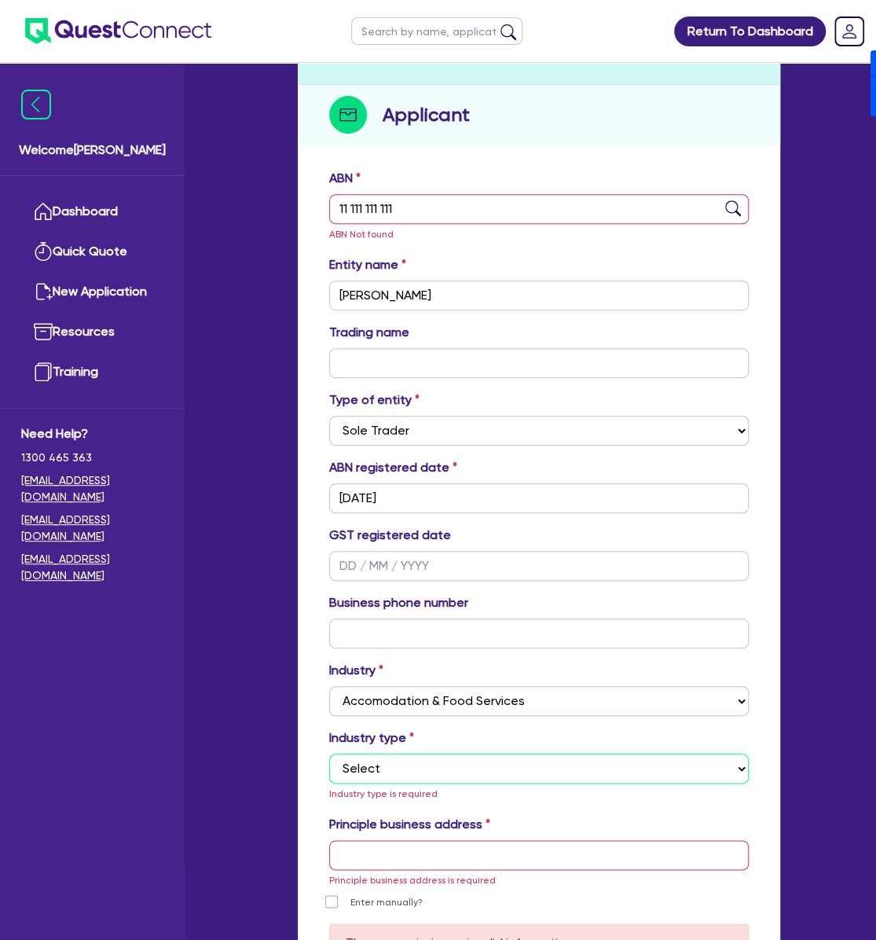
click at [371, 754] on select "Select Hotels Motels Serviced Apartments Other Short-term Accomodation Cafes Re…" at bounding box center [539, 769] width 420 height 30
select select "HOTELS"
click at [329, 754] on select "Select Hotels Motels Serviced Apartments Other Short-term Accomodation Cafes Re…" at bounding box center [539, 769] width 420 height 30
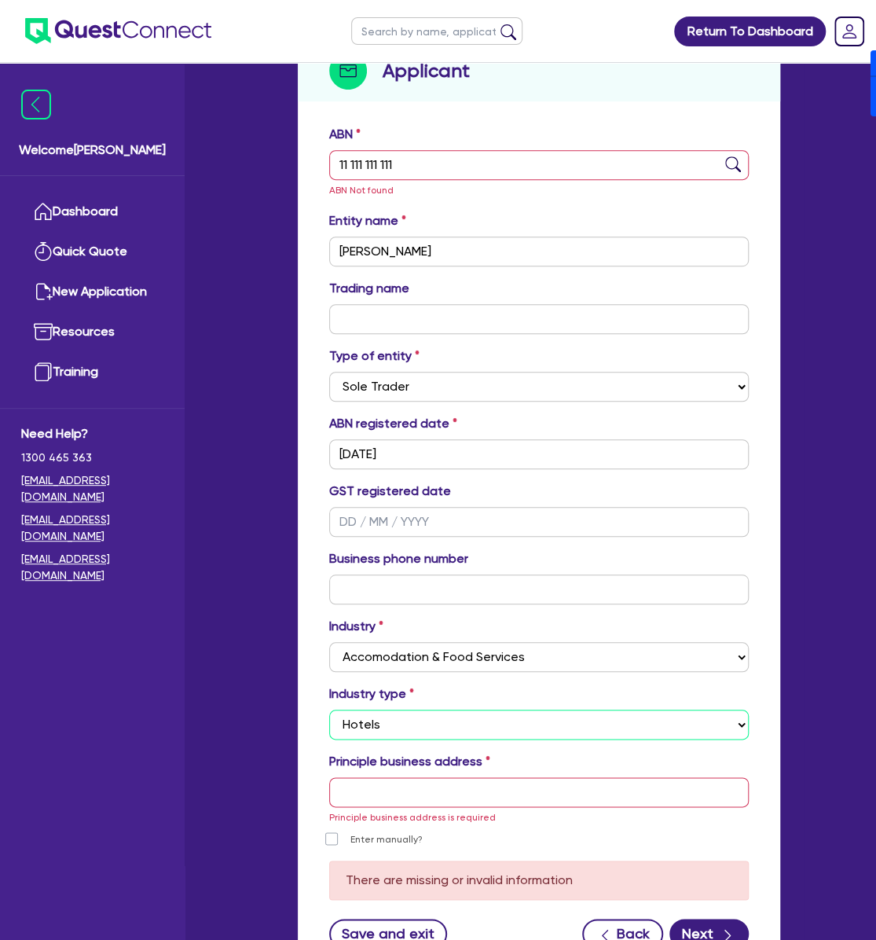
scroll to position [369, 0]
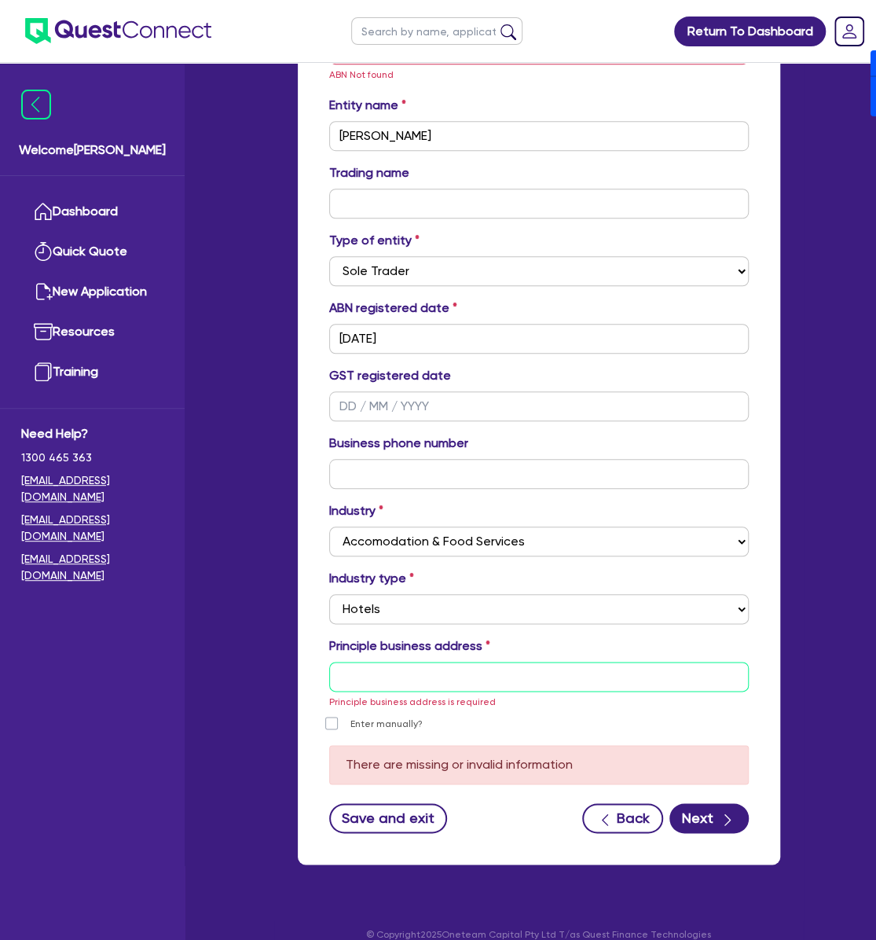
drag, startPoint x: 420, startPoint y: 653, endPoint x: 409, endPoint y: 683, distance: 32.1
click at [420, 662] on input "text" at bounding box center [539, 677] width 420 height 30
type input "Level 27, Tower One, 100 Barangaroo Ave Barangaroo NSW 2000"
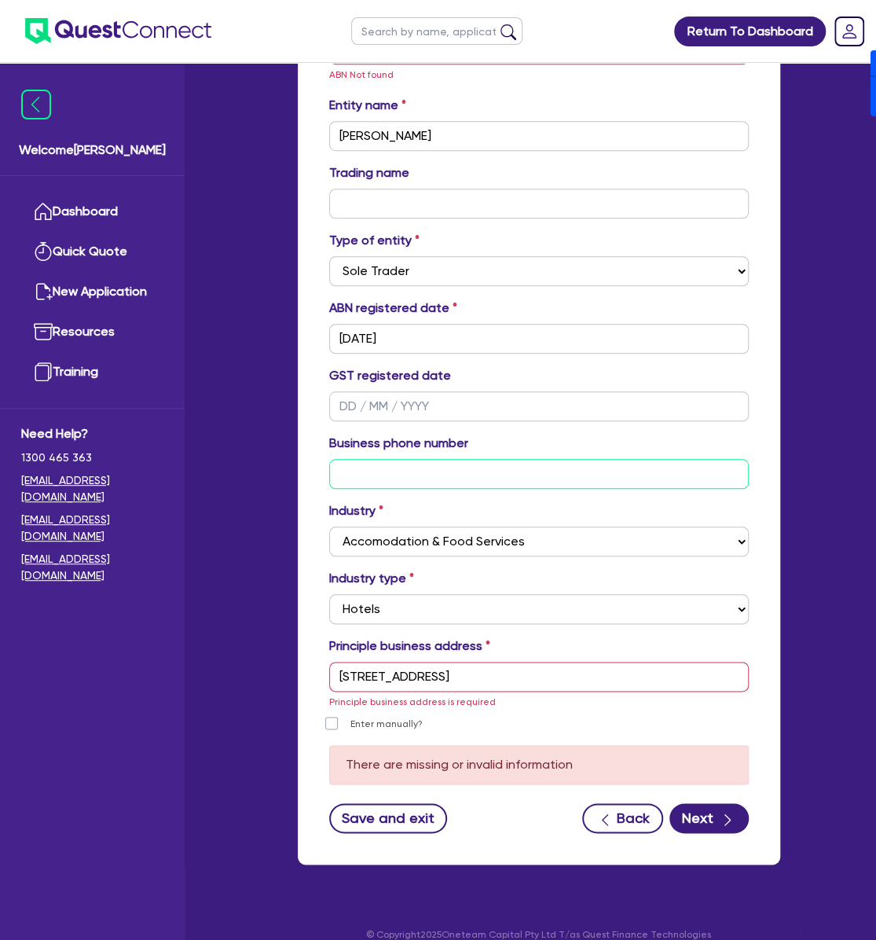
type input "04 5035 5483"
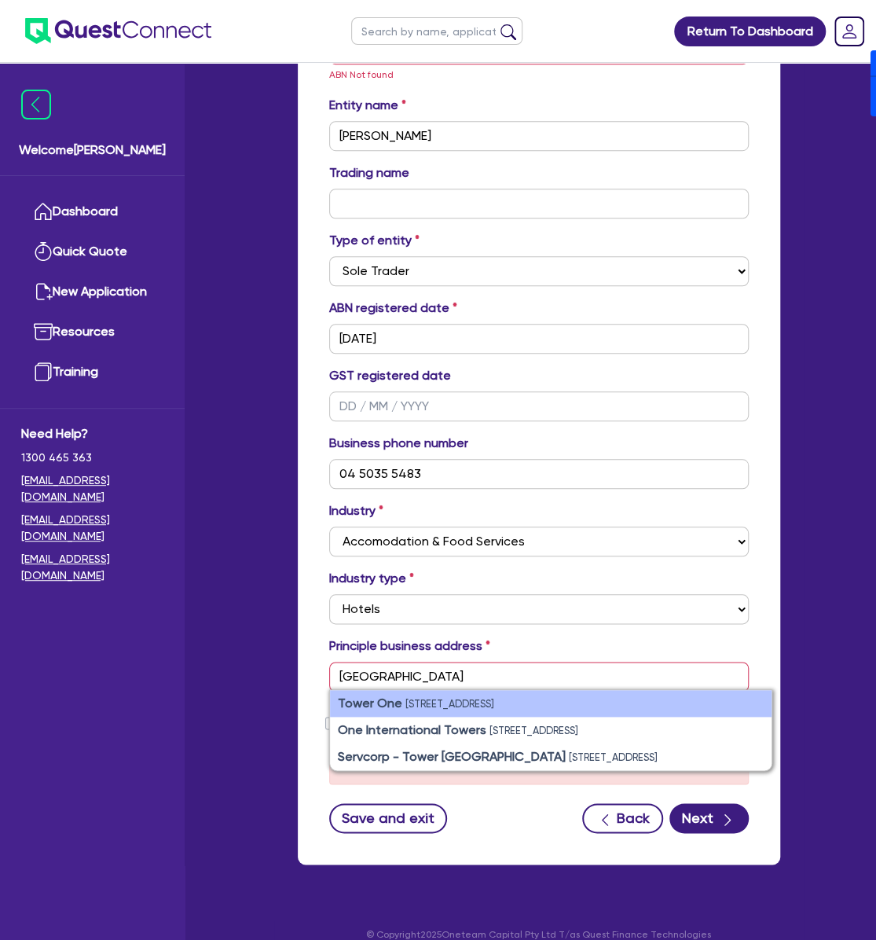
click at [529, 690] on li "Tower One 100 Barangaroo Ave, Barangaroo NSW 2000, Australia" at bounding box center [551, 703] width 442 height 27
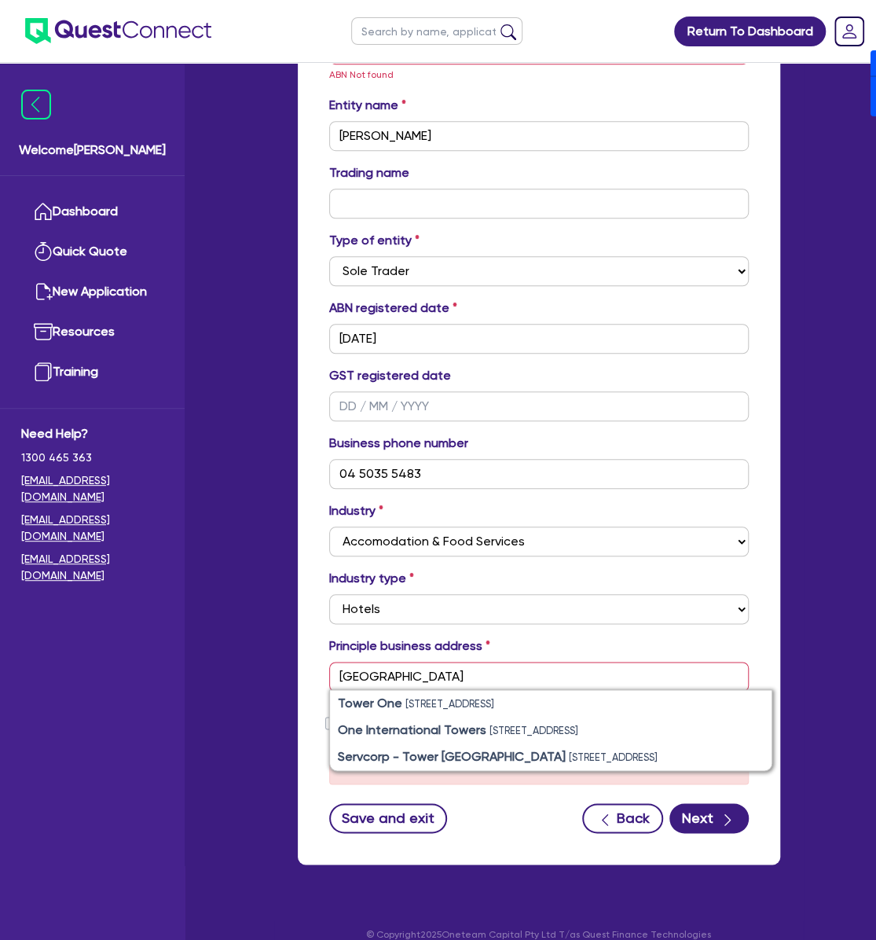
type input "[STREET_ADDRESS]"
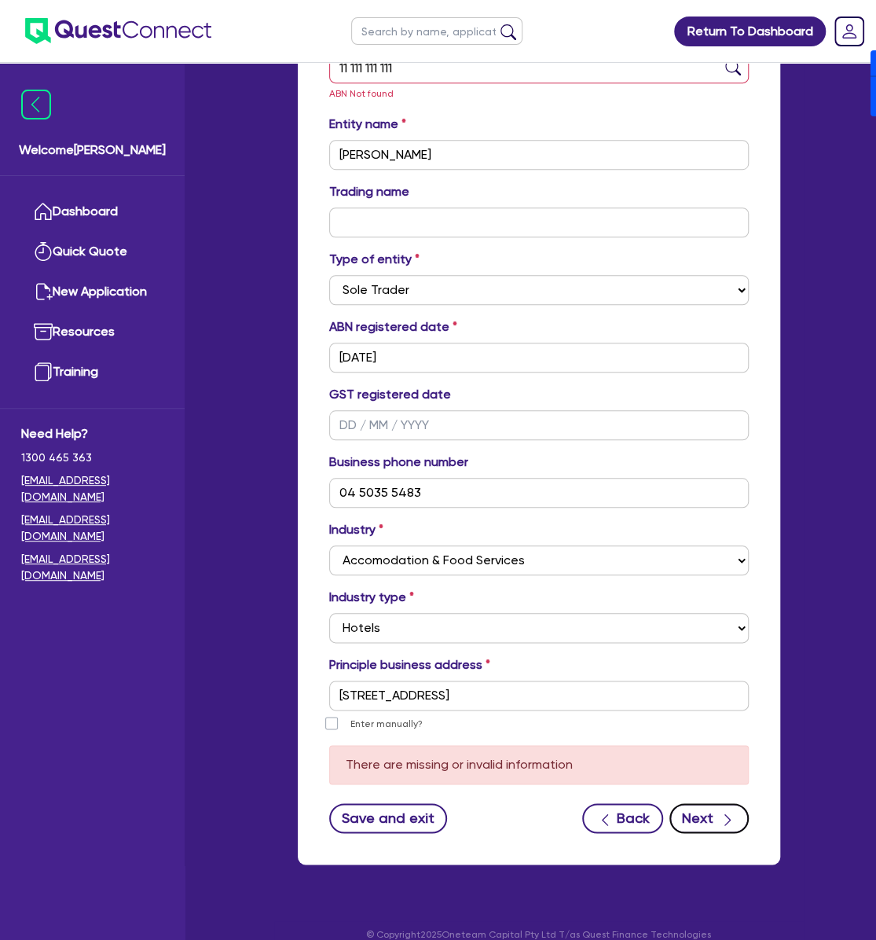
click at [723, 809] on button "Next" at bounding box center [709, 818] width 79 height 30
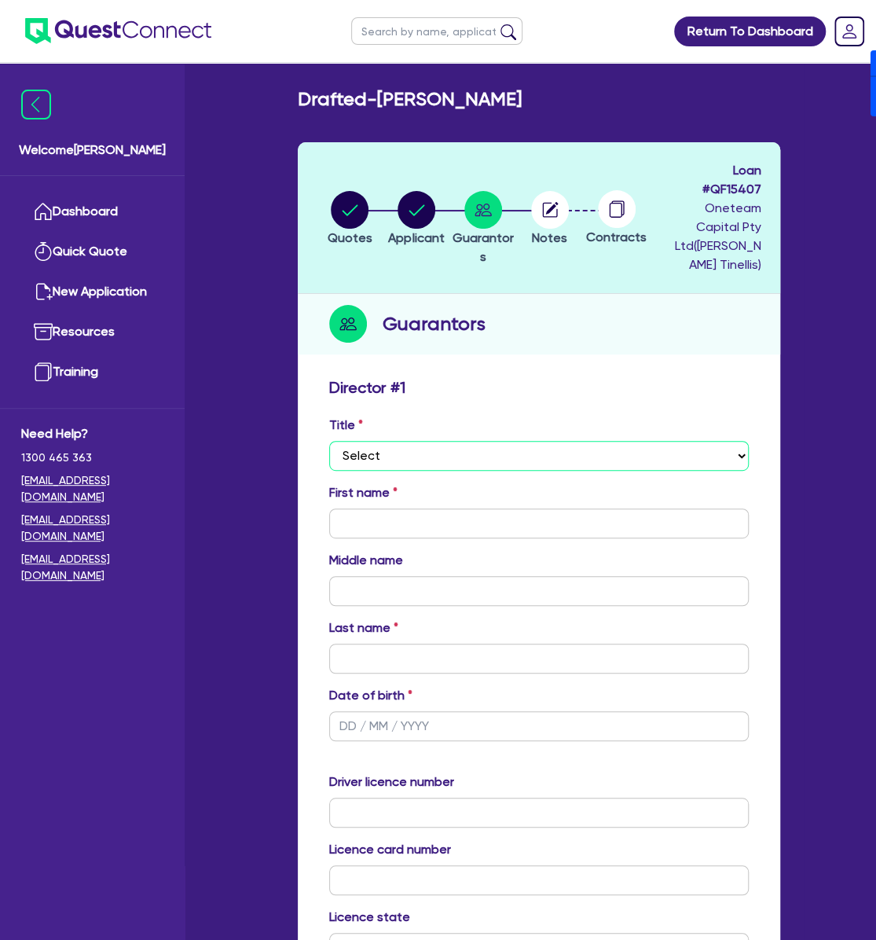
click at [391, 441] on select "Select Mr Mrs Ms Miss Dr" at bounding box center [539, 456] width 420 height 30
select select "MR"
click at [329, 441] on select "Select Mr Mrs Ms Miss Dr" at bounding box center [539, 456] width 420 height 30
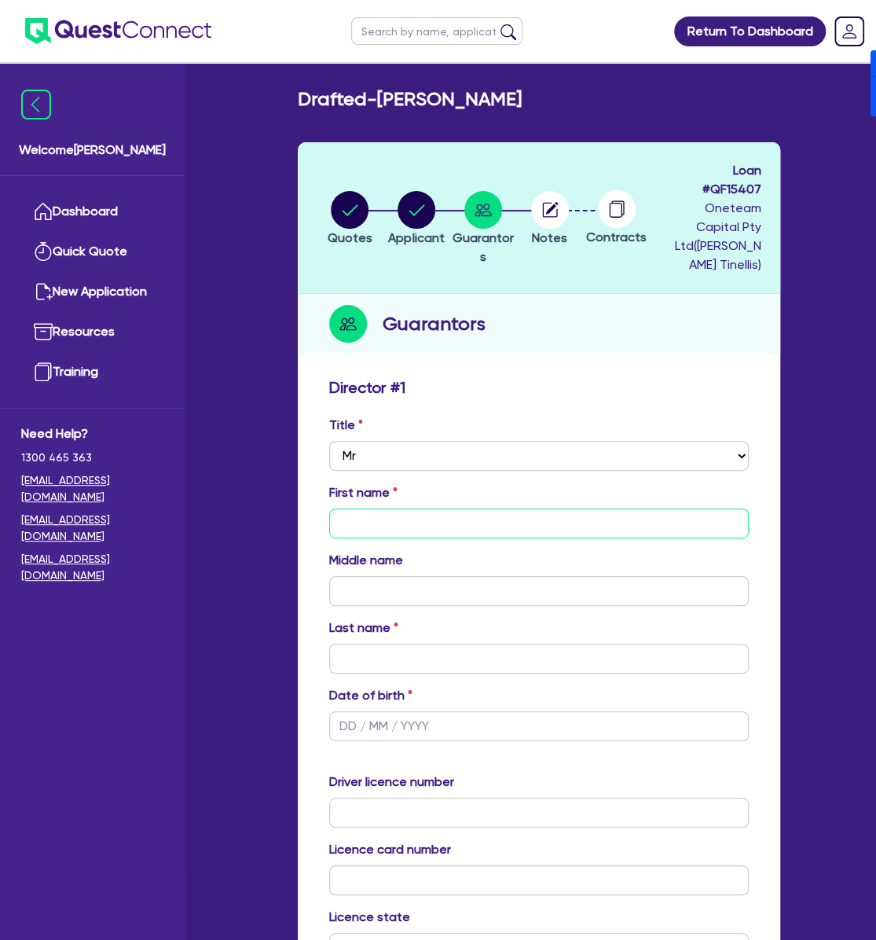
click at [436, 508] on input "text" at bounding box center [539, 523] width 420 height 30
type input "Vincent"
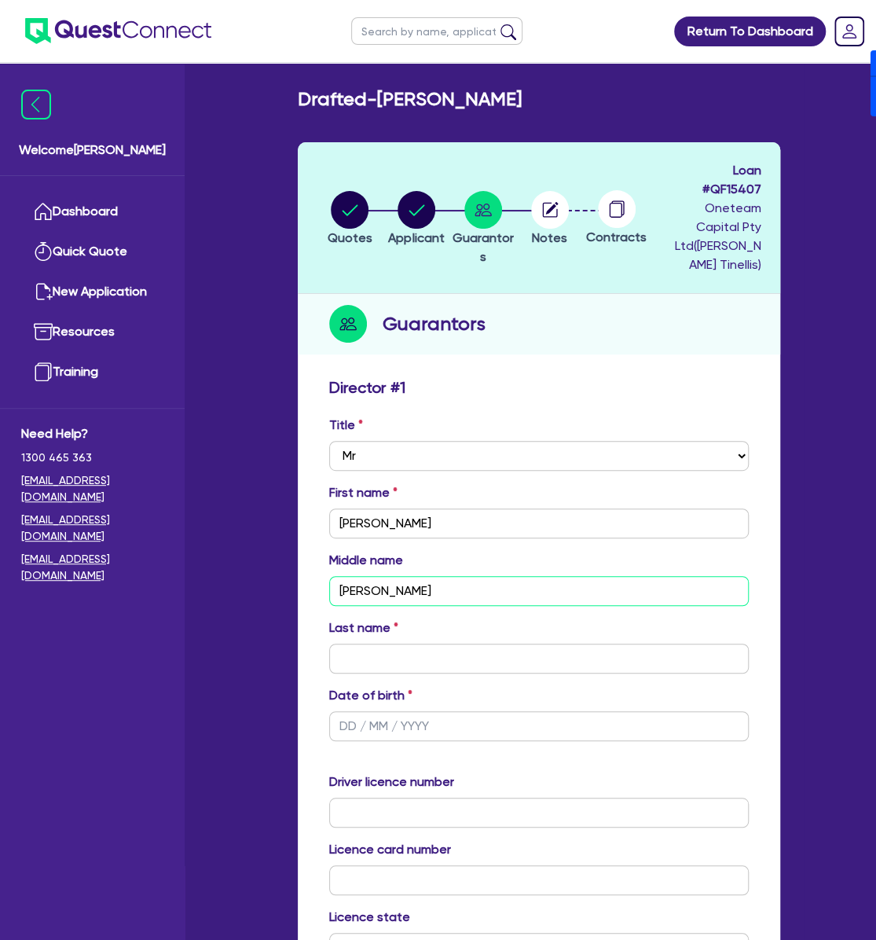
type input "Joel"
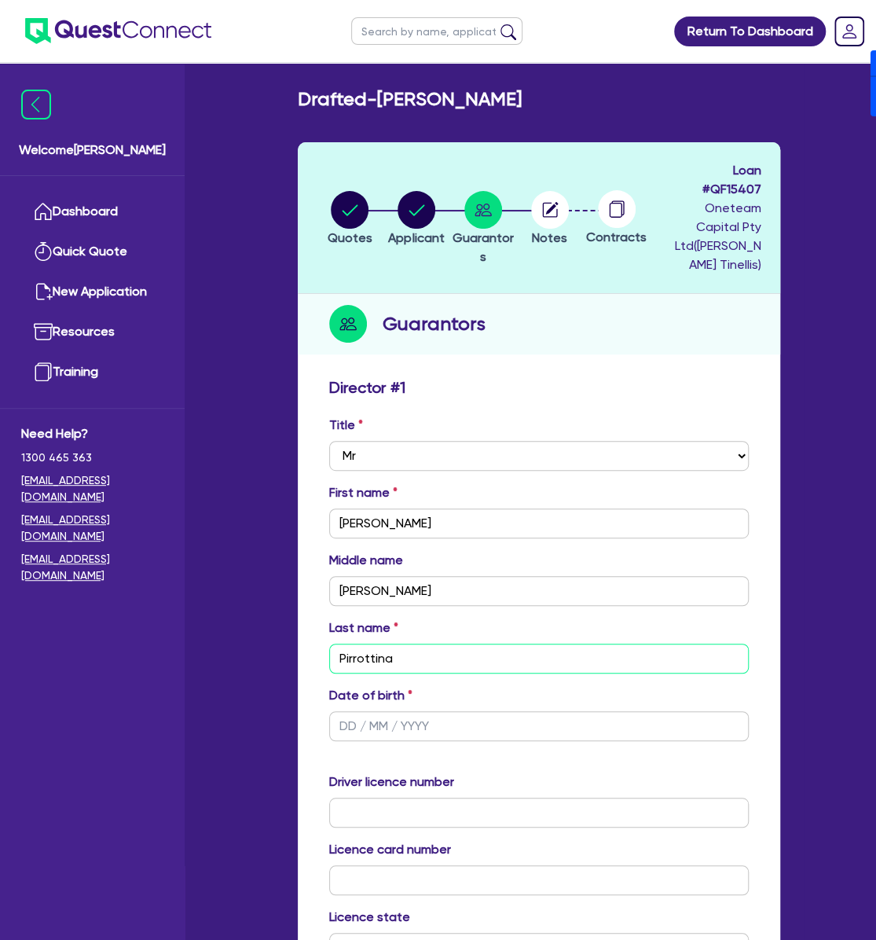
type input "Pirrottina"
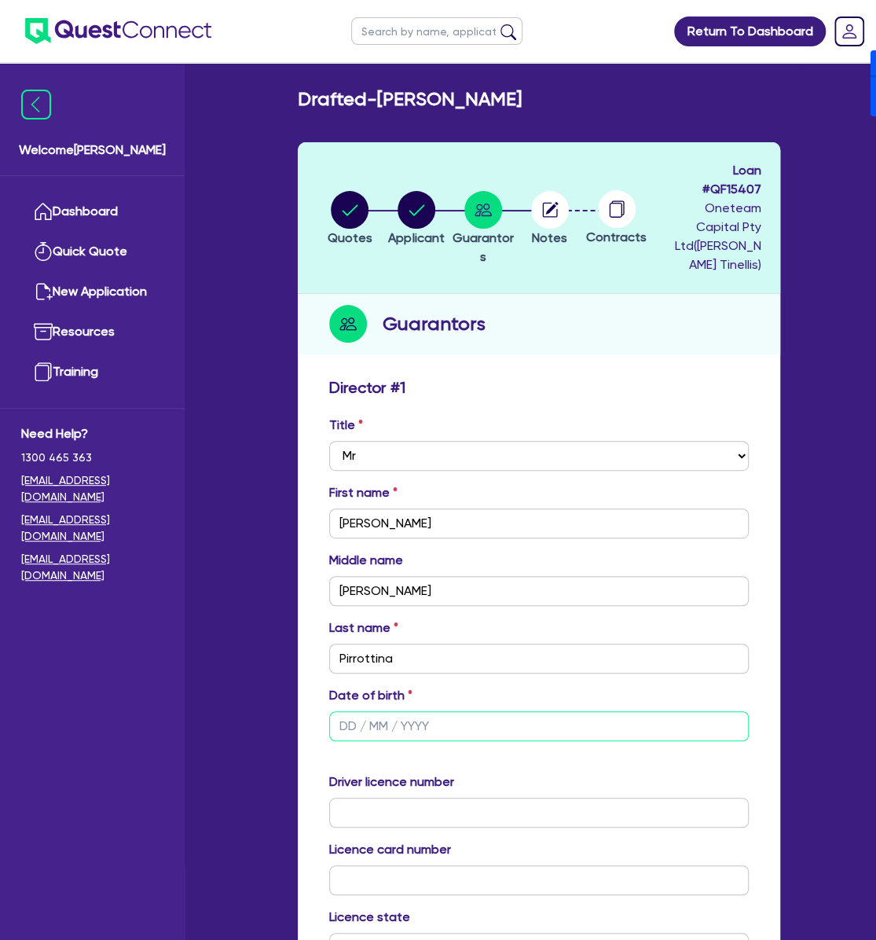
click at [347, 711] on input "text" at bounding box center [539, 726] width 420 height 30
type input "[DATE]"
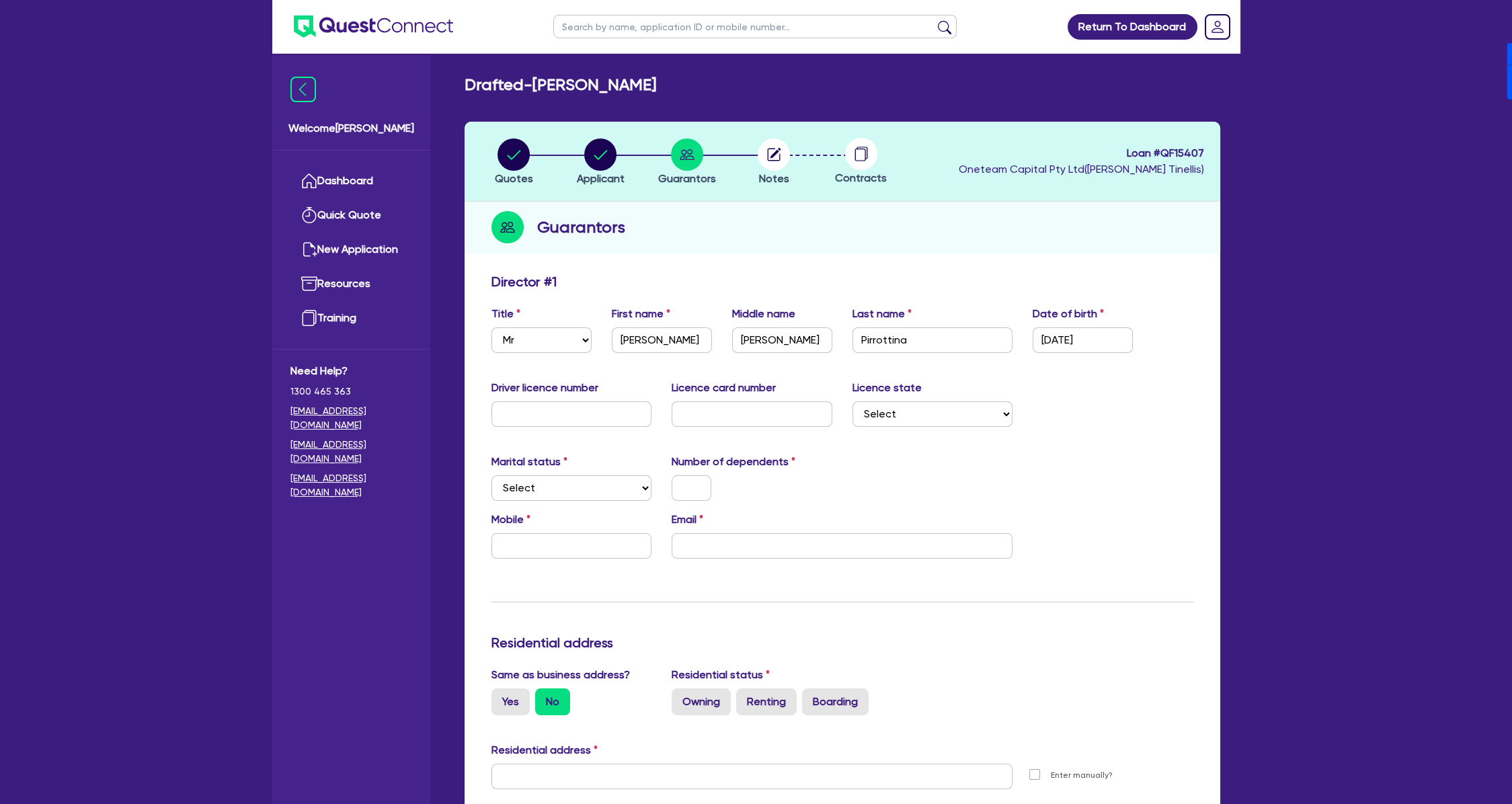
click at [762, 144] on header "Quotes Applicant Guarantors Notes Contracts Loan # QF15407 Oneteam Capital Pty …" at bounding box center [842, 162] width 755 height 80
copy span "QF15407"
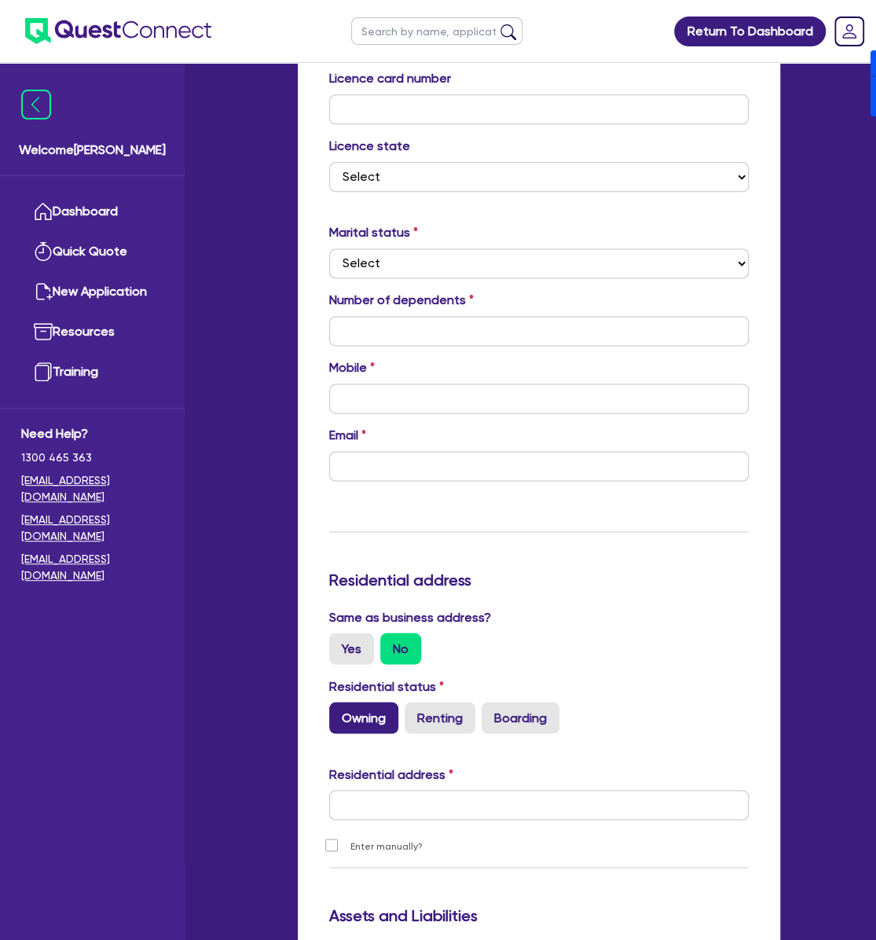
scroll to position [838, 0]
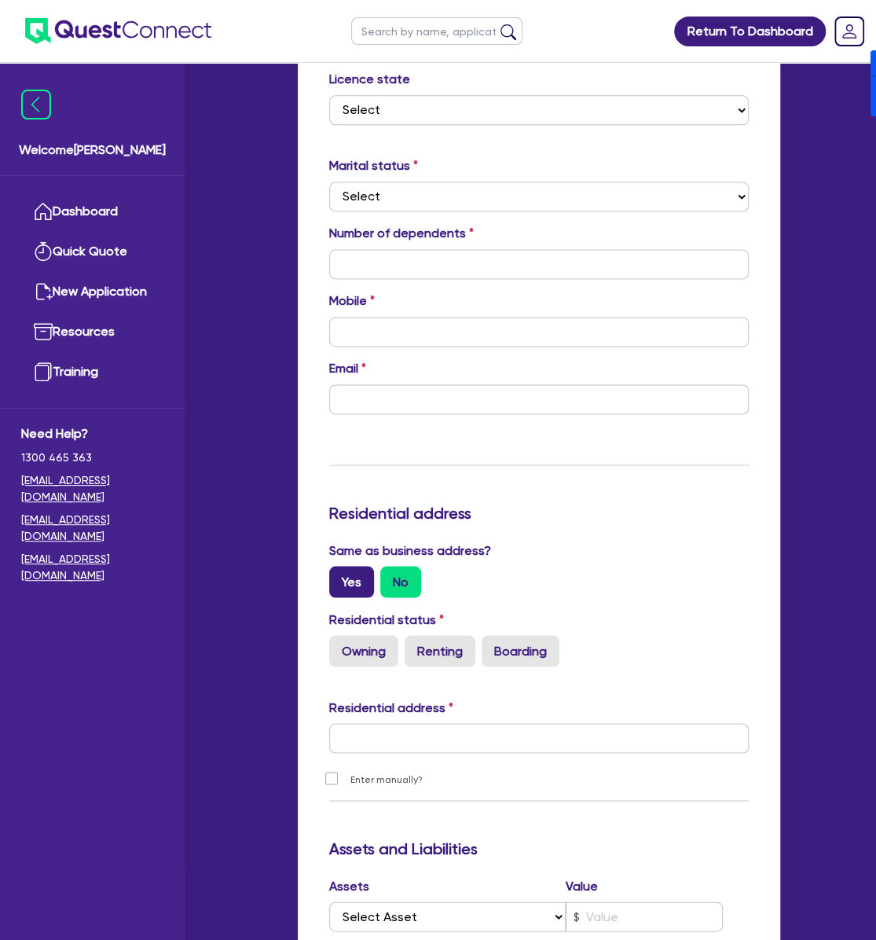
click at [353, 566] on label "Yes" at bounding box center [351, 581] width 45 height 31
click at [340, 566] on input "Yes" at bounding box center [334, 571] width 10 height 10
radio input "true"
type input "[STREET_ADDRESS]"
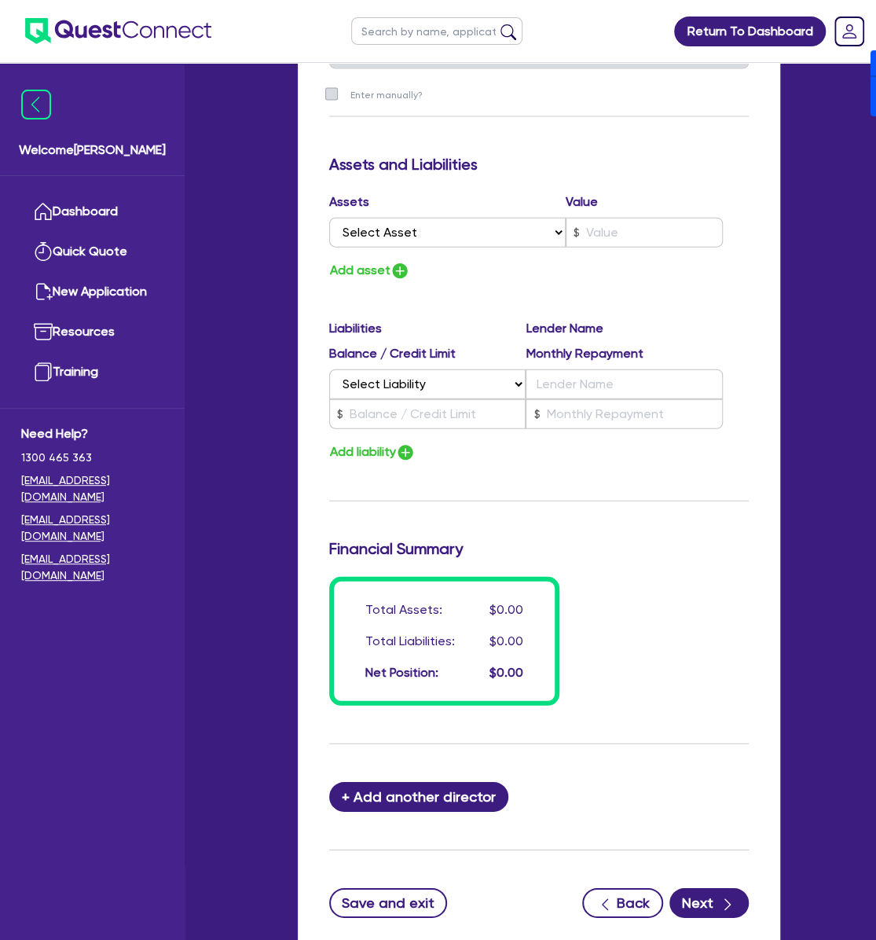
scroll to position [1606, 0]
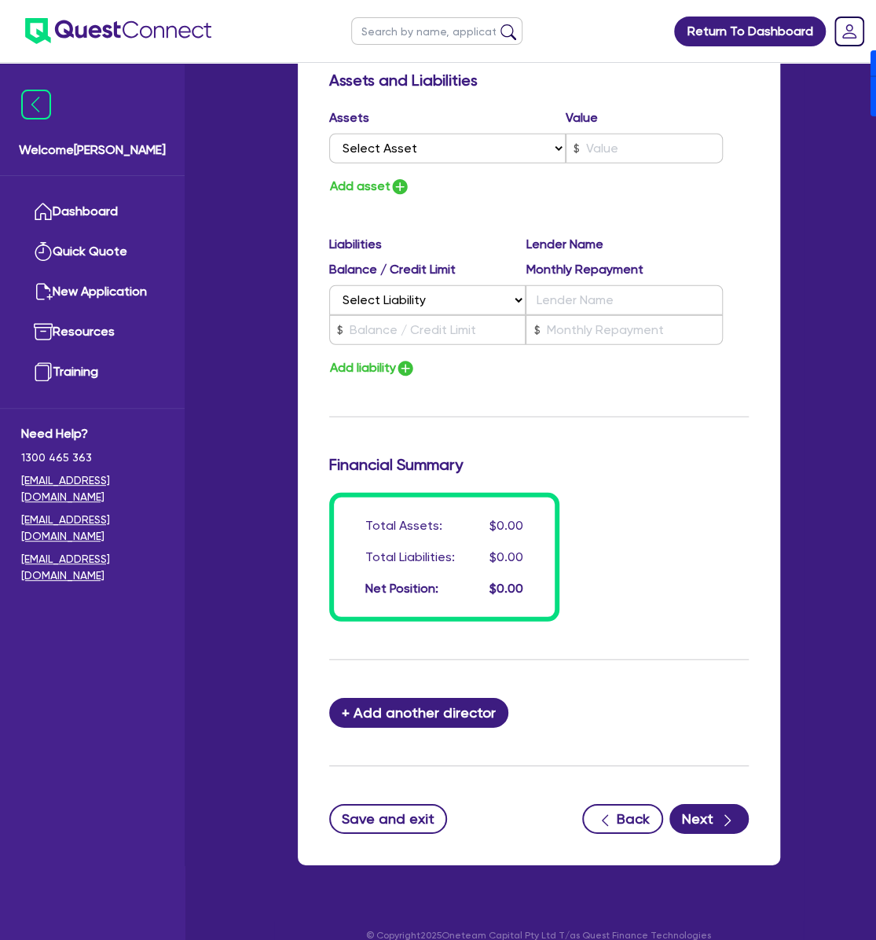
click at [708, 804] on button "Next" at bounding box center [709, 819] width 79 height 30
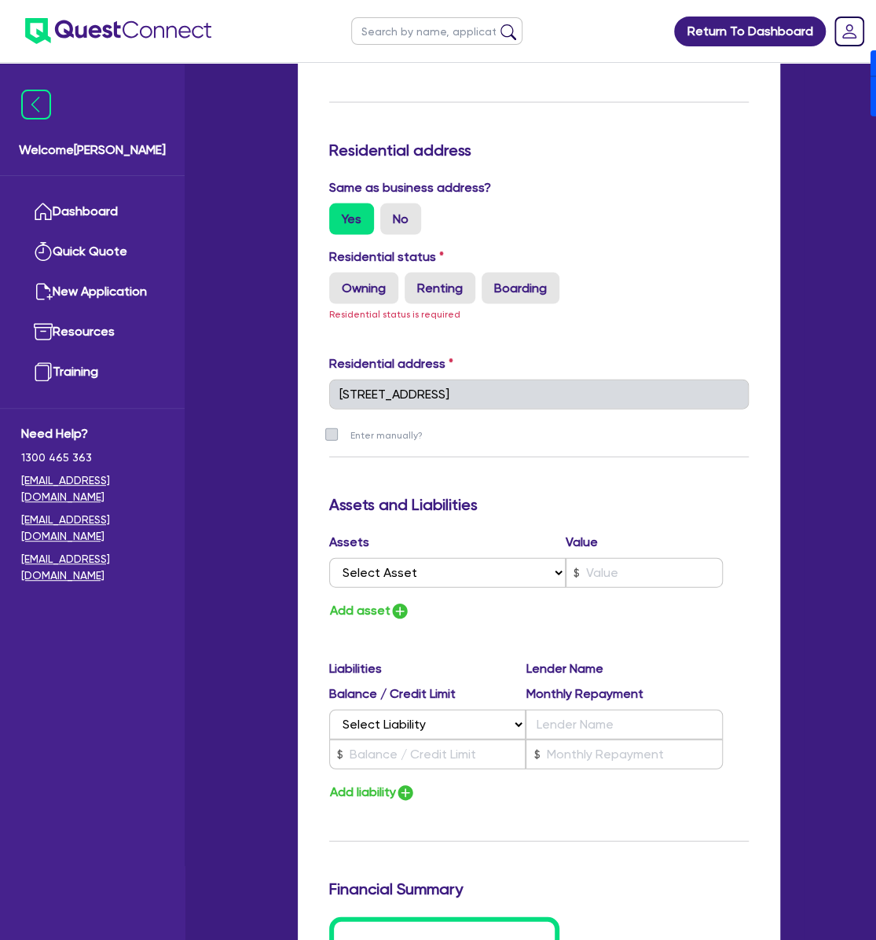
scroll to position [1176, 0]
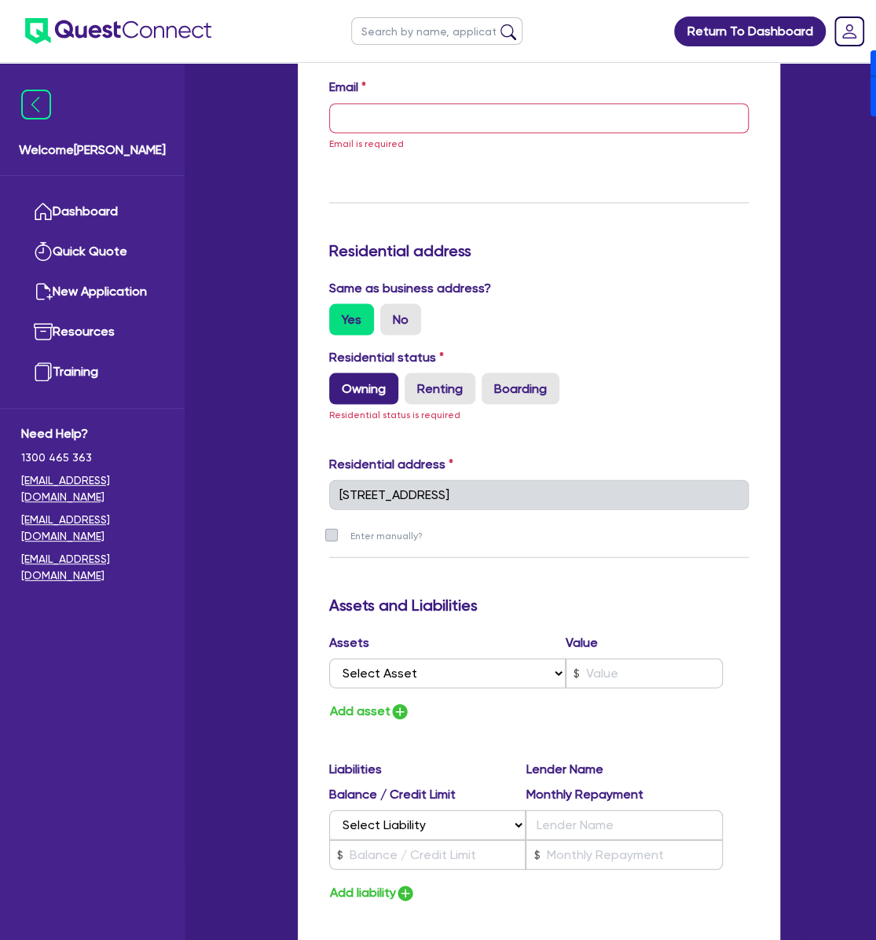
click at [367, 373] on label "Owning" at bounding box center [363, 388] width 69 height 31
click at [340, 373] on input "Owning" at bounding box center [334, 378] width 10 height 10
radio input "true"
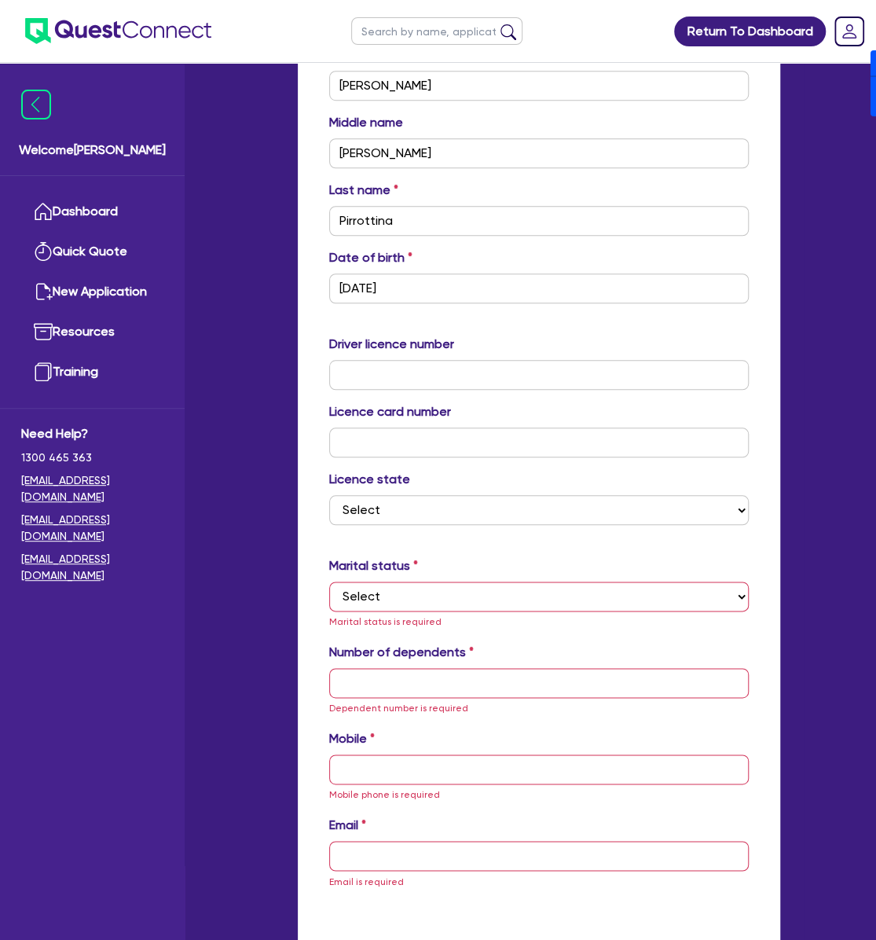
scroll to position [442, 0]
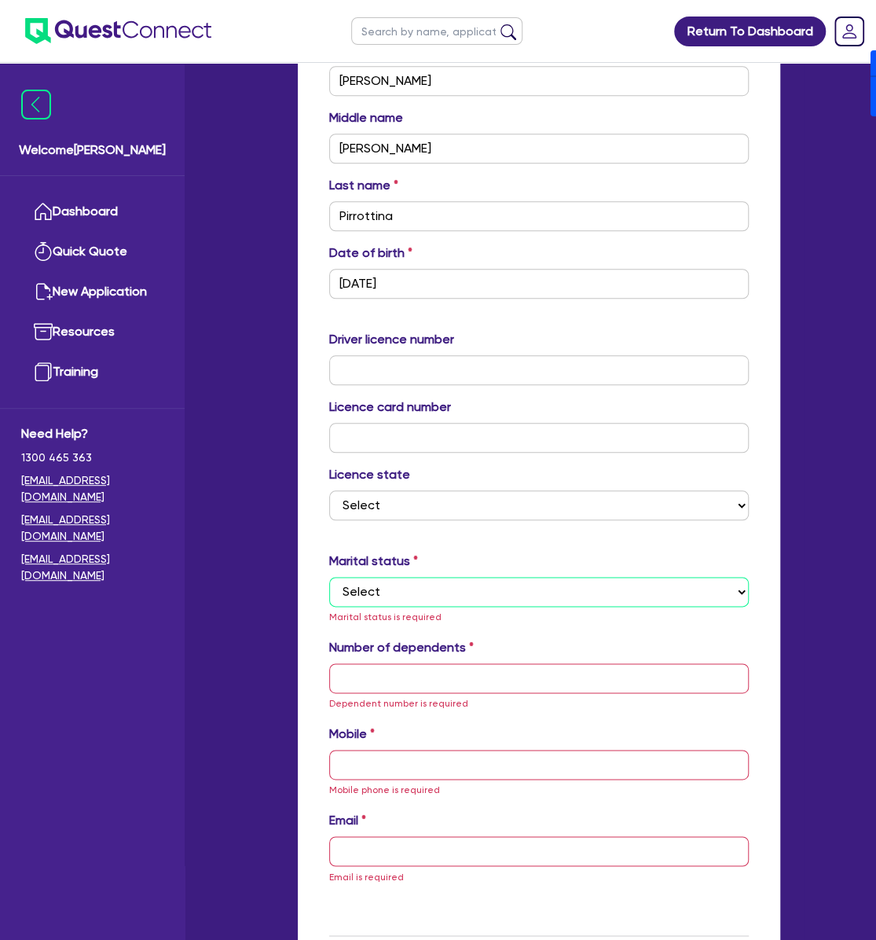
click at [402, 577] on select "Select Single Married De Facto / Partner" at bounding box center [539, 592] width 420 height 30
select select "SINGLE"
click at [329, 577] on select "Select Single Married De Facto / Partner" at bounding box center [539, 592] width 420 height 30
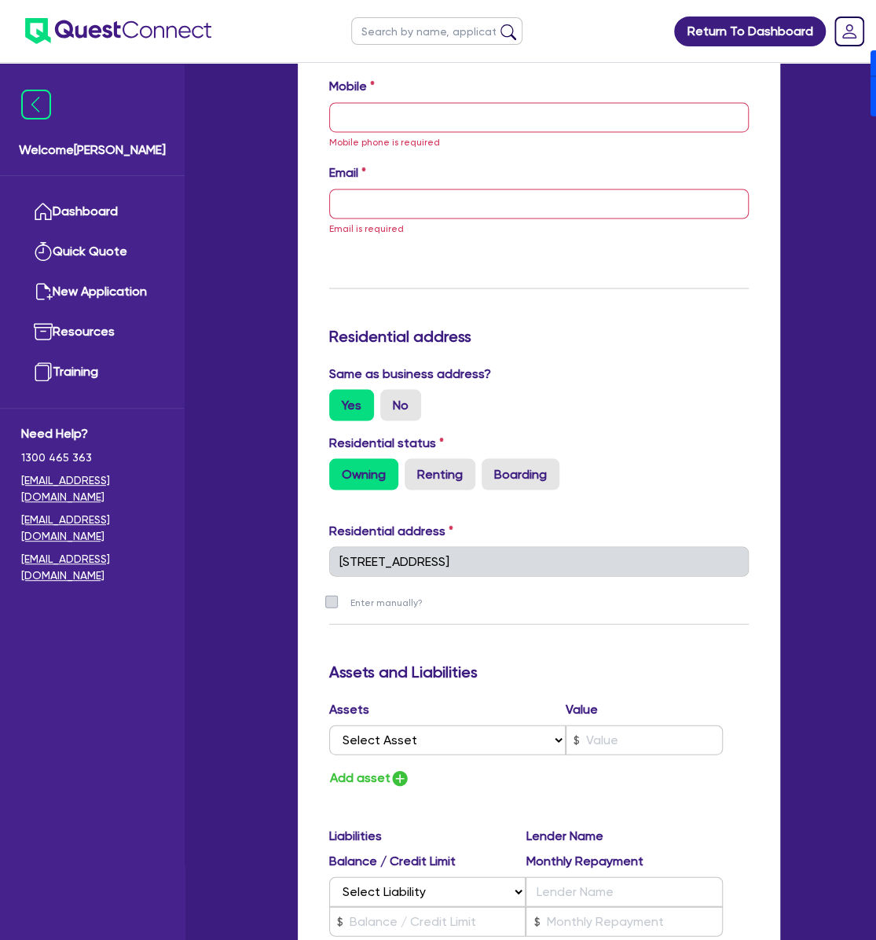
scroll to position [652, 0]
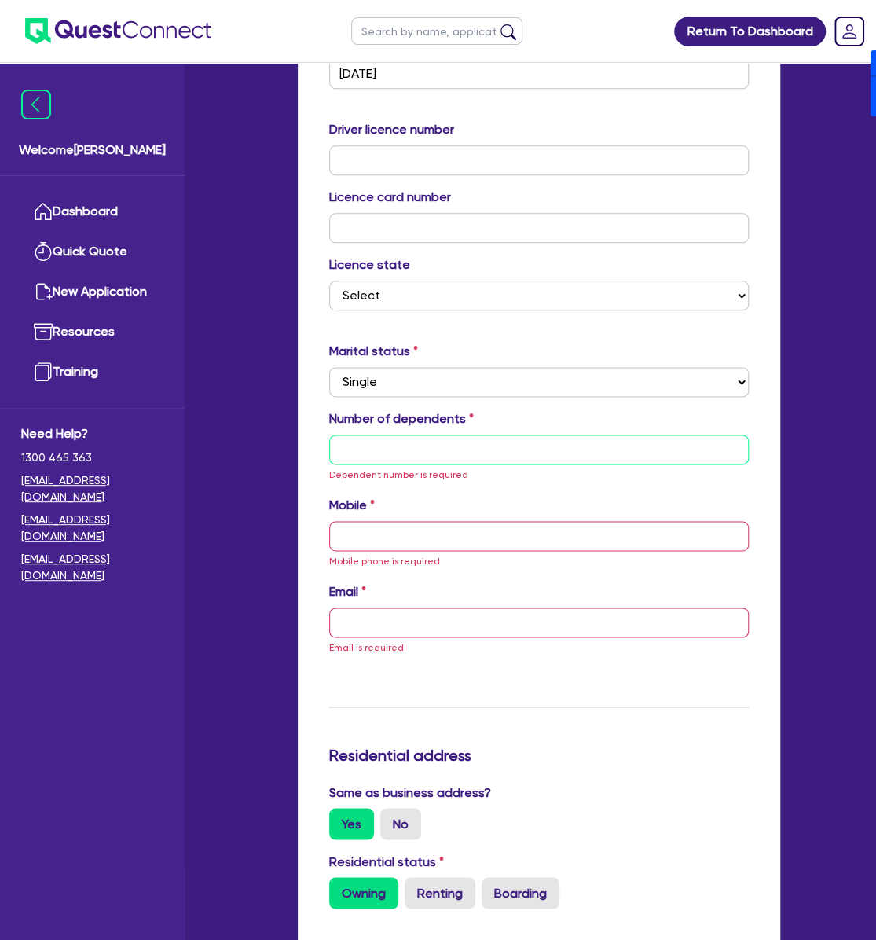
click at [521, 435] on input "text" at bounding box center [539, 450] width 420 height 30
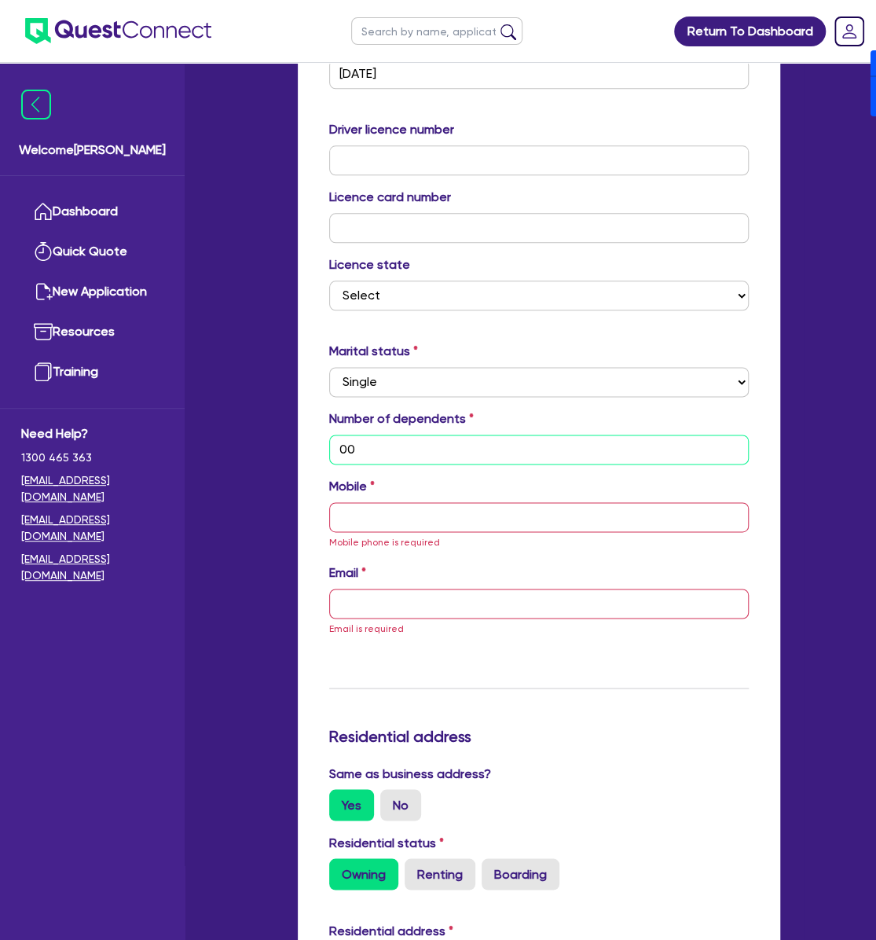
type input "00"
click at [481, 435] on input "00" at bounding box center [539, 450] width 420 height 30
click at [479, 435] on input "text" at bounding box center [539, 450] width 420 height 30
type input "0"
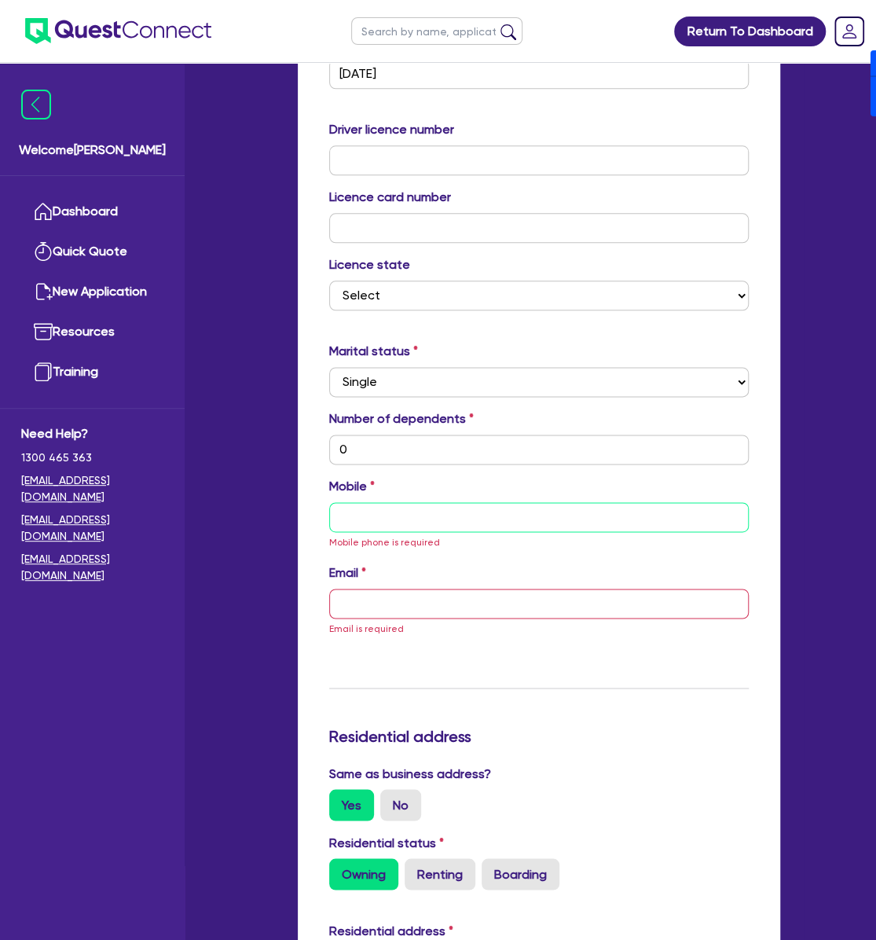
type input "0"
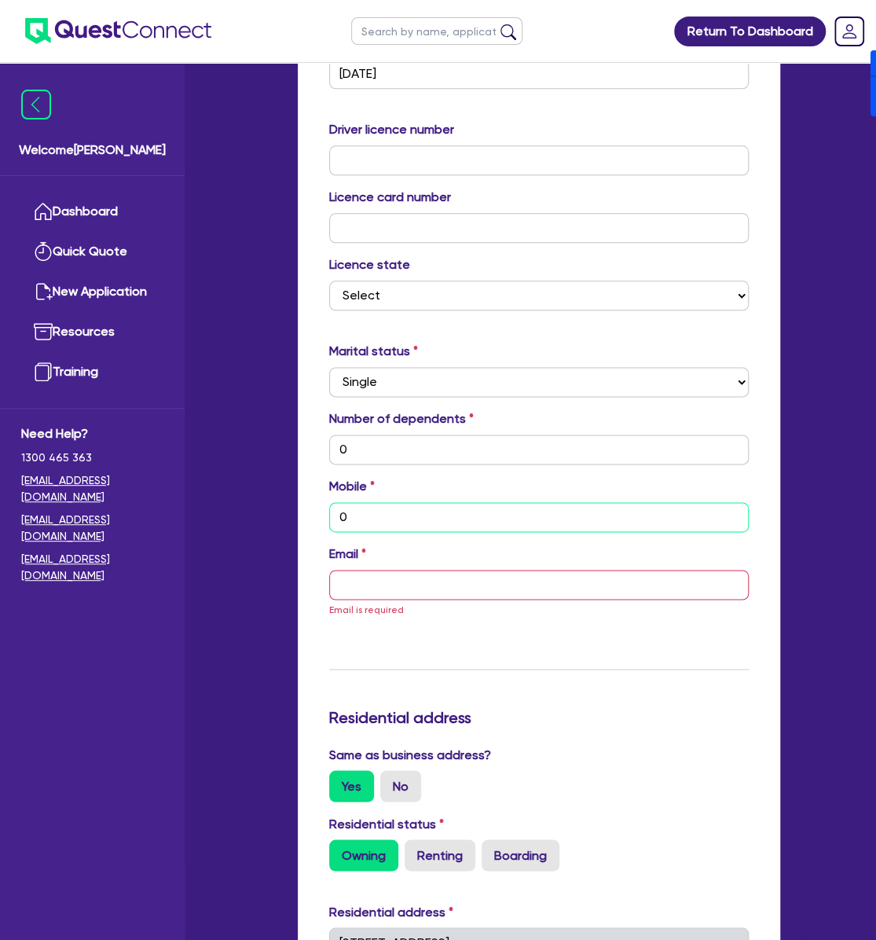
type input "0"
type input "04"
type input "0"
type input "041"
type input "0"
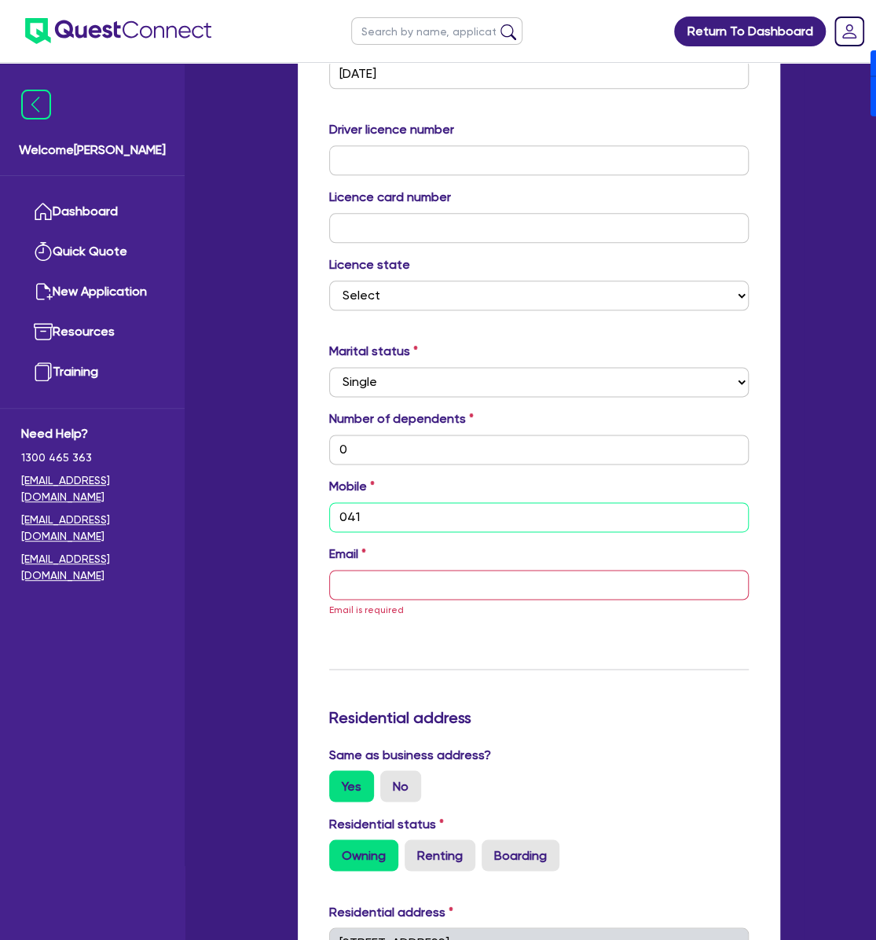
type input "0418"
type input "0"
type input "0418 8"
type input "0"
type input "0418"
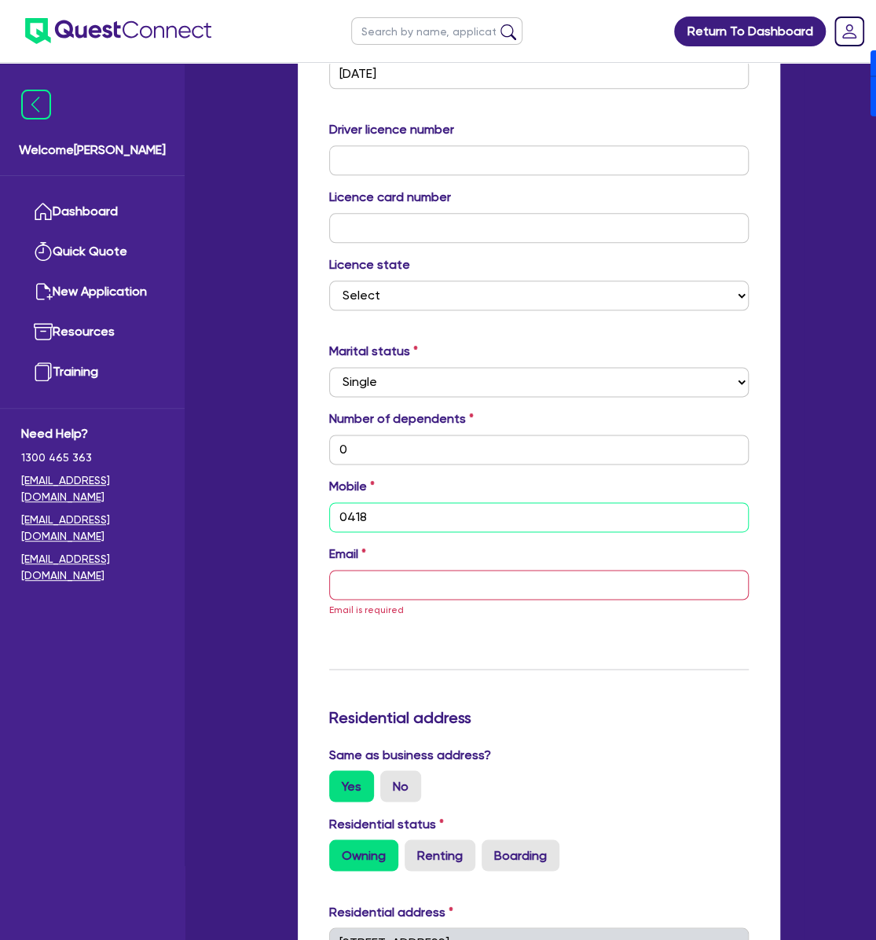
type input "0"
type input "0418 5"
type input "0"
type input "0418 59"
type input "0"
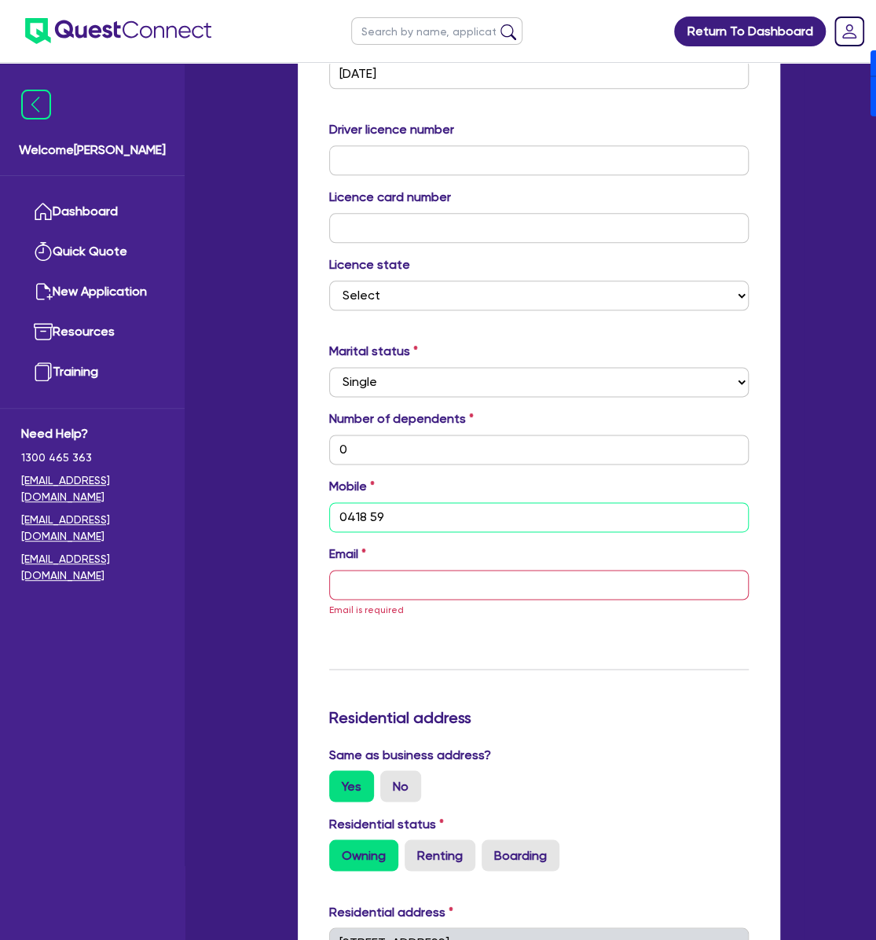
type input "0418 591"
type input "0"
type input "0418 591 8"
type input "0"
type input "0418 591 81"
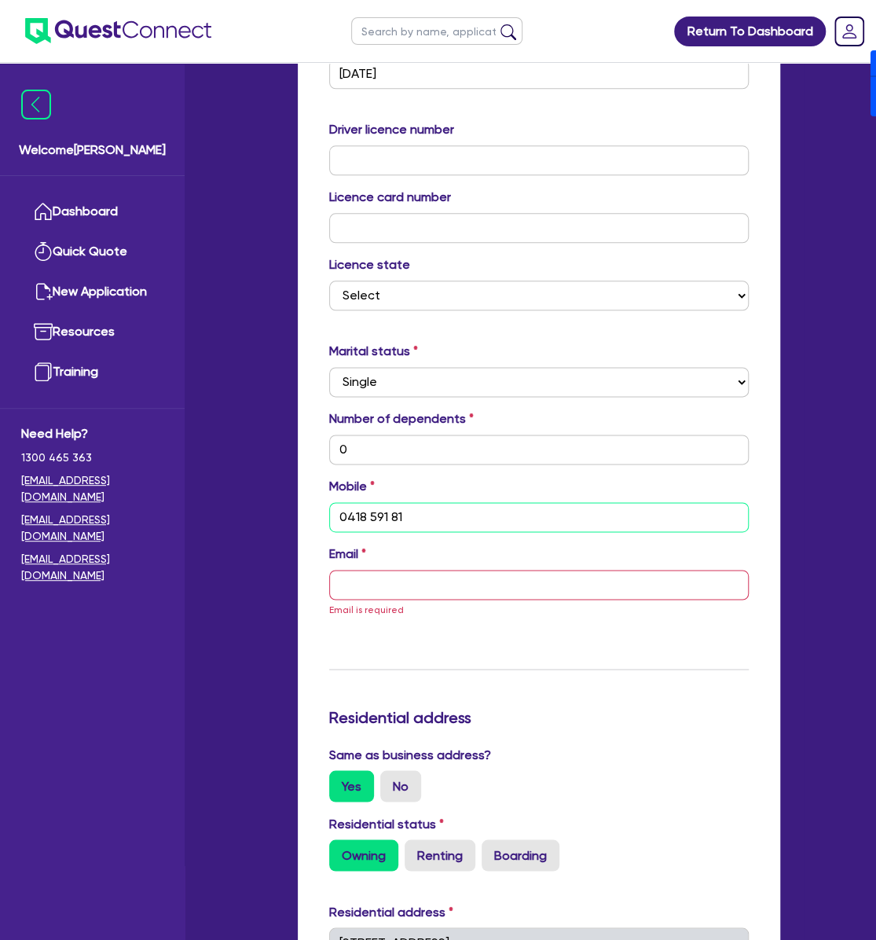
type input "0"
type input "0418 591 812"
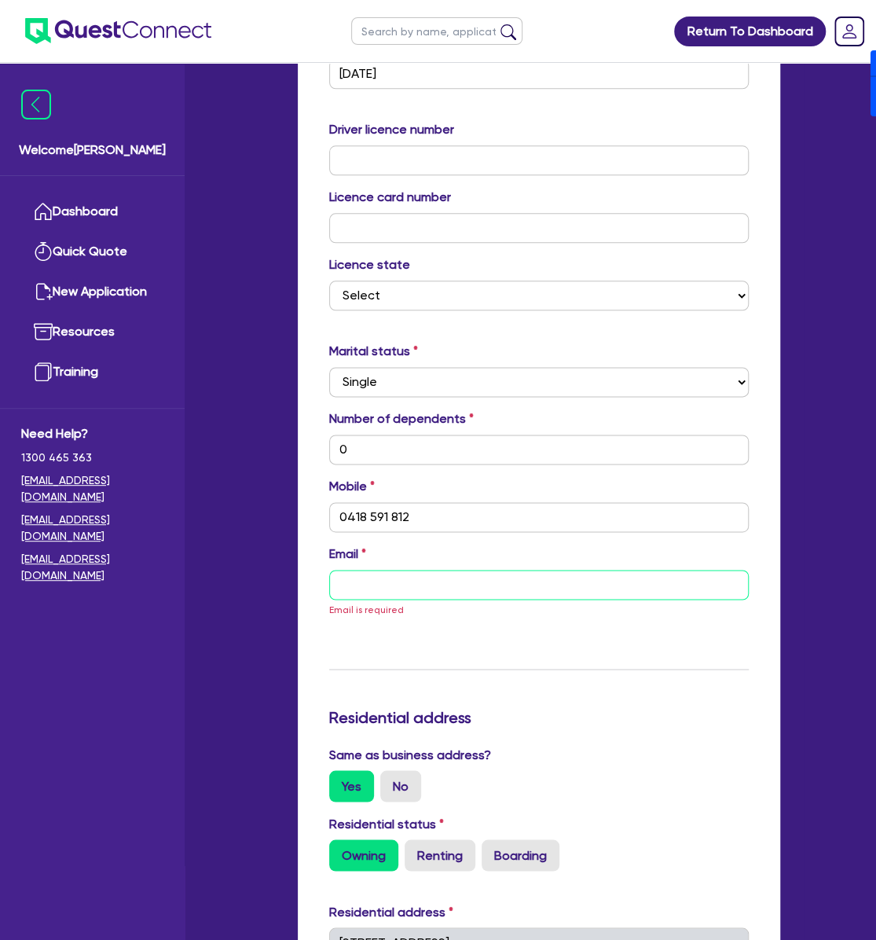
type input "0"
type input "0418 591 812"
type input "v"
type input "0"
type input "0418 591 812"
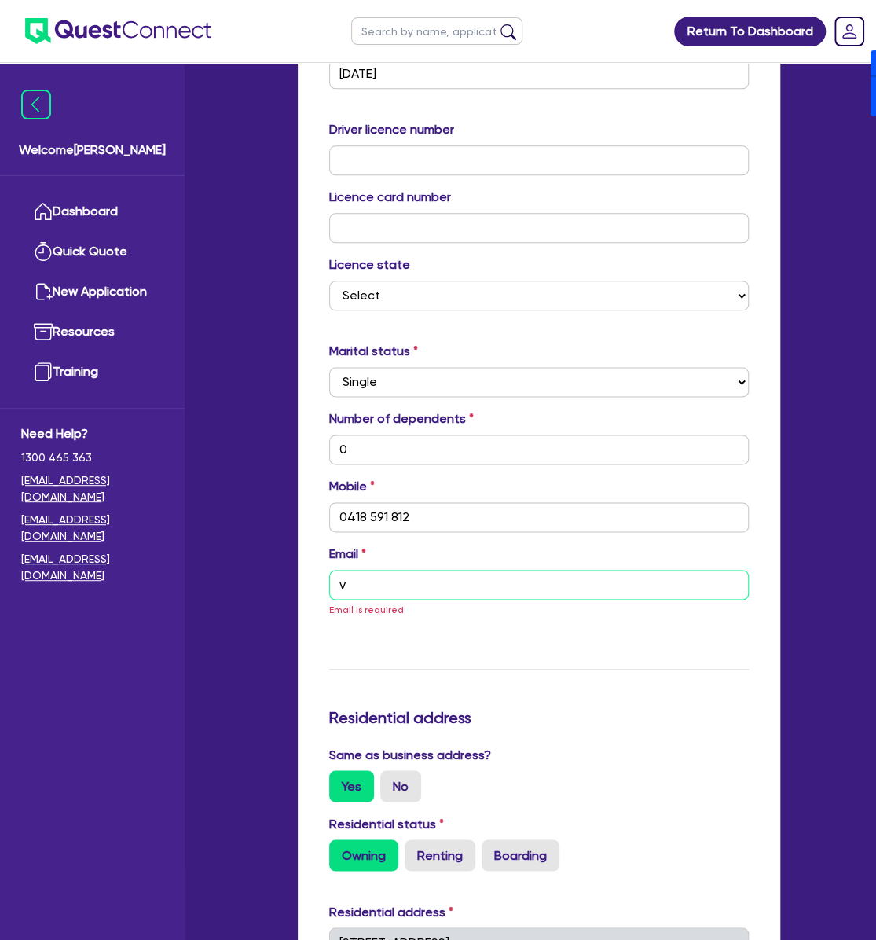
type input "vi"
type input "0"
type input "0418 591 812"
type input "vin"
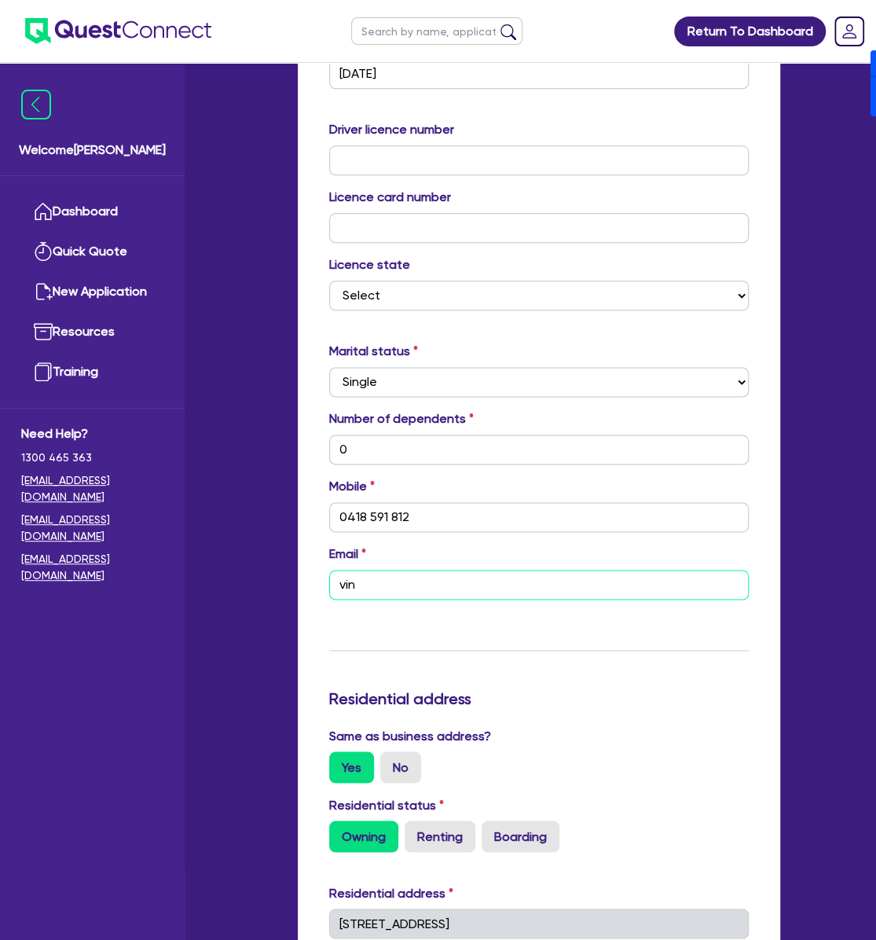
type input "0"
type input "0418 591 812"
type input "vinc"
type input "0"
type input "0418 591 812"
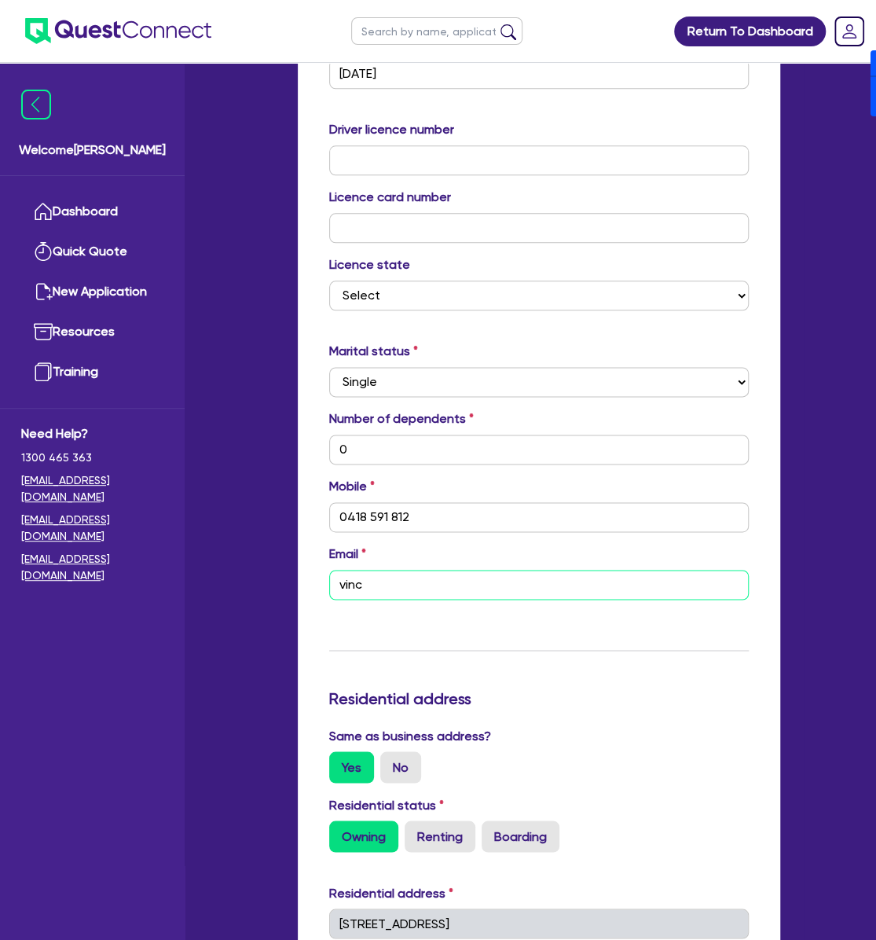
type input "vince"
type input "0"
type input "0418 591 812"
type input "vincep"
type input "0"
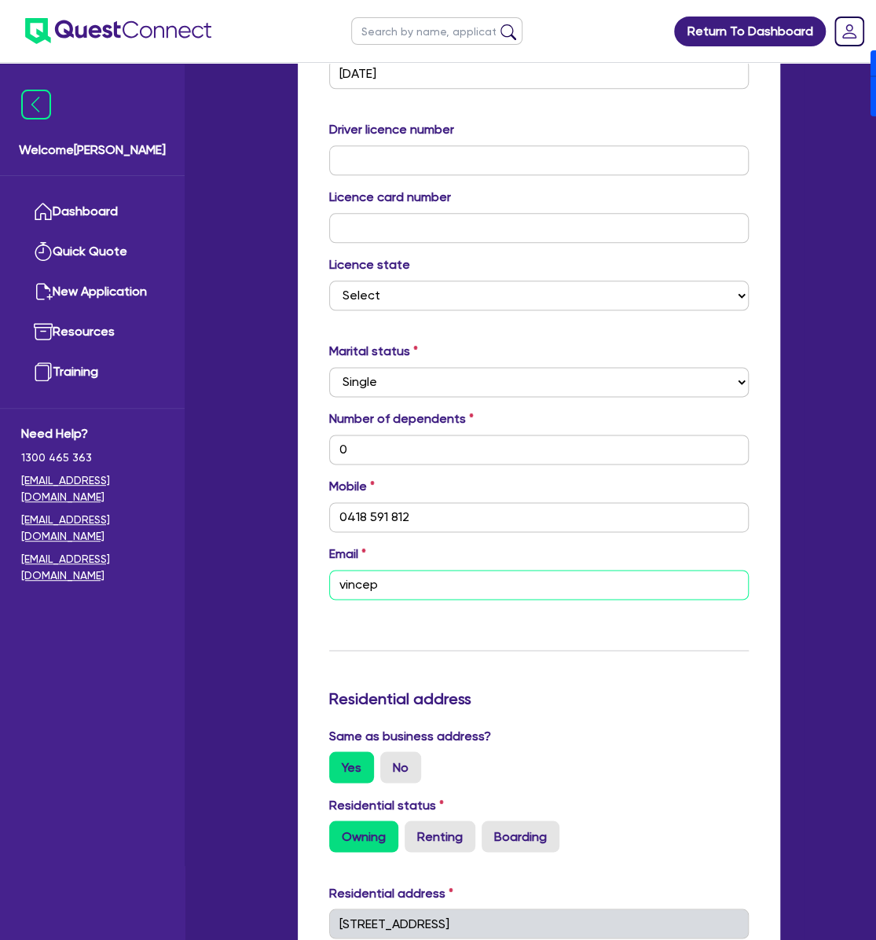
type input "0418 591 812"
type input "vincepi"
type input "0"
type input "0418 591 812"
type input "vincepir"
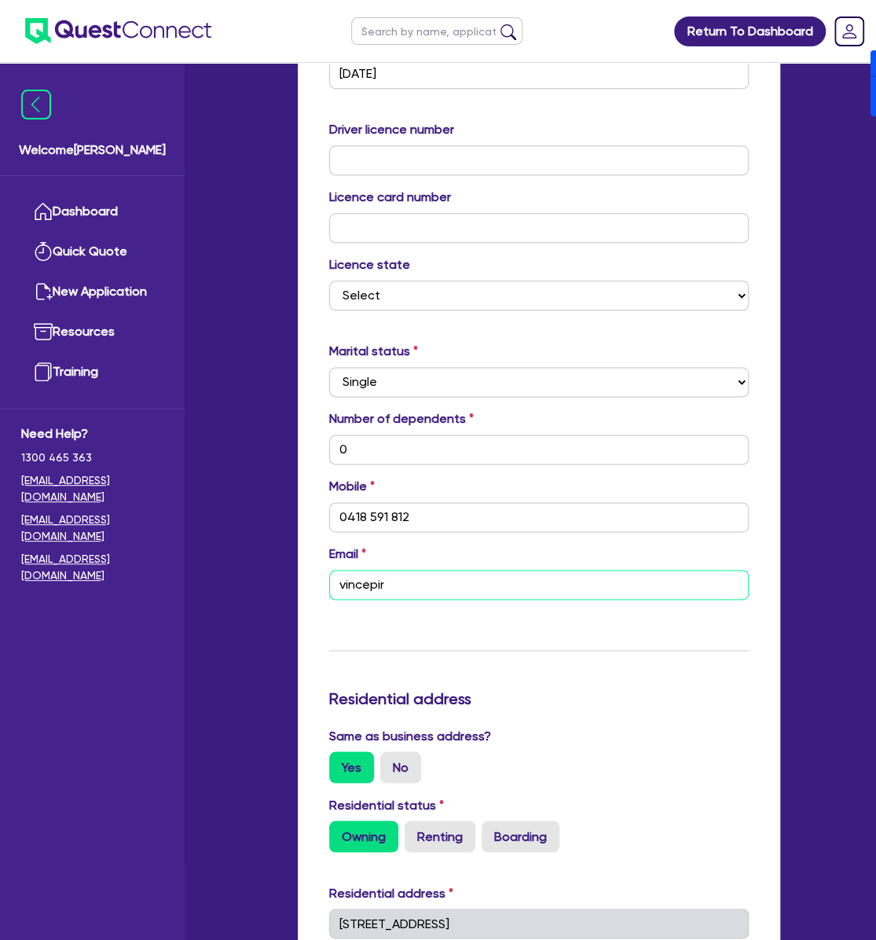
type input "0"
type input "0418 591 812"
type input "vincepirr"
type input "0"
type input "0418 591 812"
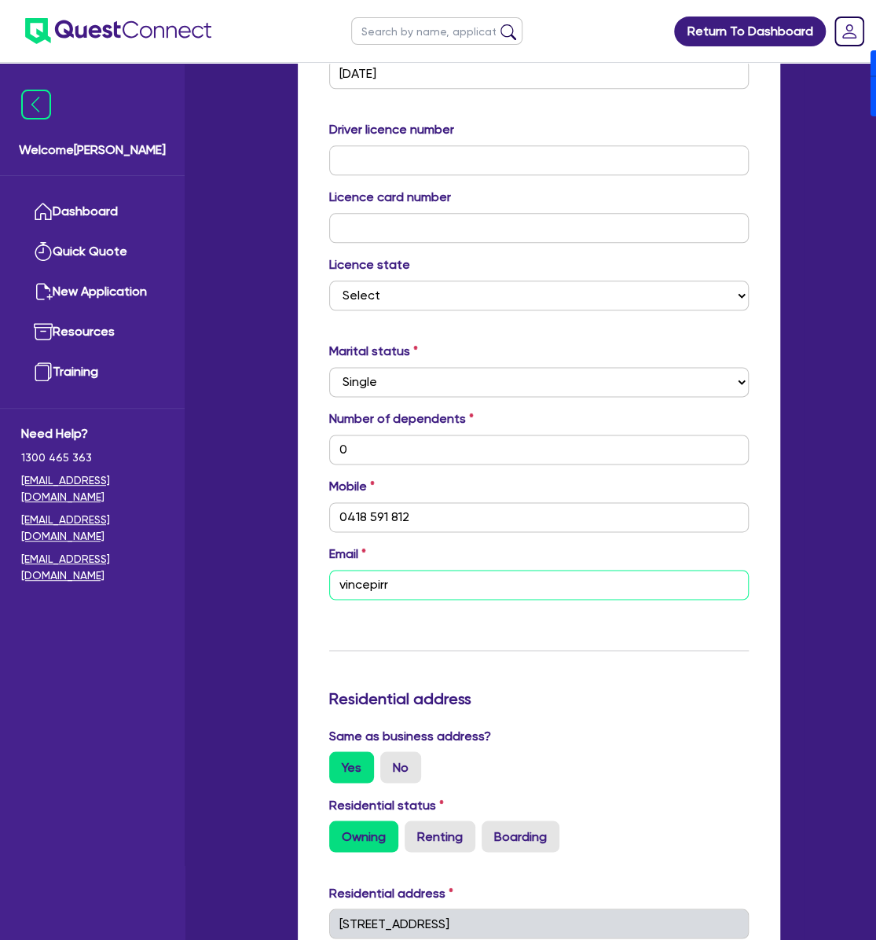
type input "vincepirro"
type input "0"
type input "0418 591 812"
type input "vincepirrot"
type input "0"
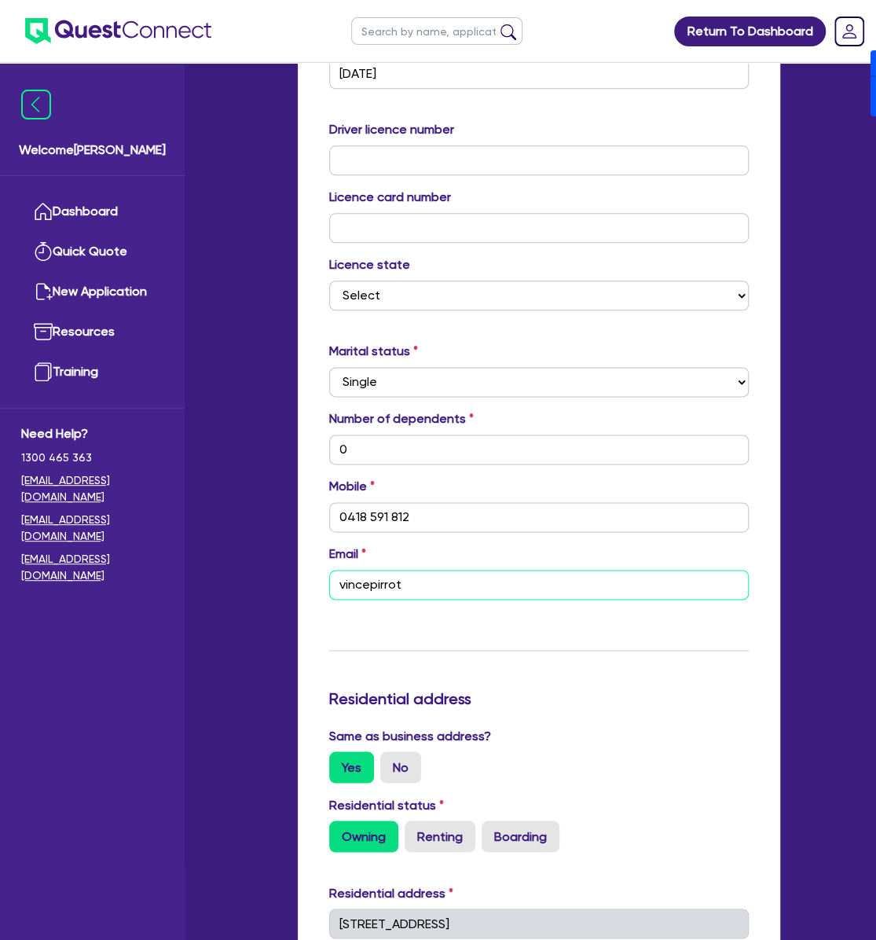
type input "0418 591 812"
type input "vincepirrott"
type input "0"
type input "0418 591 812"
type input "vincepirrotti"
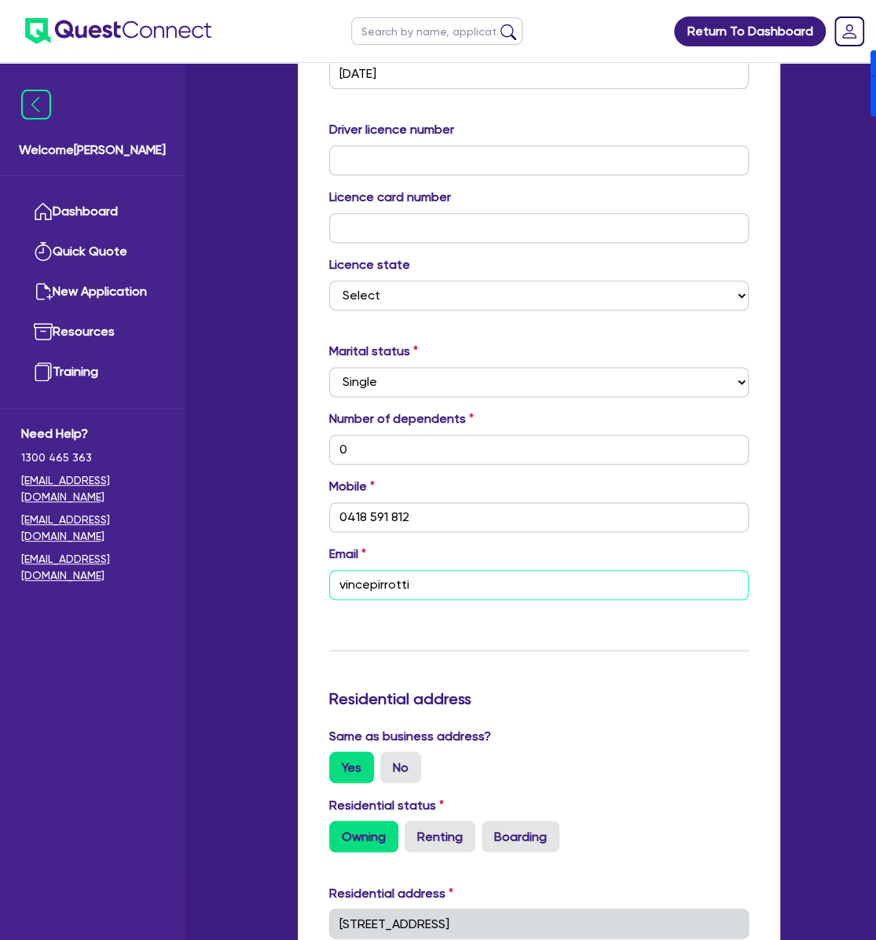
type input "0"
type input "0418 591 812"
type input "vincepirrottin"
type input "0"
type input "0418 591 812"
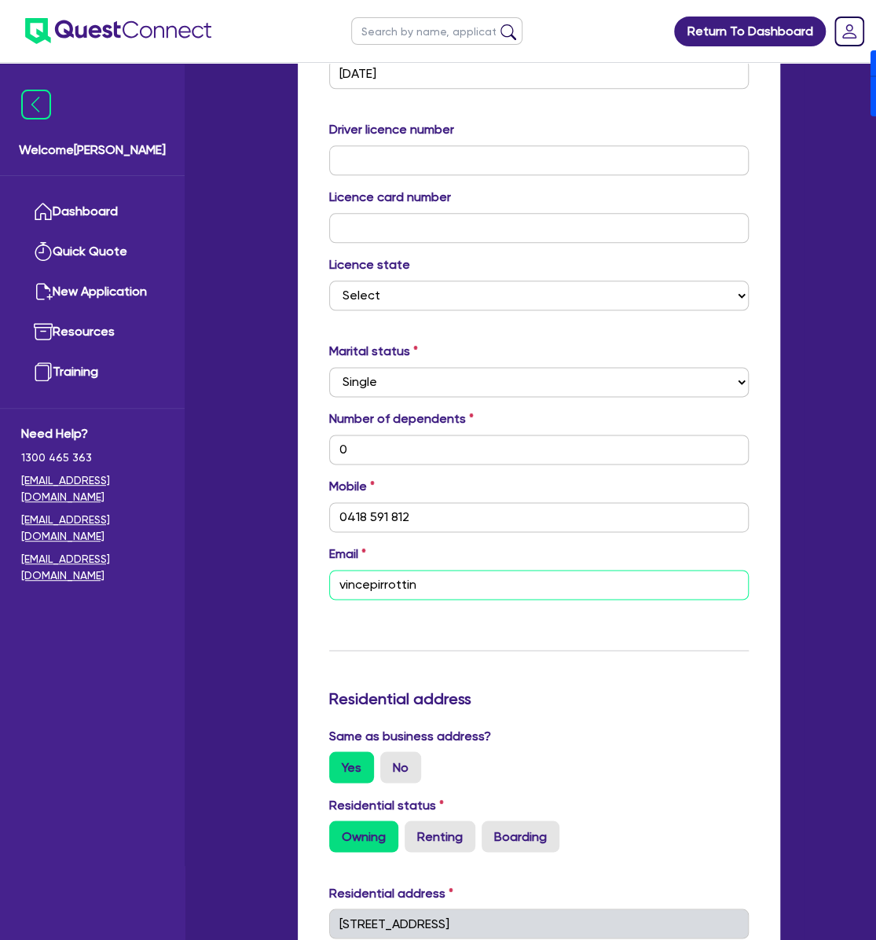
type input "vincepirrottina"
type input "0"
type input "0418 591 812"
type input "vincepirrottina@"
type input "0"
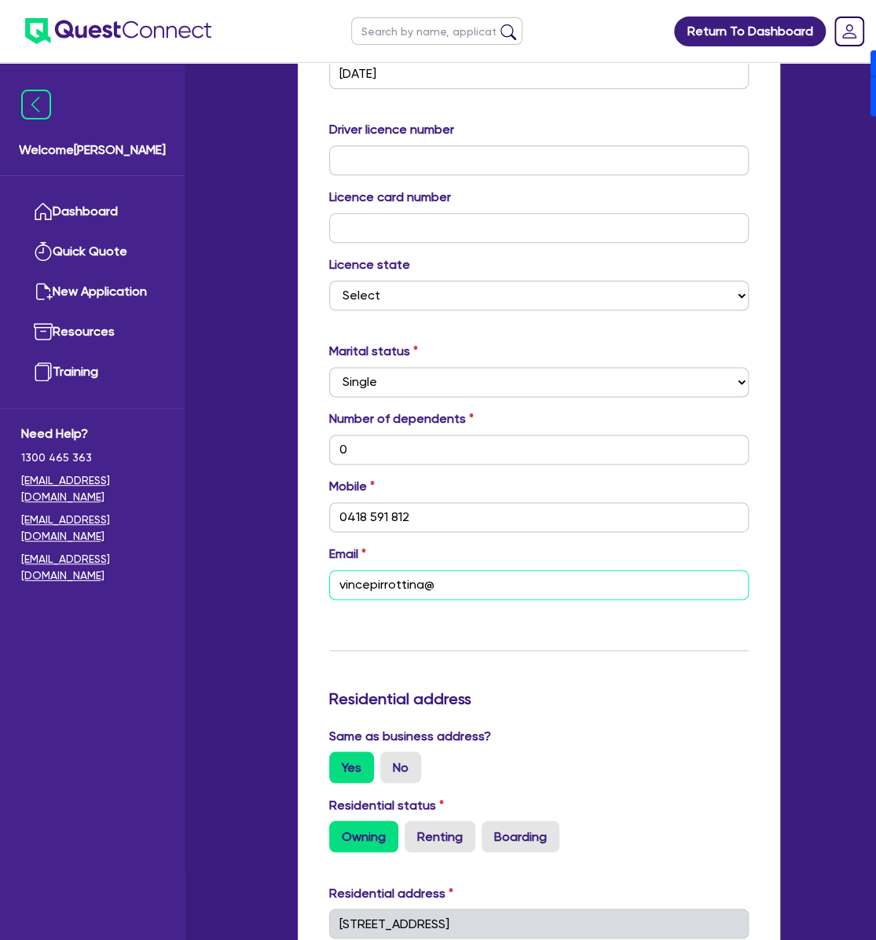
type input "0418 591 812"
type input "vincepirrottina@g"
type input "0"
type input "0418 591 812"
type input "vincepirrottina@gm"
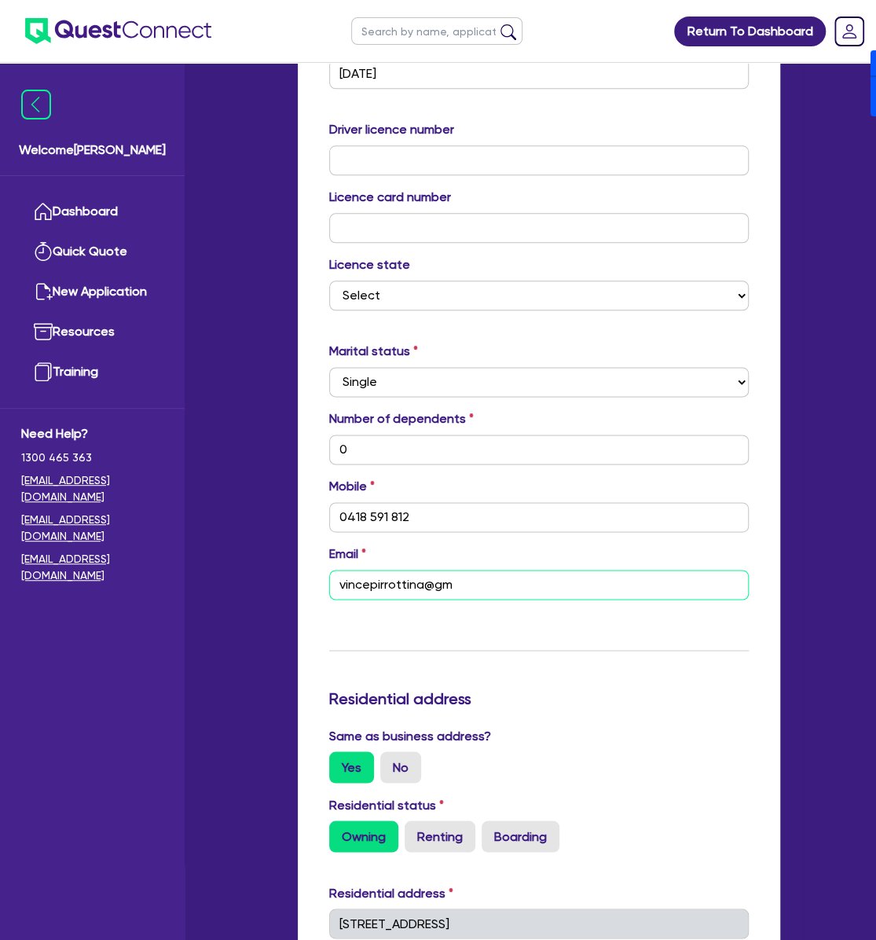
type input "0"
type input "0418 591 812"
type input "vincepirrottina@gma"
type input "0"
type input "0418 591 812"
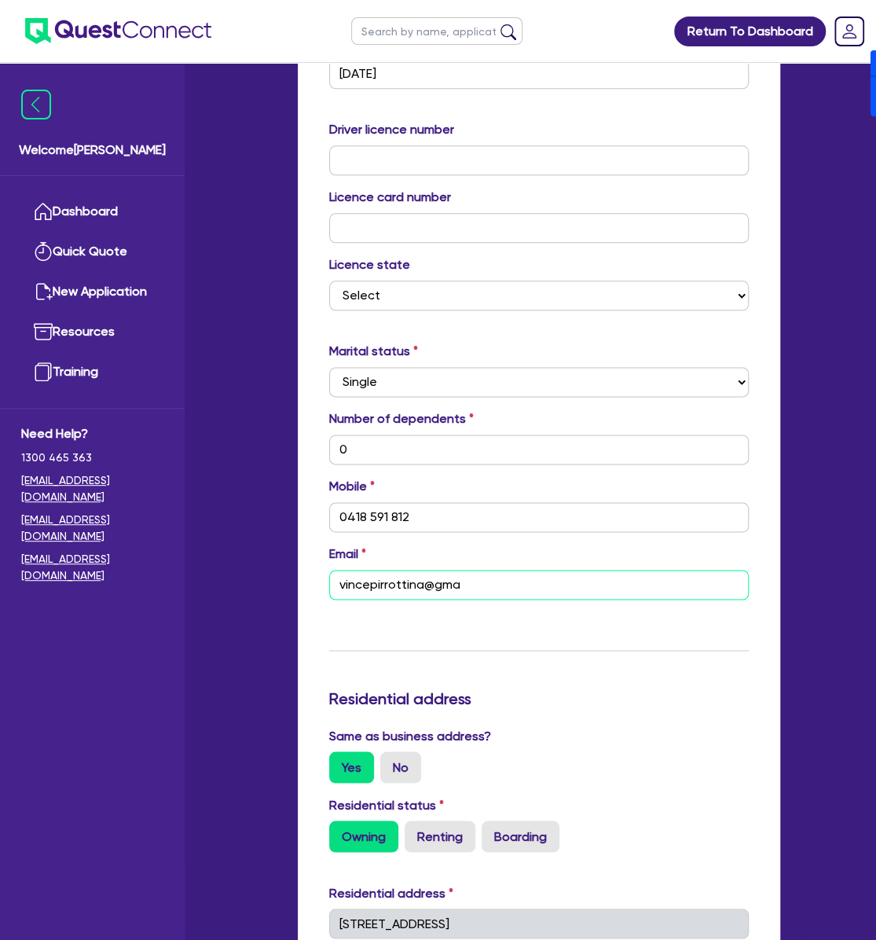
type input "vincepirrottina@gmai"
type input "0"
type input "0418 591 812"
type input "vincepirrottina@gmail"
type input "0"
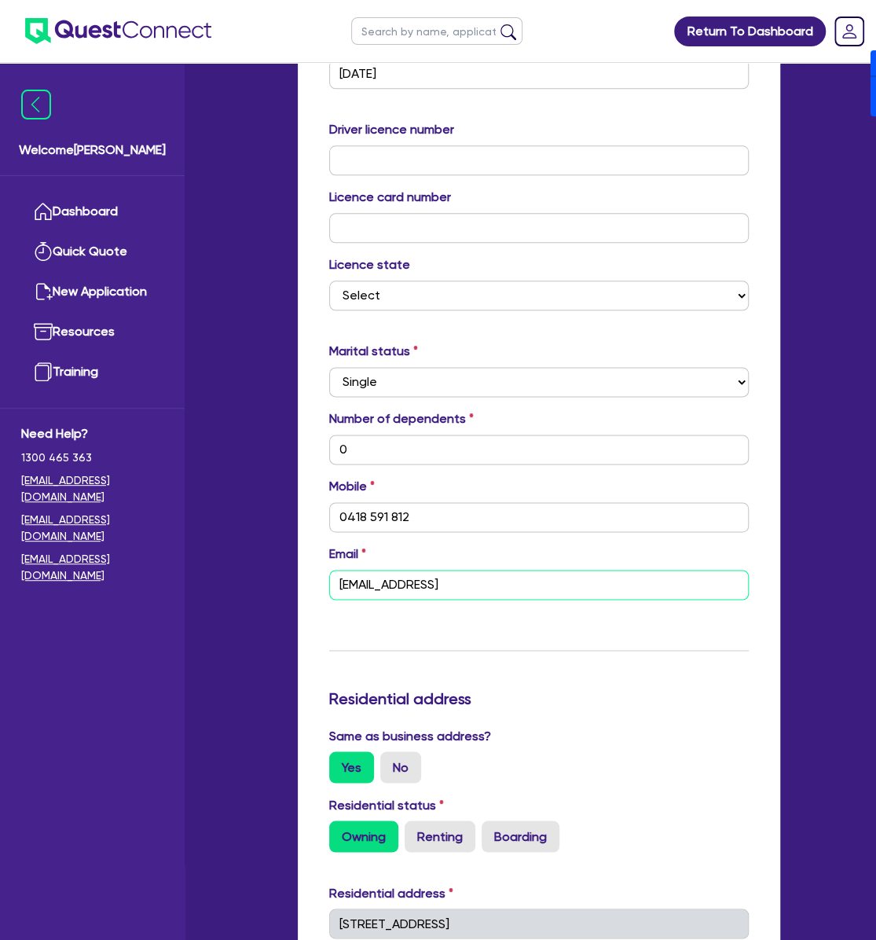
type input "0418 591 812"
type input "vincepirrottina@gmail."
type input "0"
type input "0418 591 812"
type input "vincepirrottina@gmail.co"
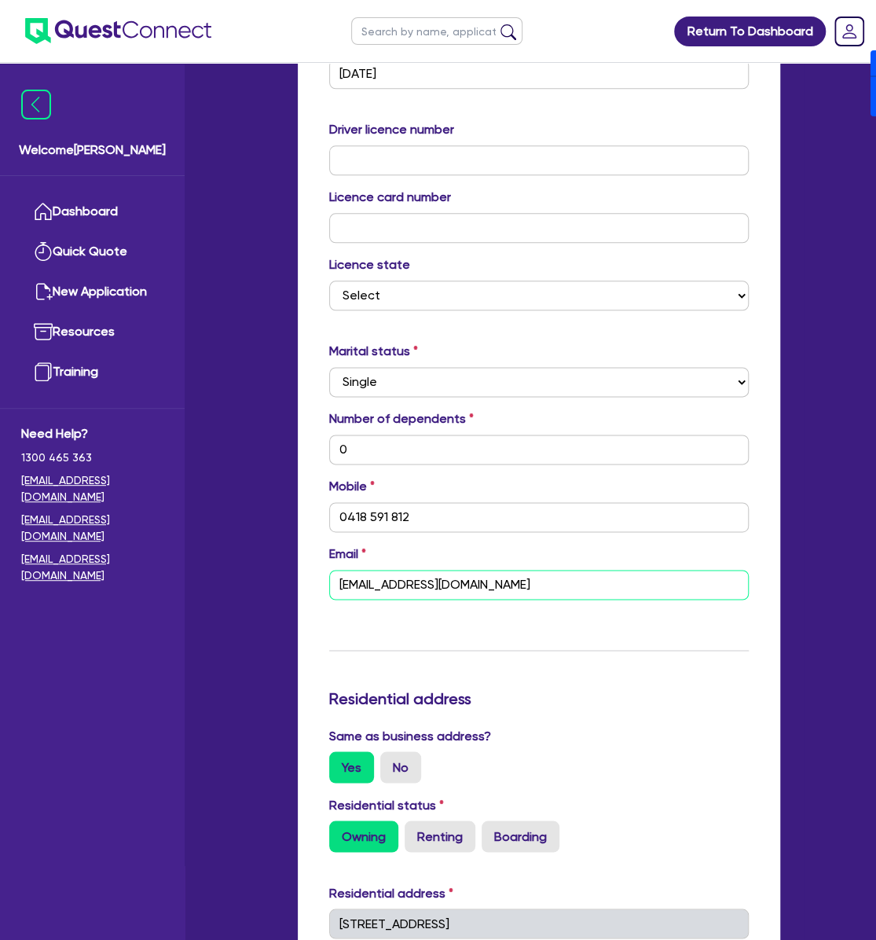
type input "0"
type input "0418 591 812"
type input "0"
type input "0418 591 812"
type input "vincepirrottina@gmail.com"
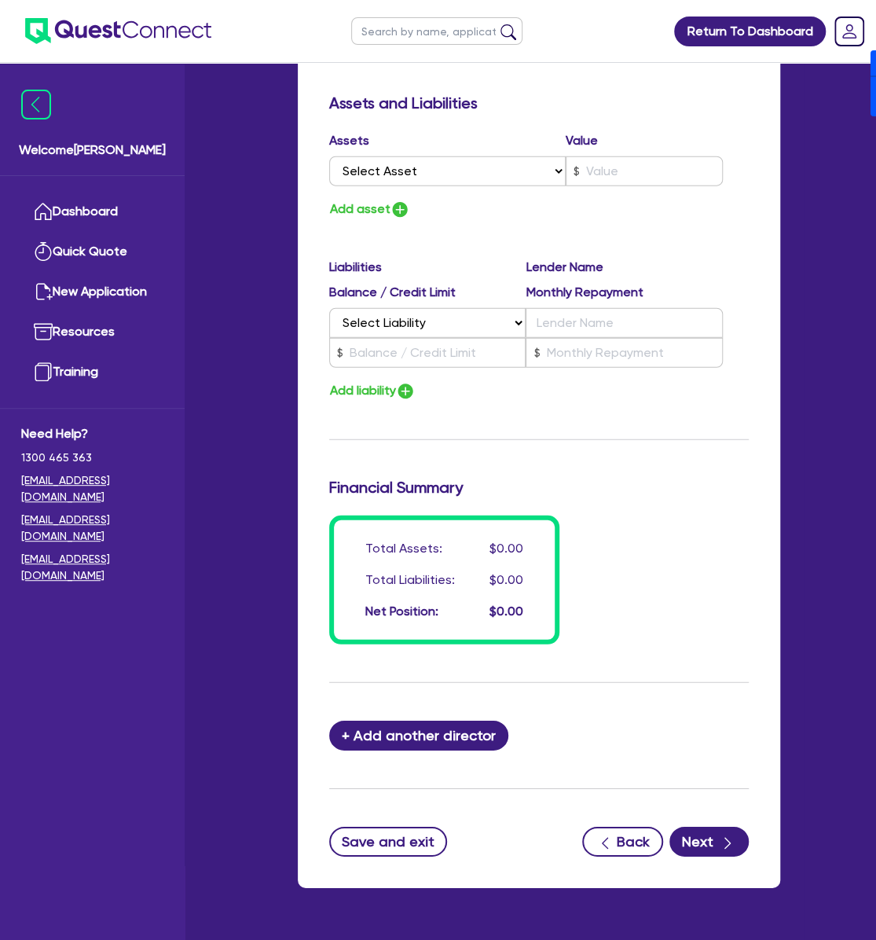
scroll to position [1606, 0]
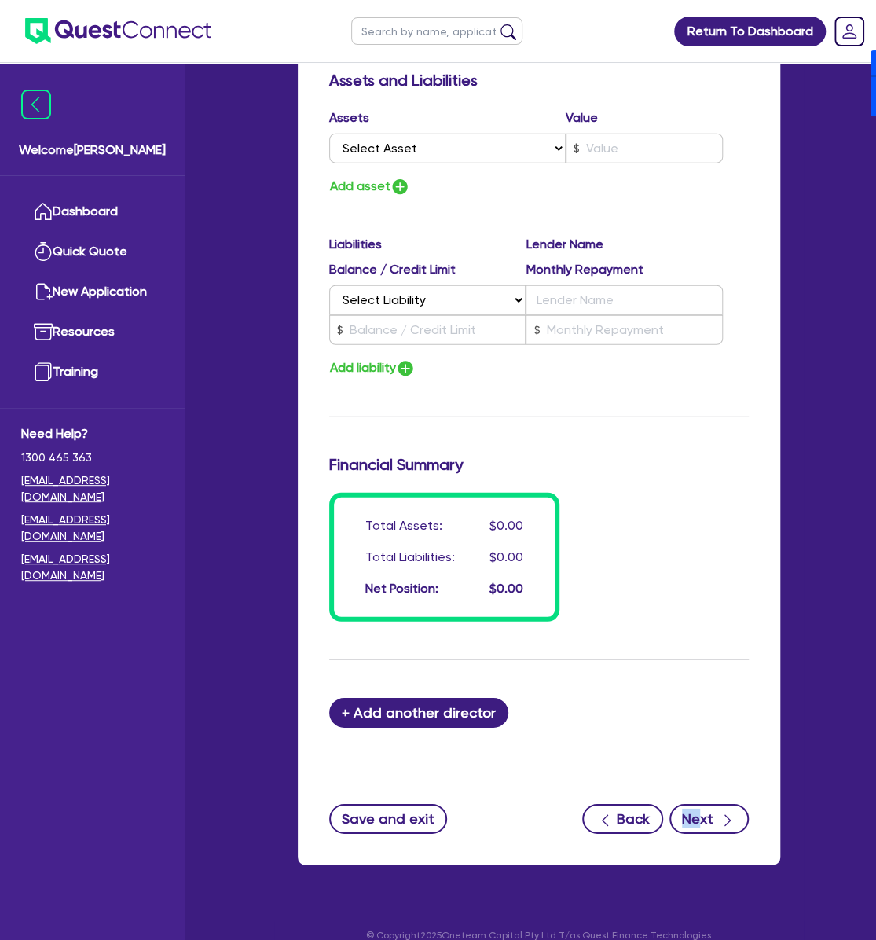
click at [702, 804] on button "Next" at bounding box center [709, 819] width 79 height 30
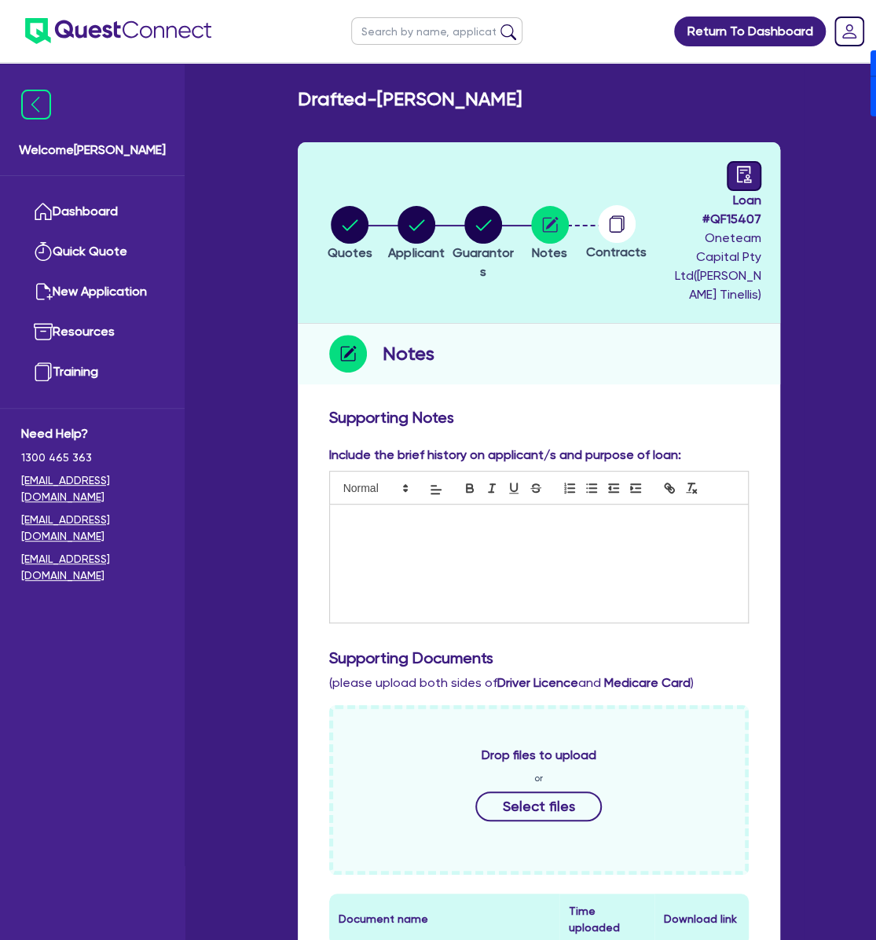
click at [740, 174] on icon "audit" at bounding box center [744, 174] width 17 height 17
select select "DRAFTED_NEW"
select select "Other"
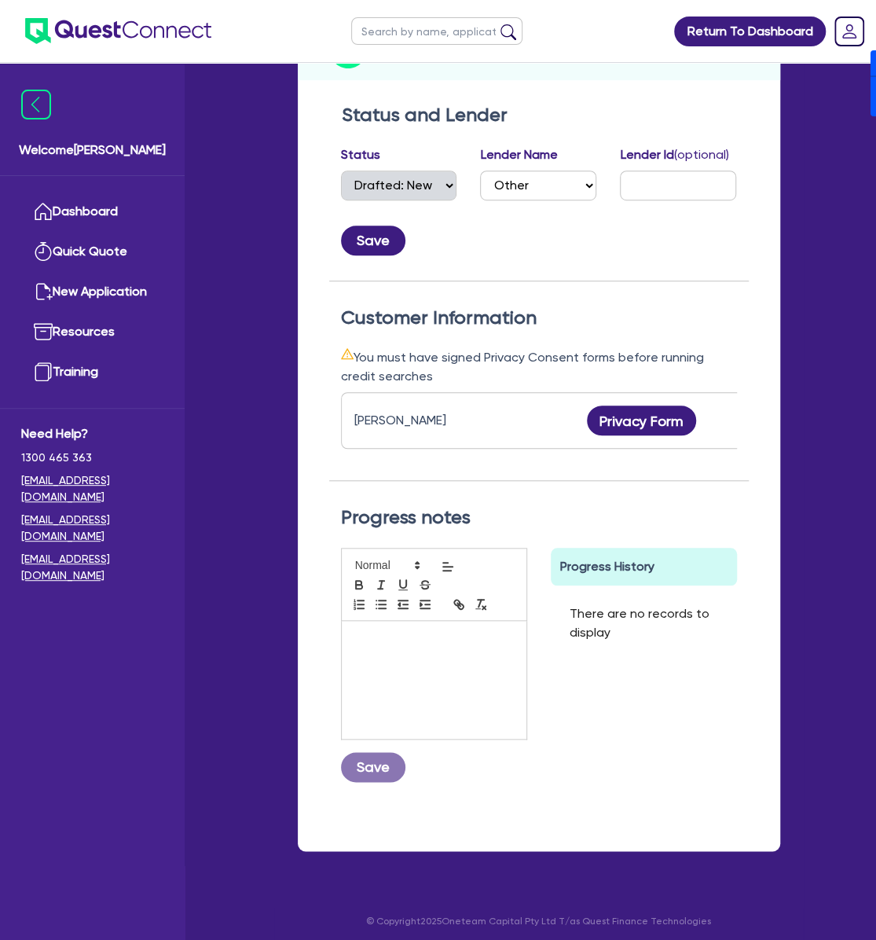
scroll to position [305, 0]
click at [624, 407] on button "Privacy Form" at bounding box center [642, 420] width 110 height 30
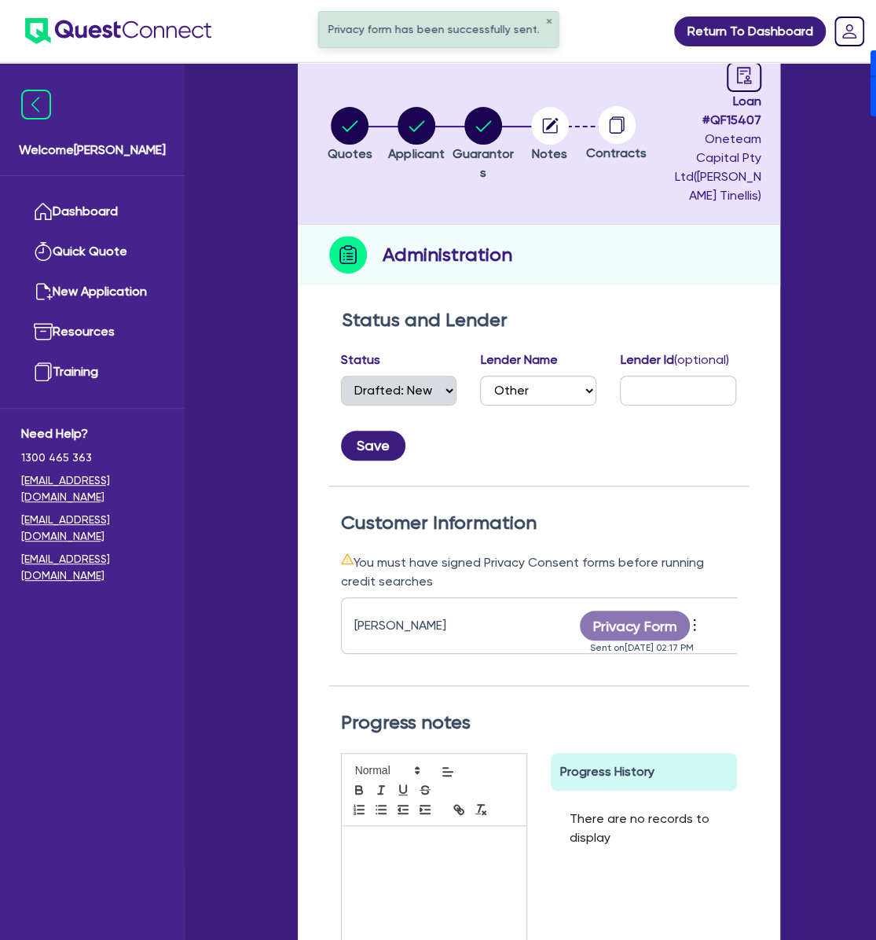
scroll to position [105, 0]
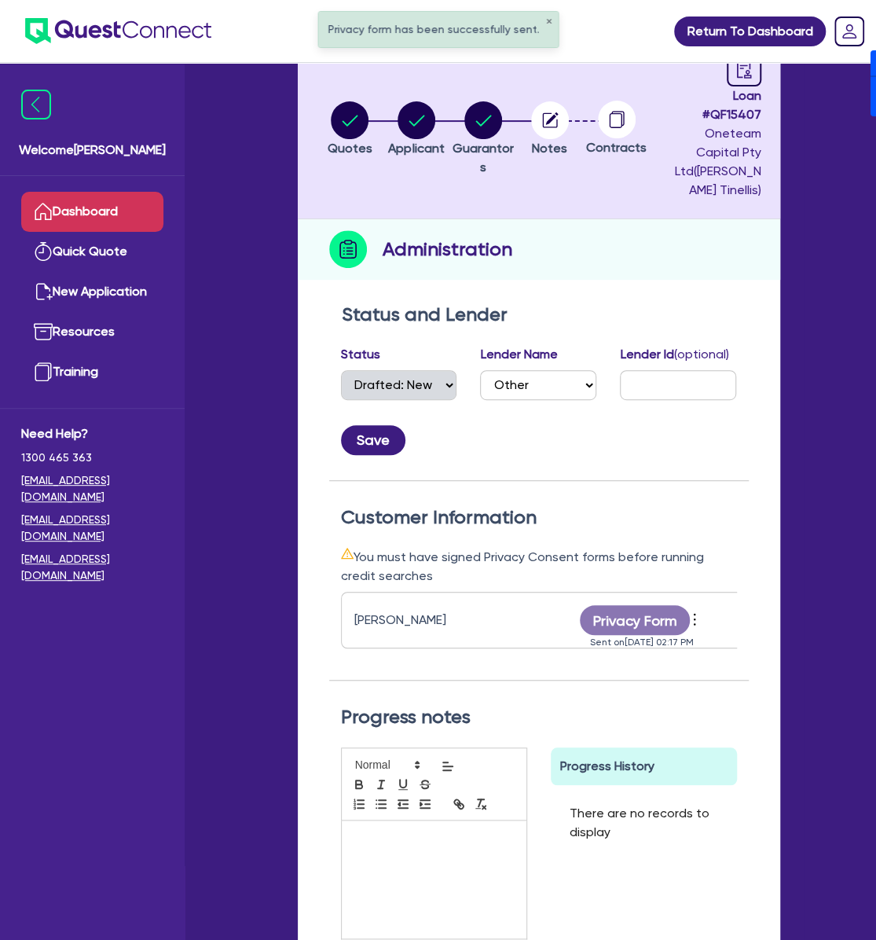
click at [92, 209] on link "Dashboard" at bounding box center [92, 212] width 142 height 40
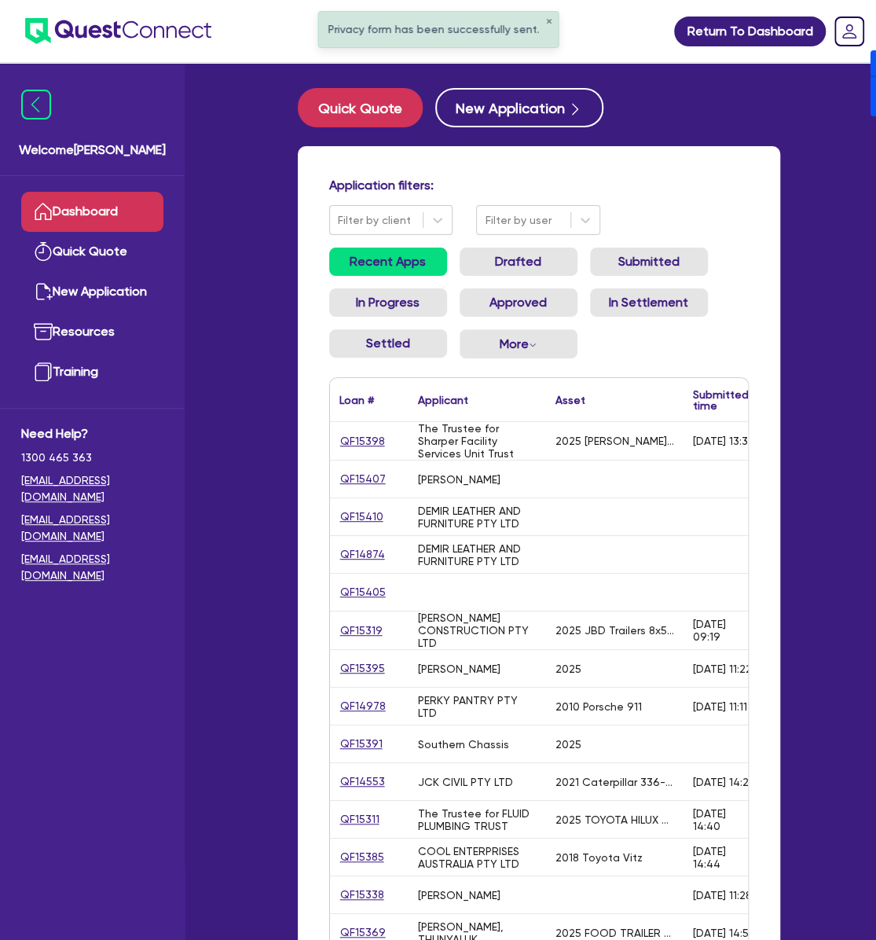
click at [333, 475] on div "QF15407" at bounding box center [369, 479] width 79 height 37
click at [346, 482] on link "QF15407" at bounding box center [363, 479] width 47 height 18
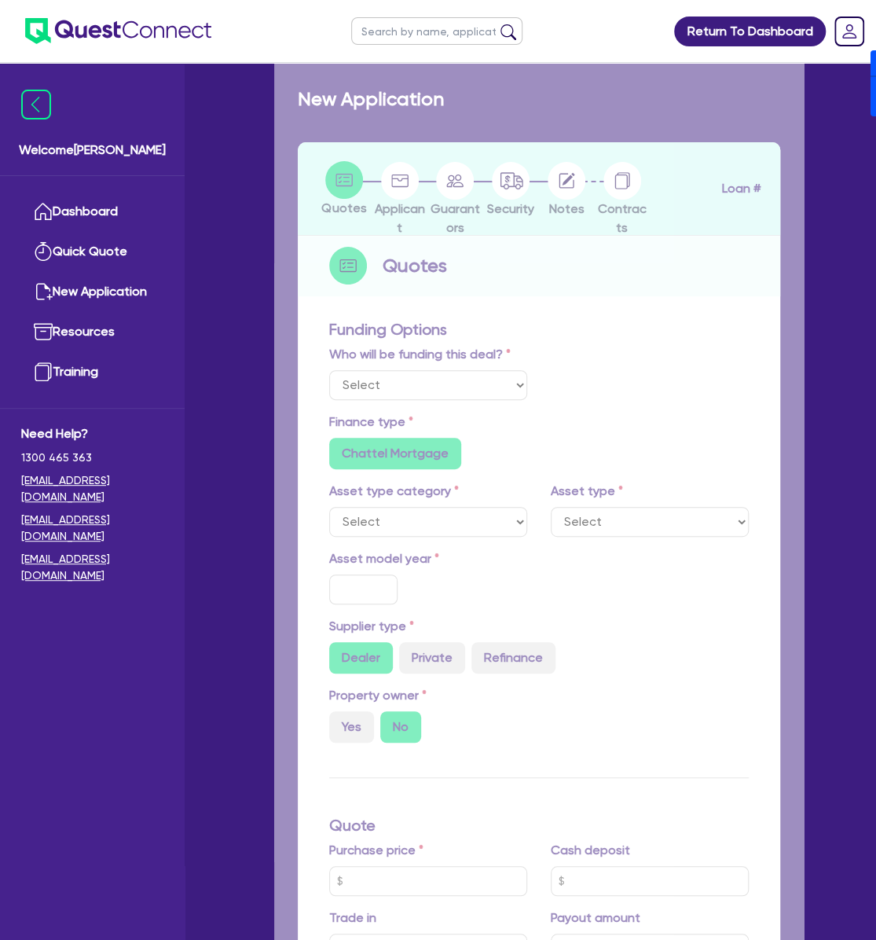
select select "Other"
radio input "false"
type input "65,000"
type input "4"
type input "2,626.18"
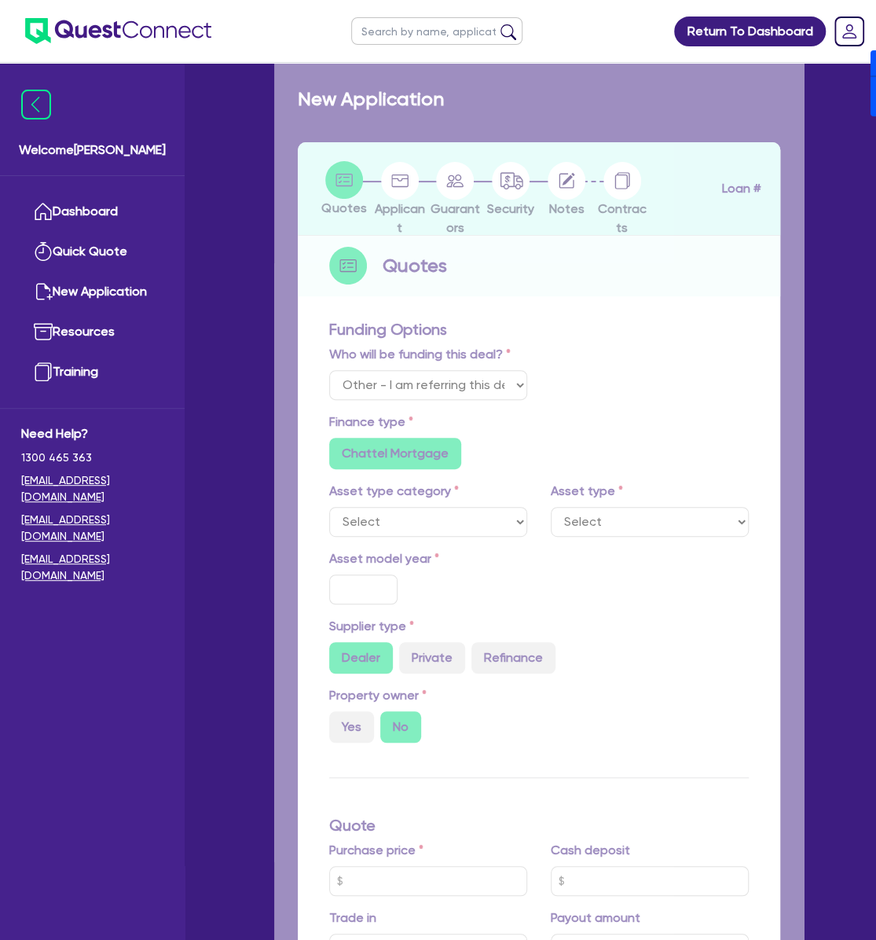
type input "17.95"
type input "900"
radio input "true"
radio input "false"
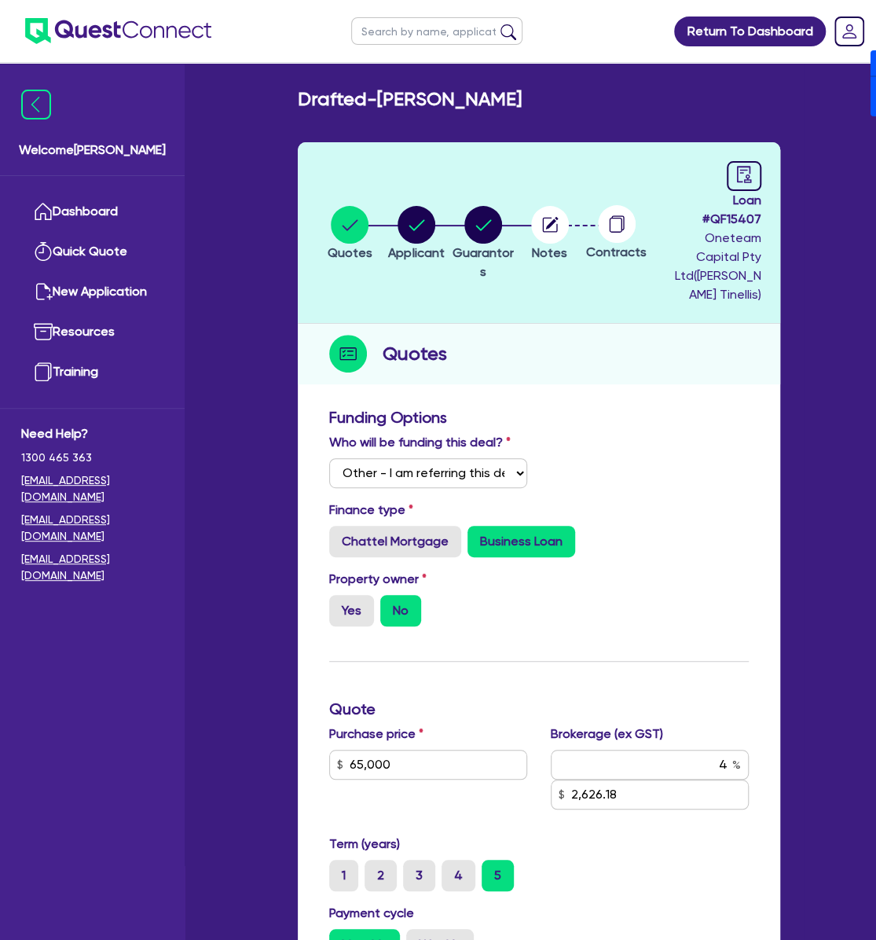
click at [598, 222] on icon at bounding box center [617, 224] width 38 height 38
click at [549, 224] on circle "button" at bounding box center [550, 225] width 38 height 38
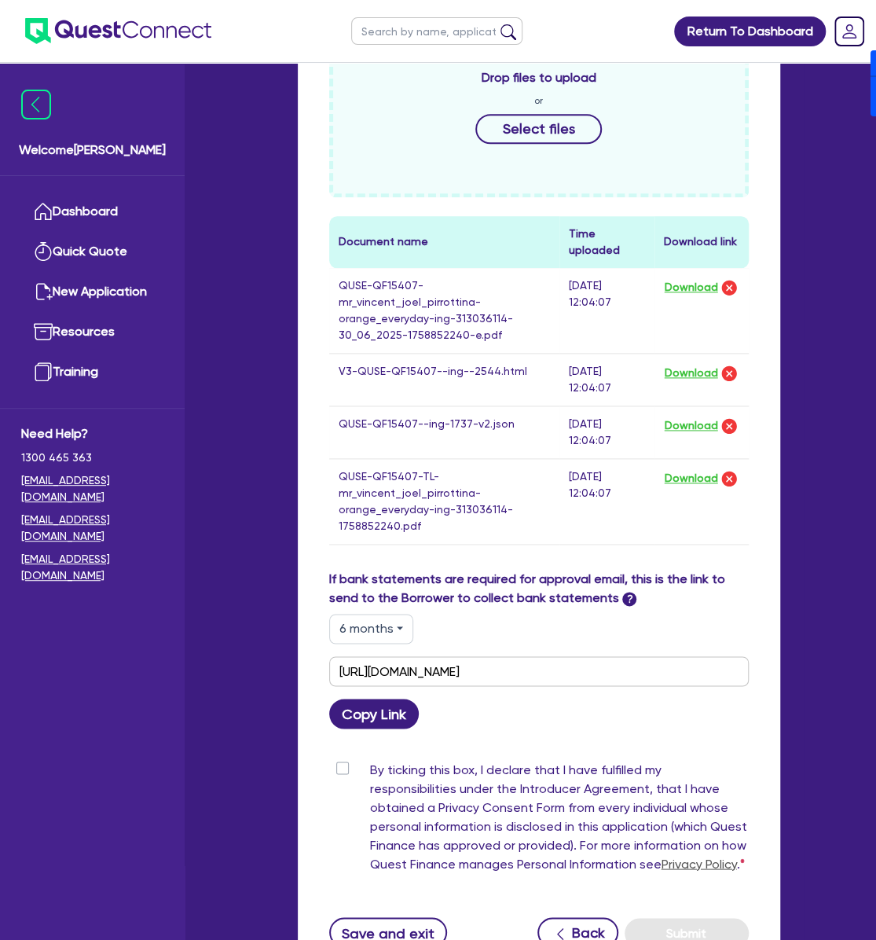
scroll to position [733, 0]
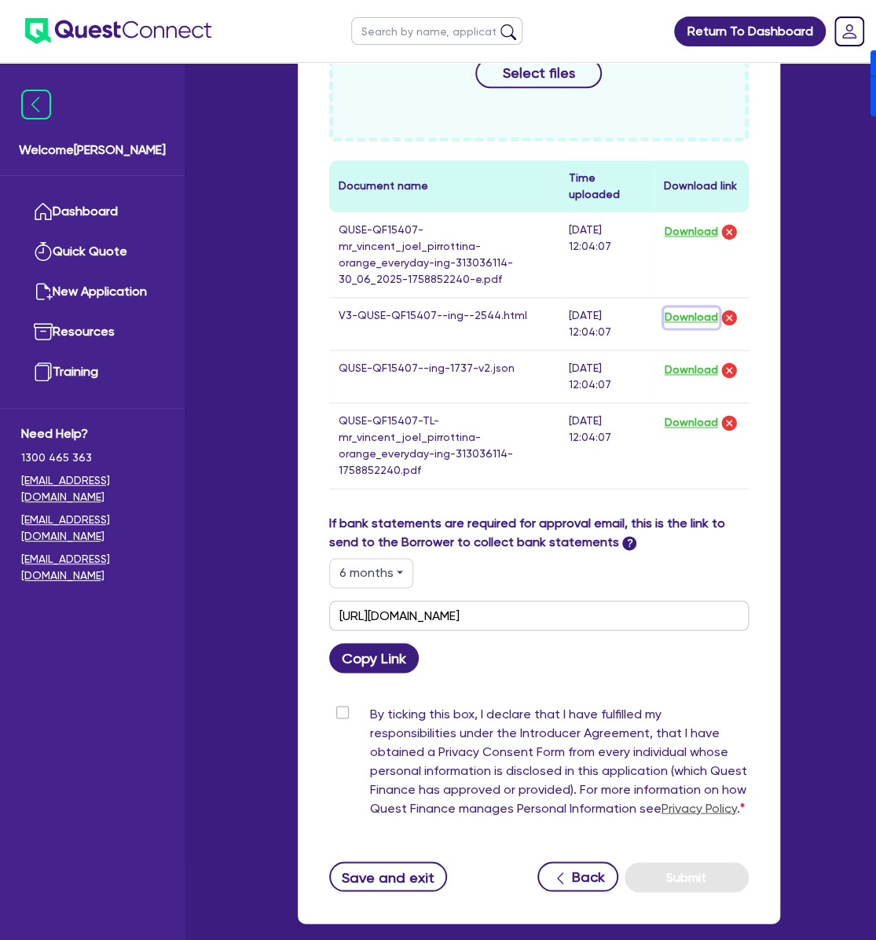
click at [699, 307] on button "Download" at bounding box center [691, 317] width 55 height 20
